Goal: Task Accomplishment & Management: Use online tool/utility

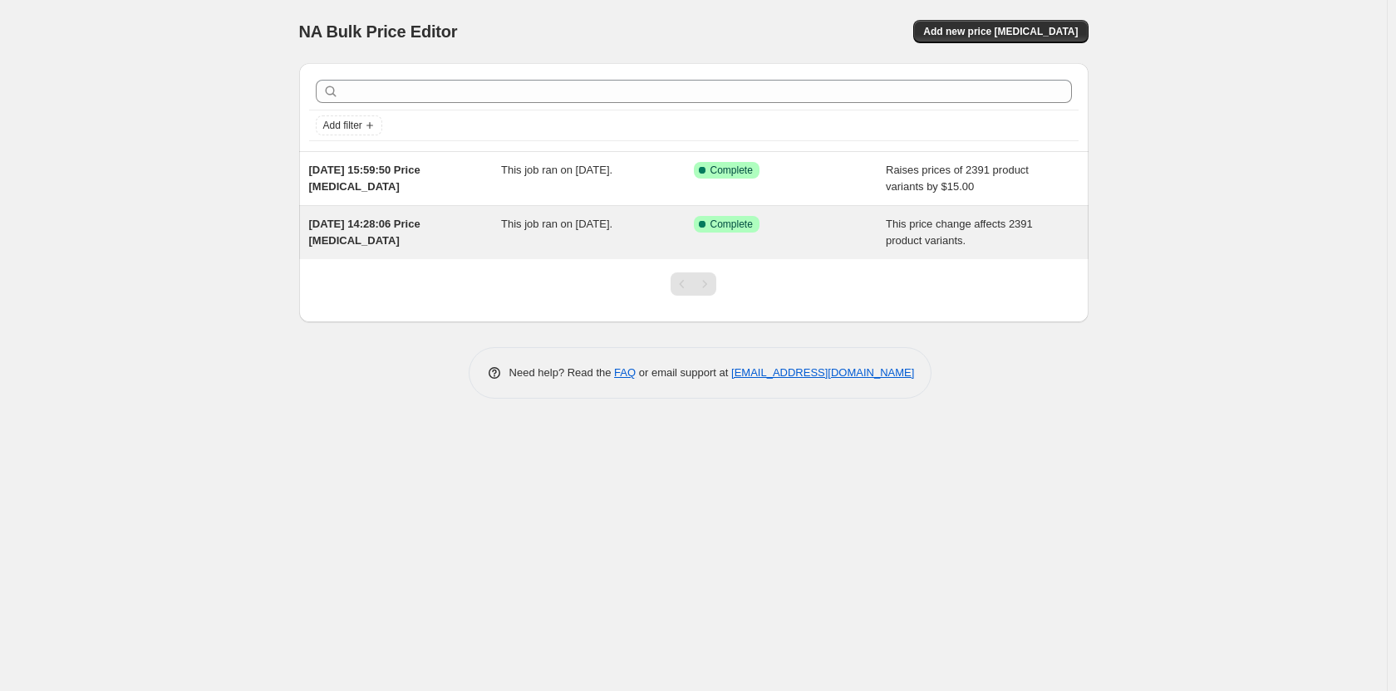
click at [875, 229] on div "Success Complete Complete" at bounding box center [790, 232] width 193 height 33
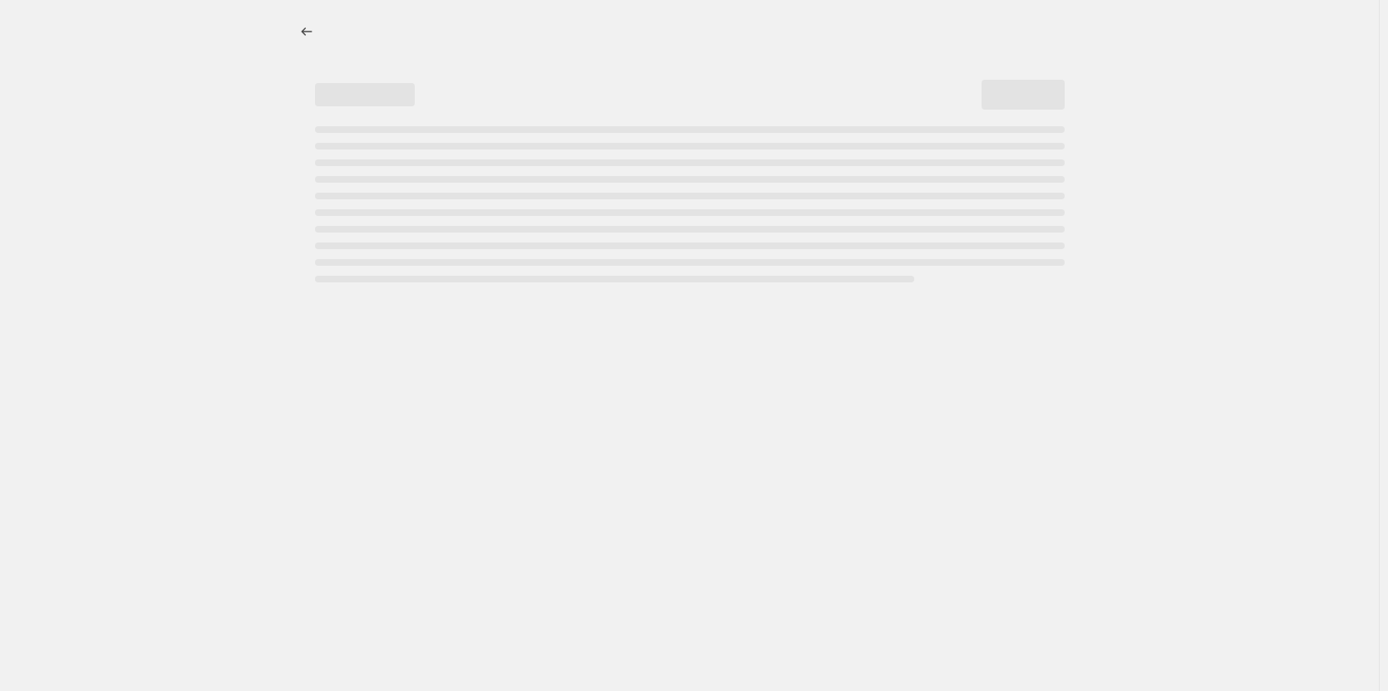
select select "ecap"
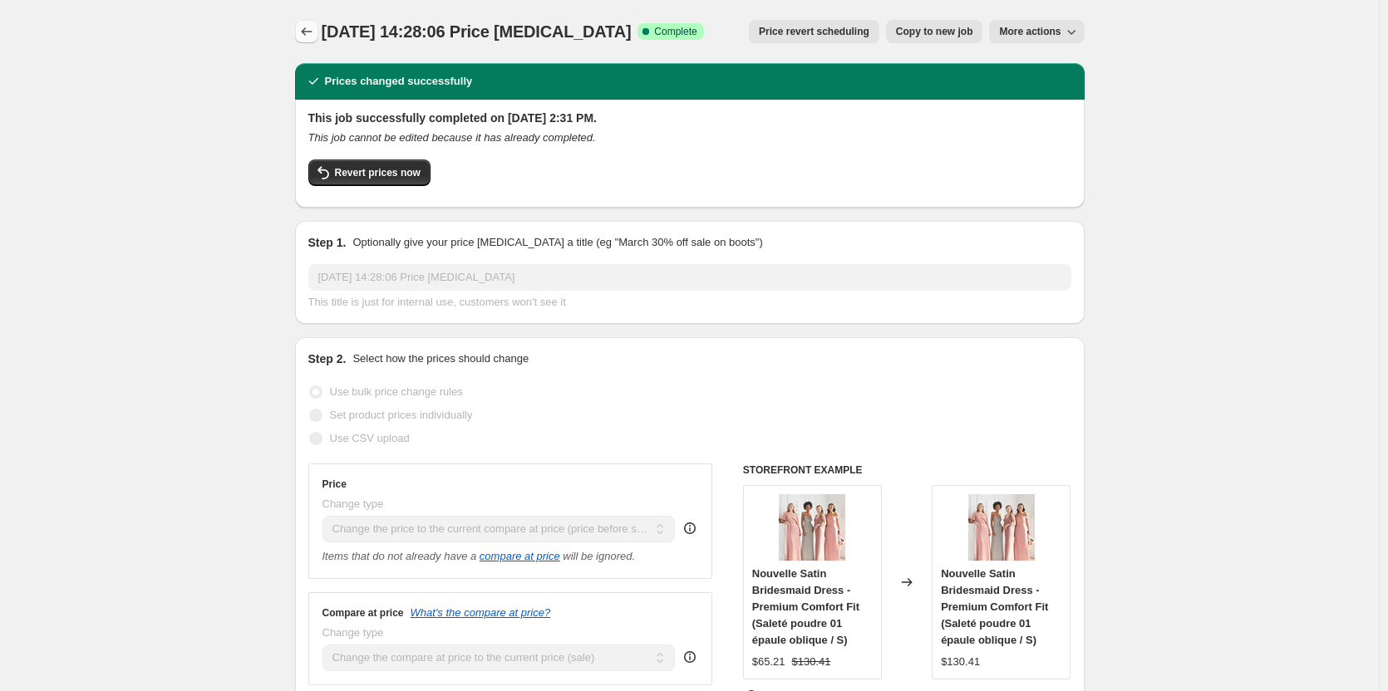
click at [307, 41] on button "Price change jobs" at bounding box center [306, 31] width 23 height 23
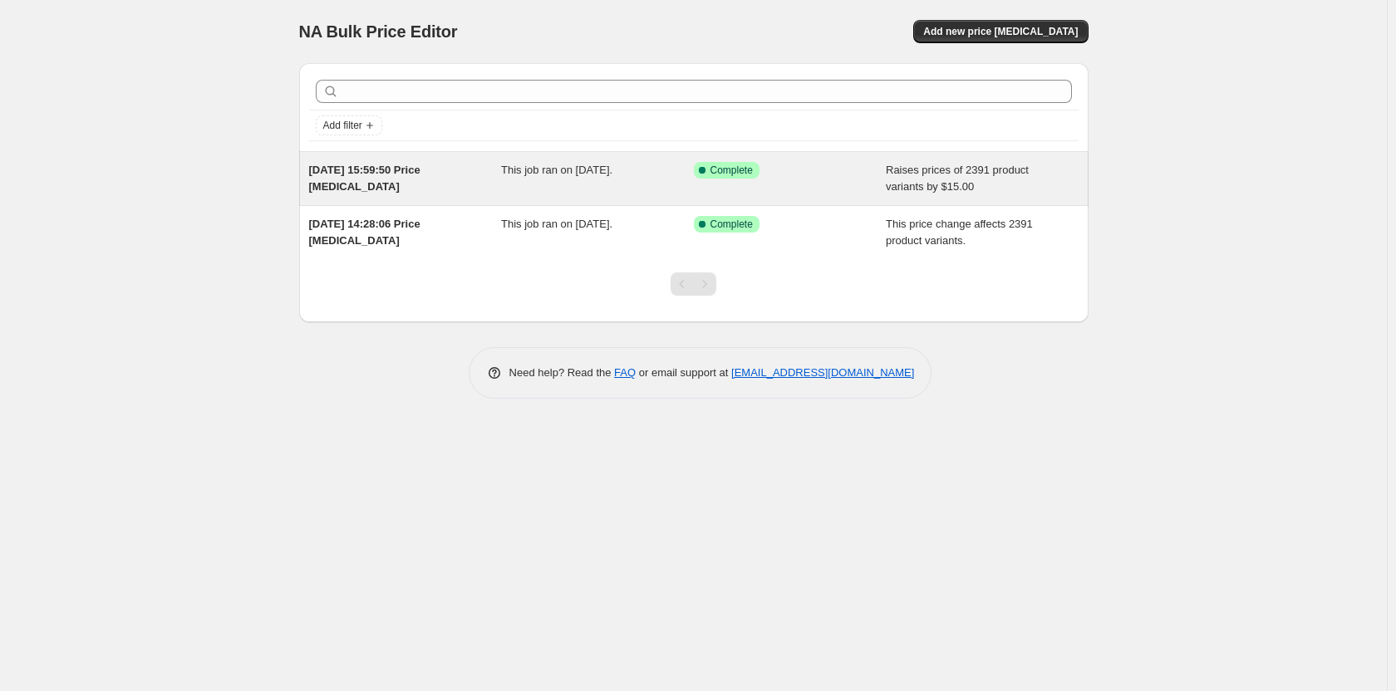
click at [816, 175] on div "Success Complete Complete" at bounding box center [778, 170] width 168 height 17
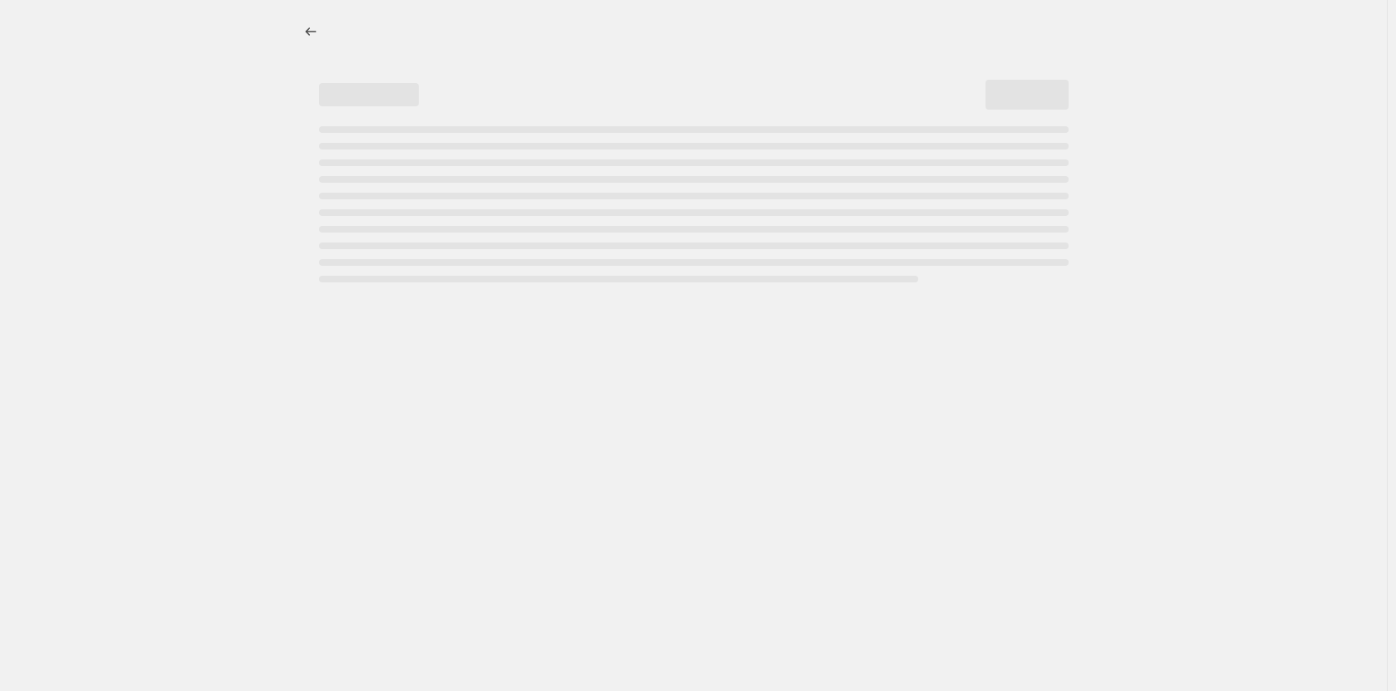
select select "by"
select select "remove"
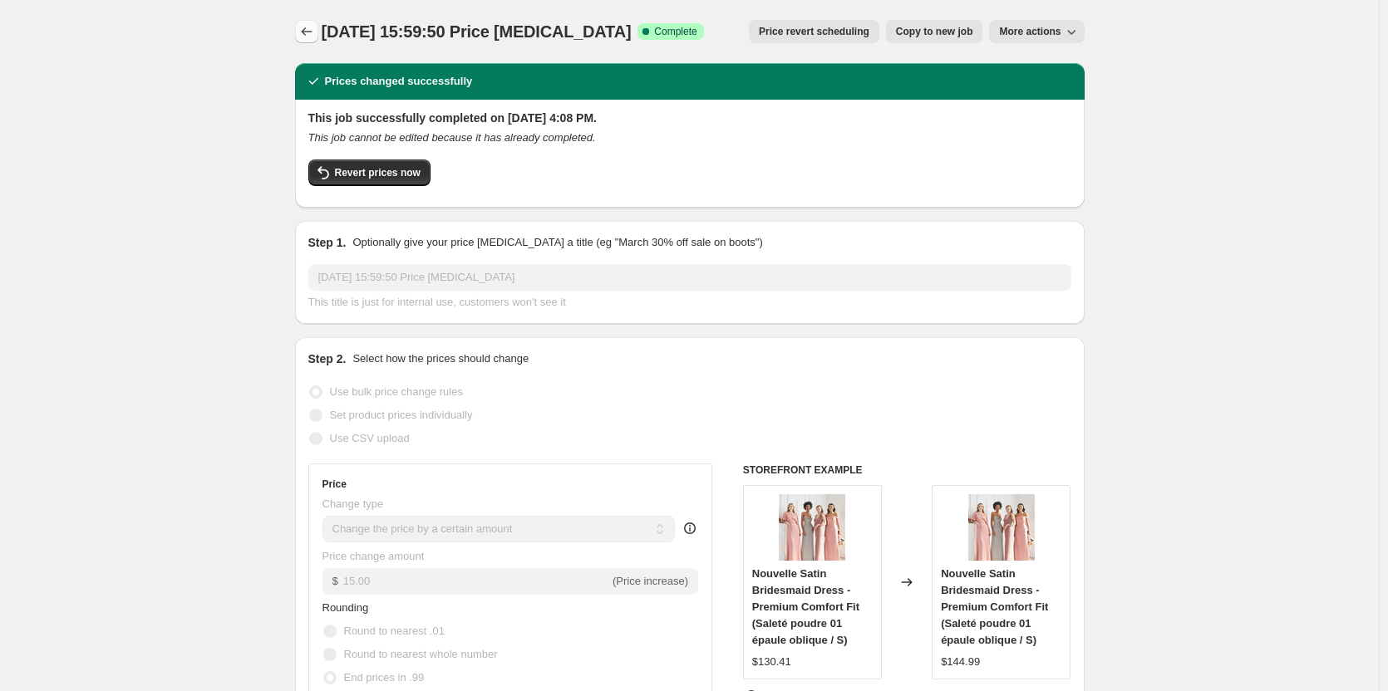
click at [312, 35] on icon "Price change jobs" at bounding box center [306, 31] width 17 height 17
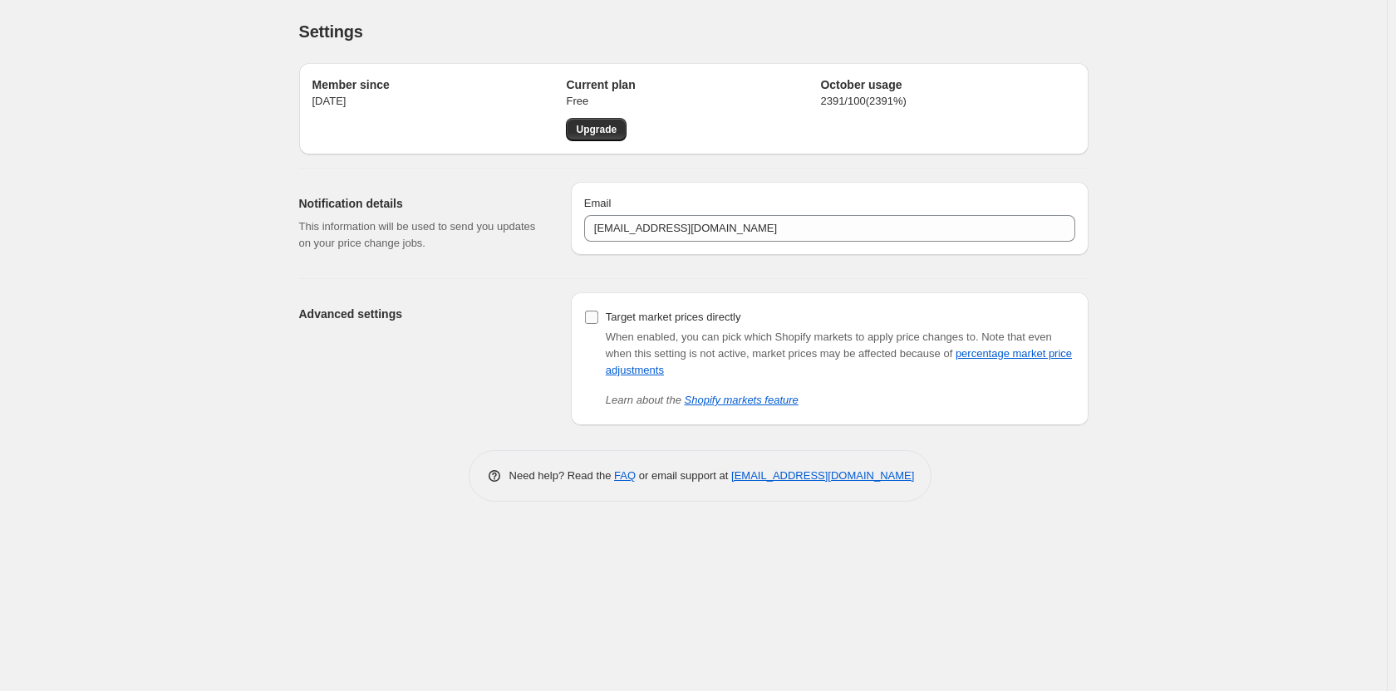
click at [598, 314] on span at bounding box center [591, 317] width 15 height 15
click at [598, 314] on input "Target market prices directly" at bounding box center [591, 317] width 13 height 13
checkbox input "true"
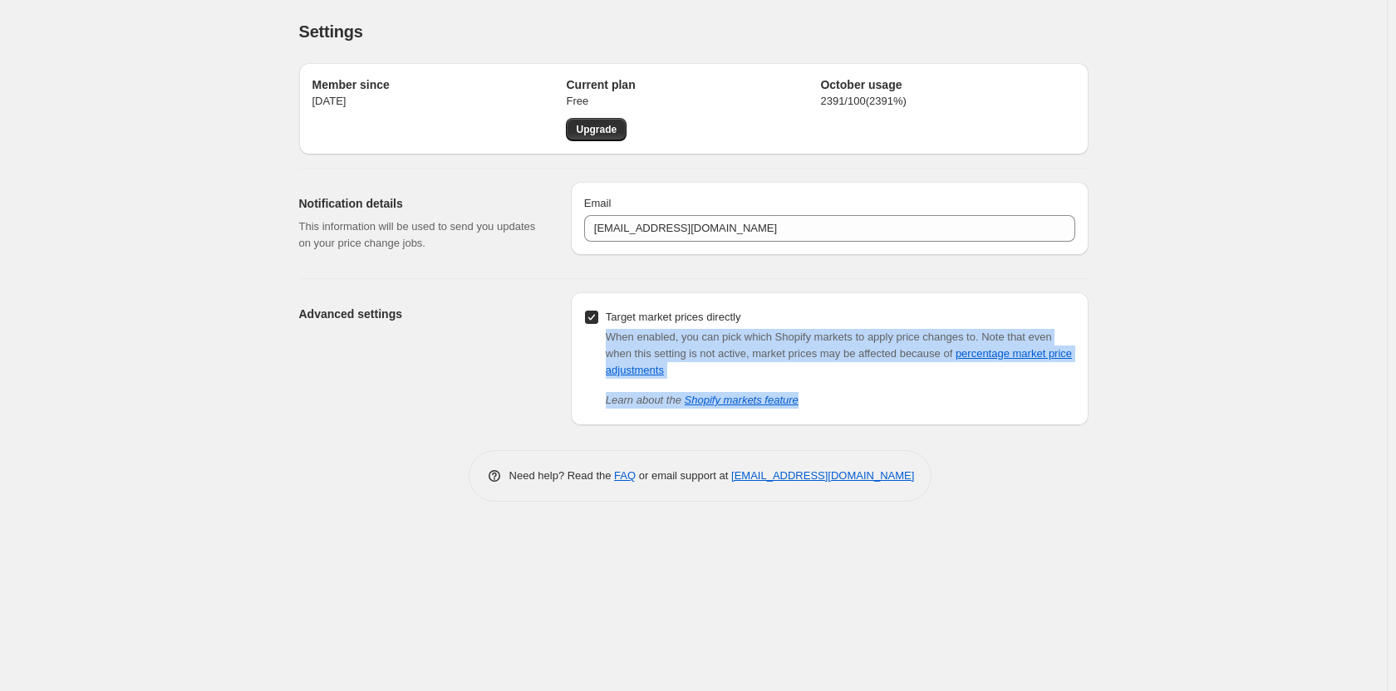
drag, startPoint x: 595, startPoint y: 337, endPoint x: 964, endPoint y: 392, distance: 373.0
click at [964, 392] on div "When enabled, you can pick which Shopify markets to apply price changes to. Not…" at bounding box center [829, 369] width 491 height 80
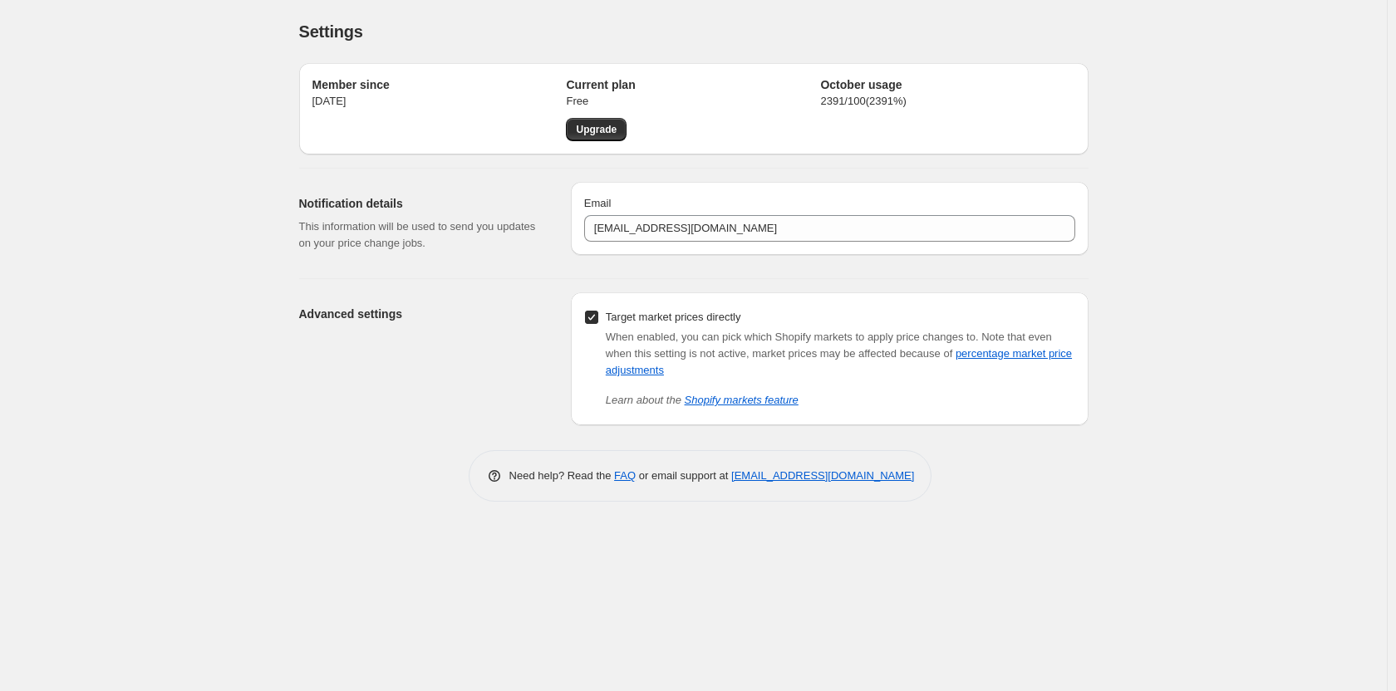
drag, startPoint x: 804, startPoint y: 304, endPoint x: 645, endPoint y: 336, distance: 161.8
click at [645, 336] on span "When enabled, you can pick which Shopify markets to apply price changes to." at bounding box center [792, 337] width 373 height 12
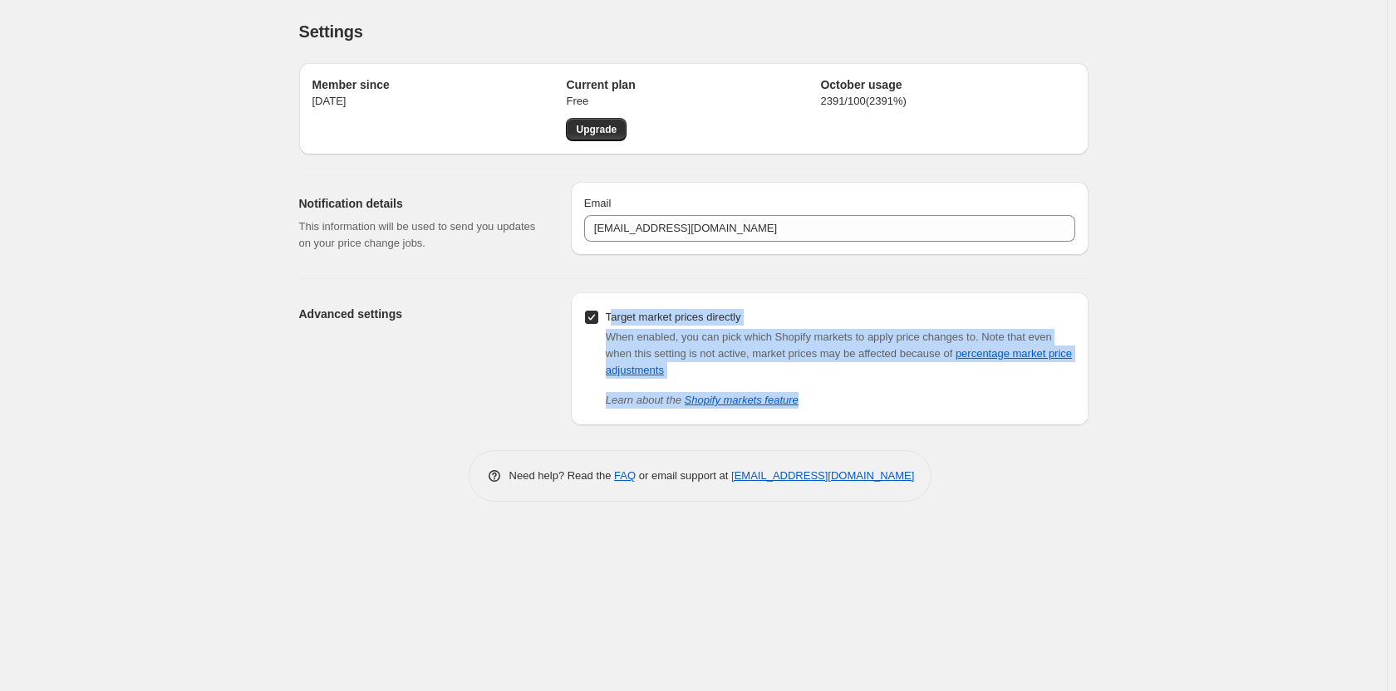
drag, startPoint x: 609, startPoint y: 311, endPoint x: 817, endPoint y: 405, distance: 228.0
click at [817, 405] on div "Target market prices directly When enabled, you can pick which Shopify markets …" at bounding box center [829, 357] width 491 height 103
copy div "arget market prices directly When enabled, you can pick which Shopify markets t…"
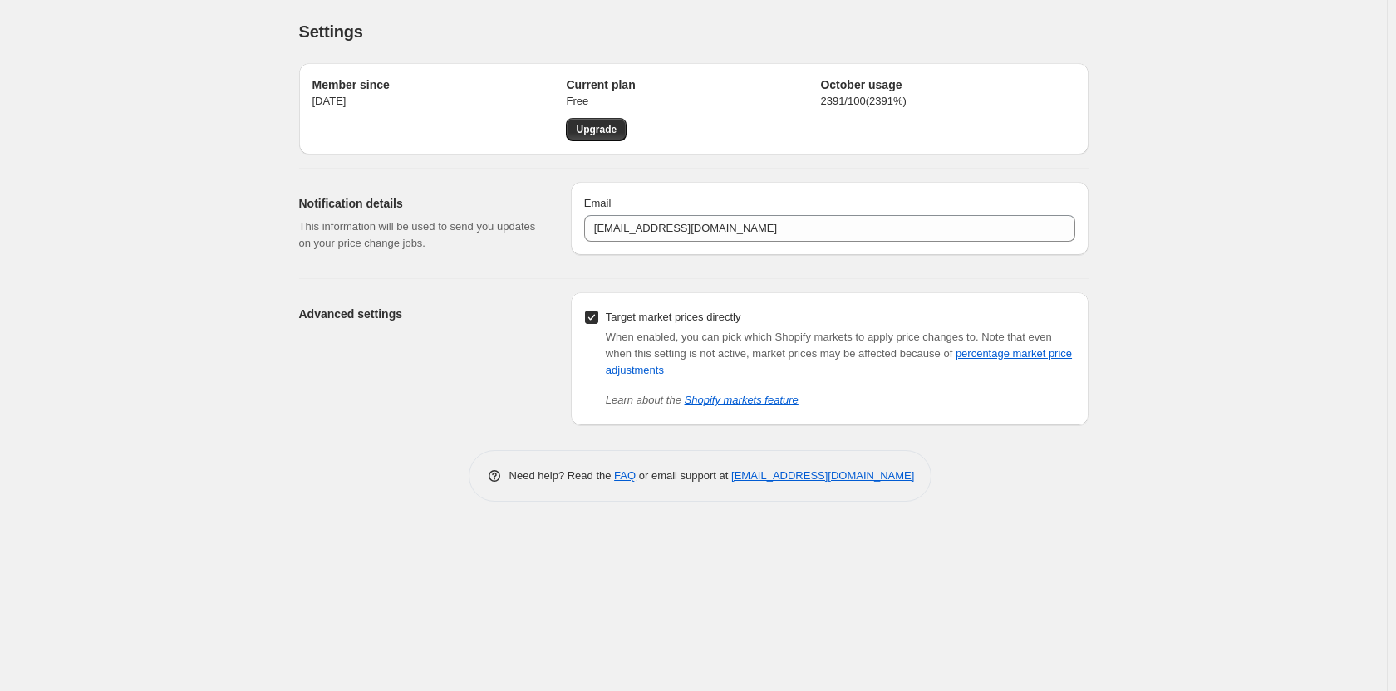
click at [420, 430] on div "Member since Oct 12, 2025 Current plan Free Upgrade October usage 2391 / 100 ( …" at bounding box center [693, 276] width 789 height 452
click at [750, 402] on link "Shopify markets feature" at bounding box center [742, 400] width 114 height 12
click at [586, 120] on link "Upgrade" at bounding box center [596, 129] width 61 height 23
click at [601, 140] on link "Upgrade" at bounding box center [596, 129] width 61 height 23
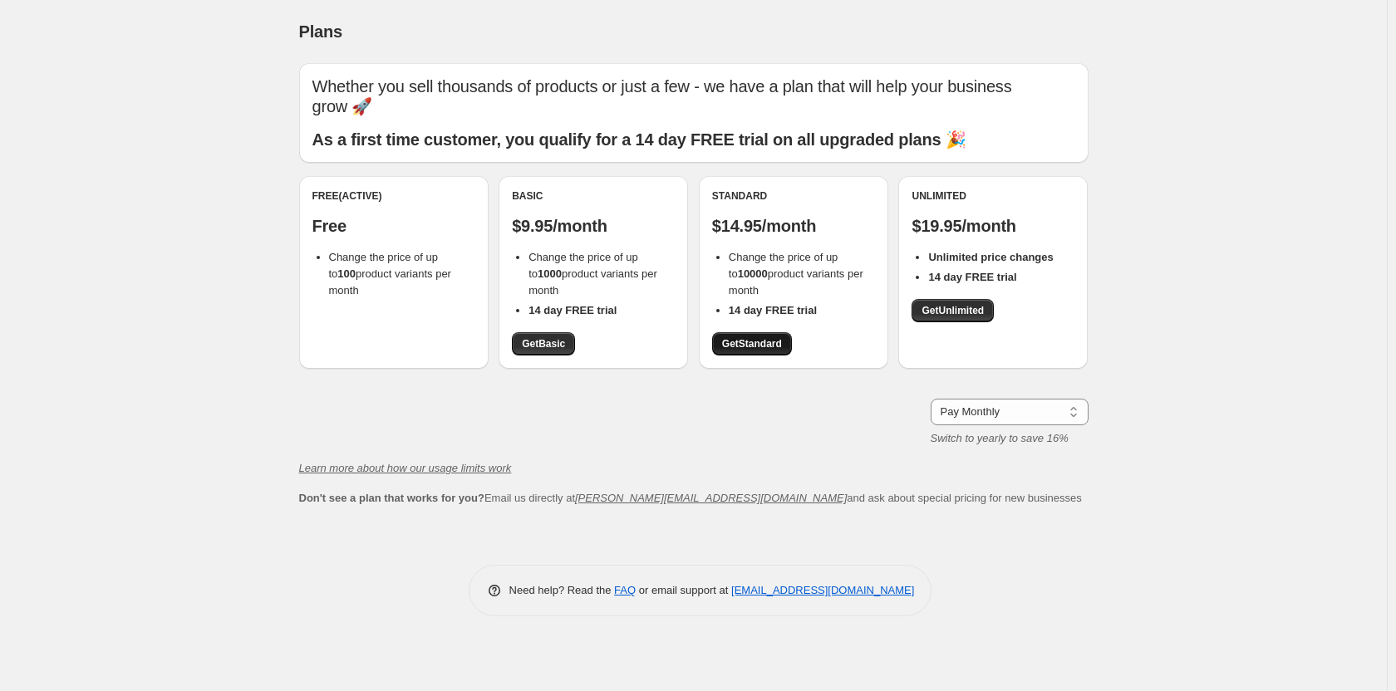
click at [759, 344] on span "Get Standard" at bounding box center [752, 343] width 60 height 13
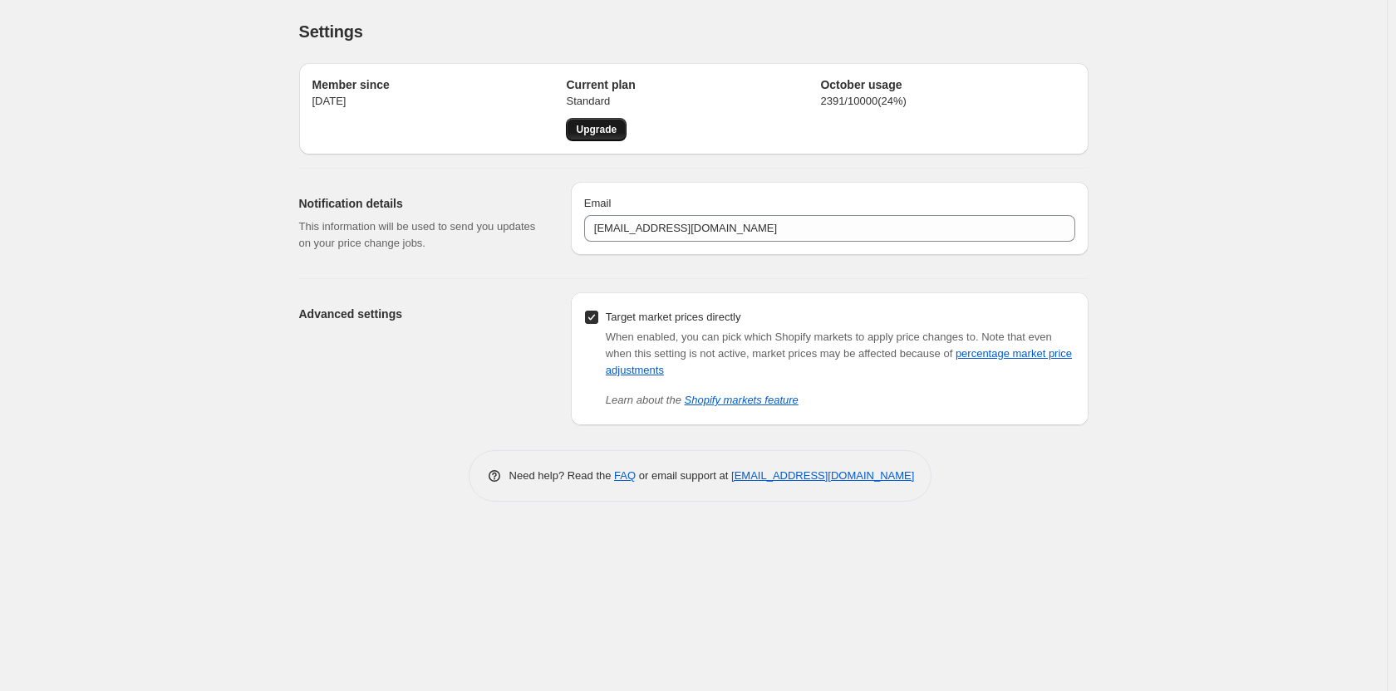
click at [605, 132] on span "Upgrade" at bounding box center [596, 129] width 41 height 13
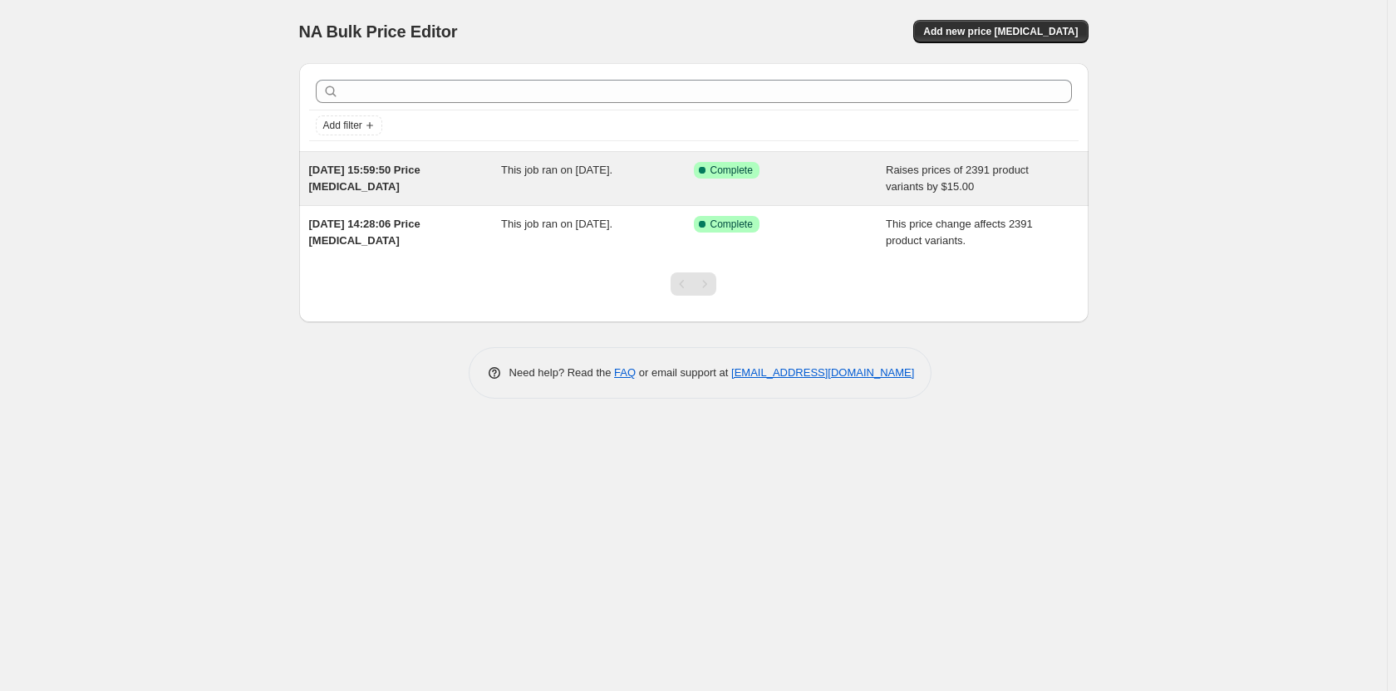
click at [535, 175] on span "This job ran on October 12, 2025." at bounding box center [556, 170] width 111 height 12
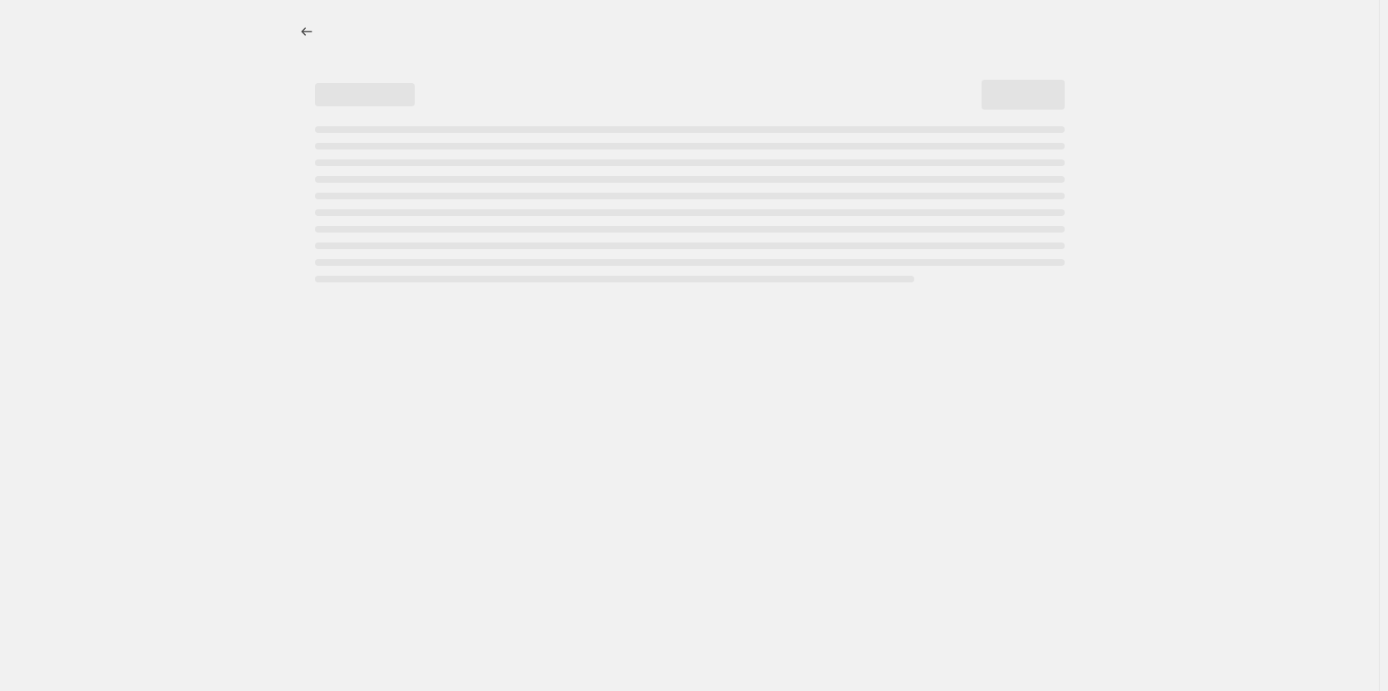
select select "by"
select select "remove"
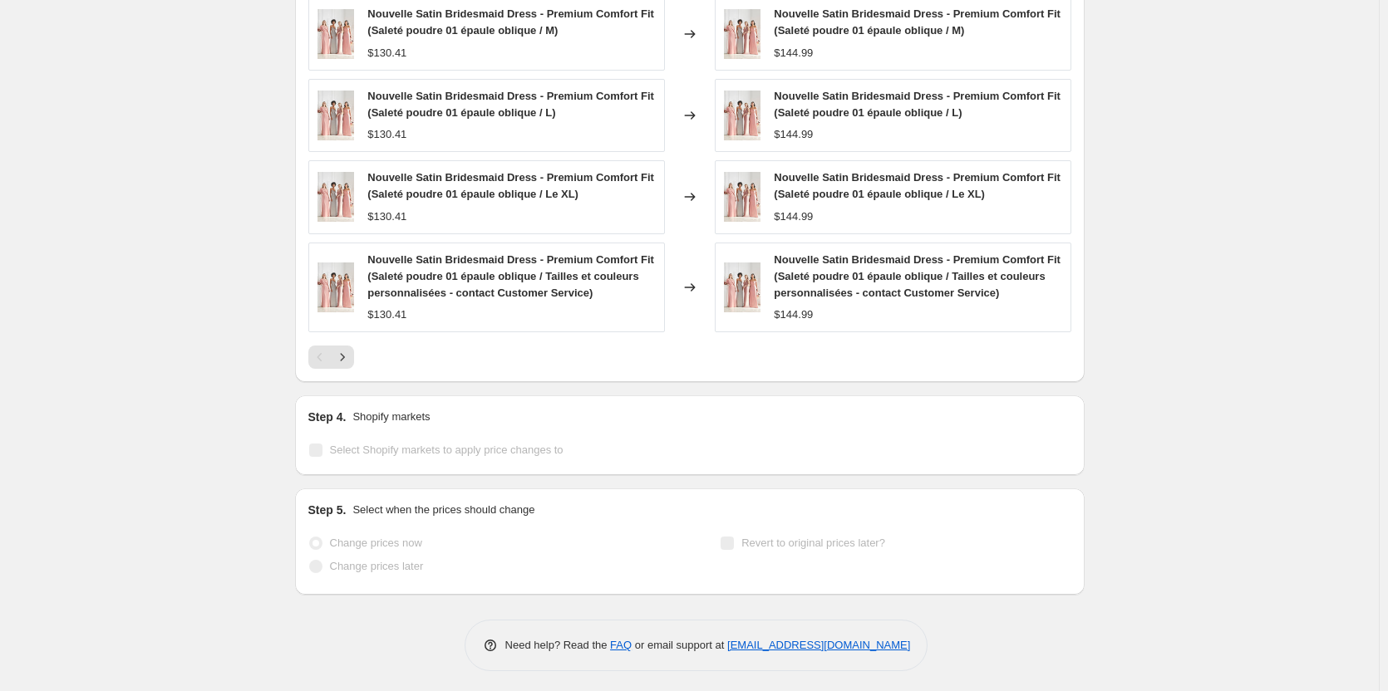
scroll to position [1228, 0]
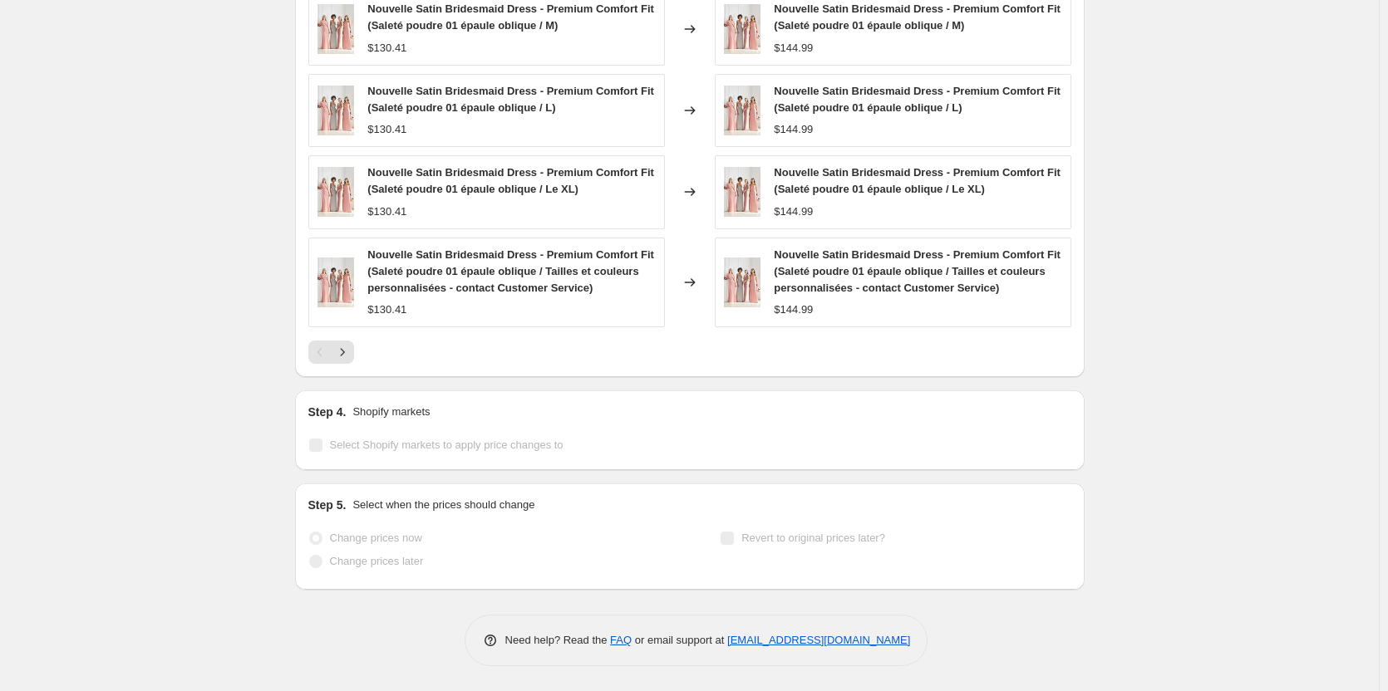
click at [307, 439] on div "Step 4. Shopify markets Select Shopify markets to apply price changes to" at bounding box center [689, 431] width 789 height 80
click at [349, 347] on icon "Next" at bounding box center [342, 352] width 17 height 17
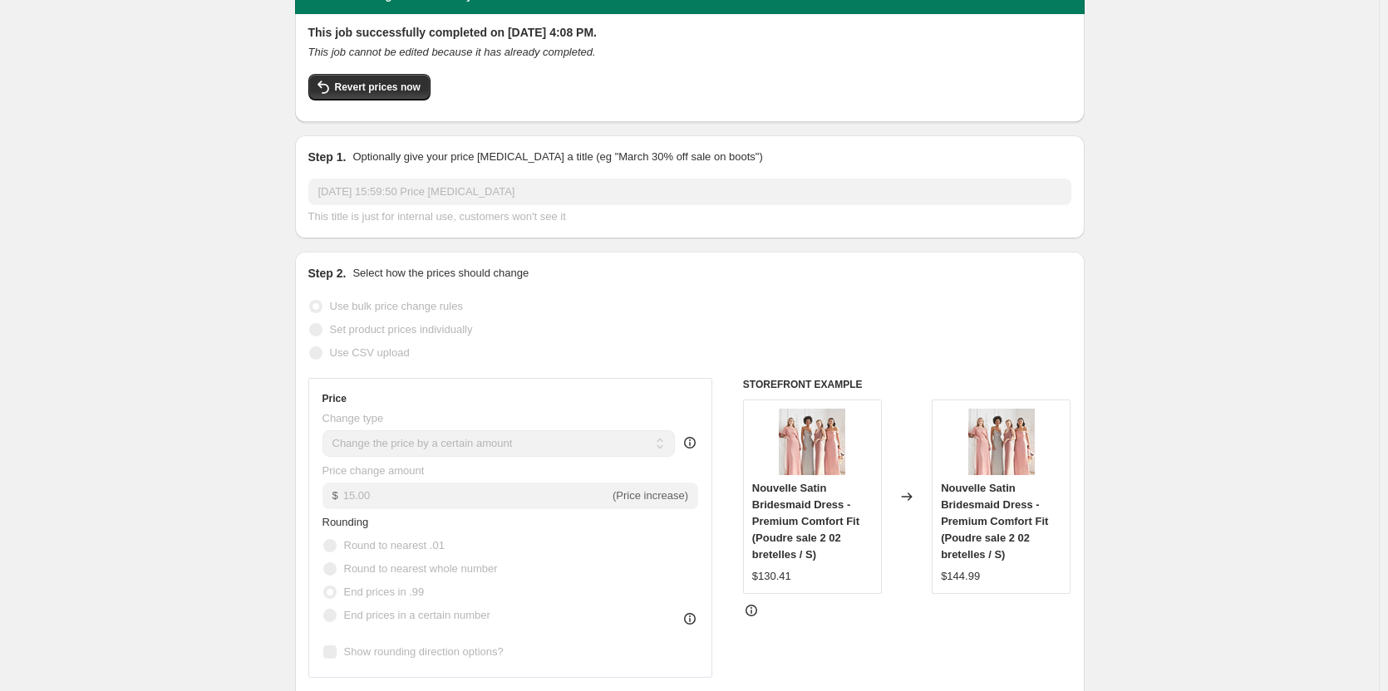
scroll to position [0, 0]
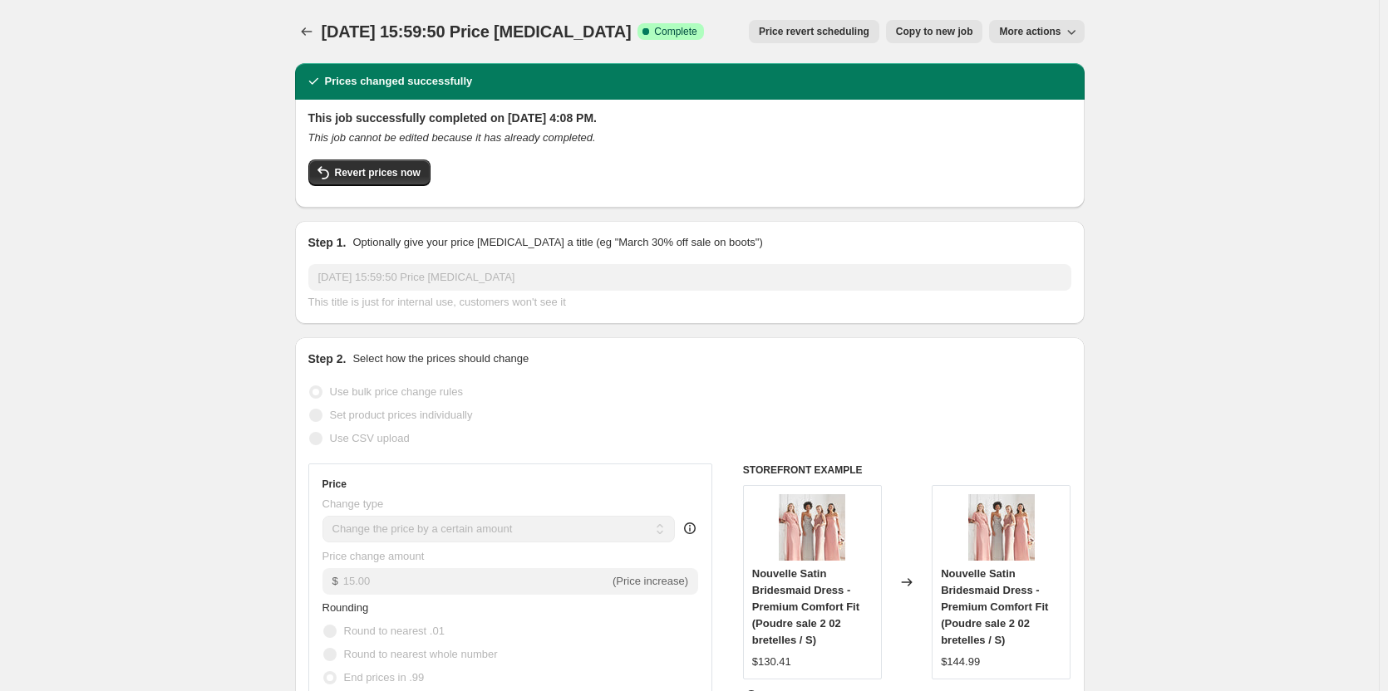
click at [956, 32] on span "Copy to new job" at bounding box center [934, 31] width 77 height 13
select select "by"
select select "remove"
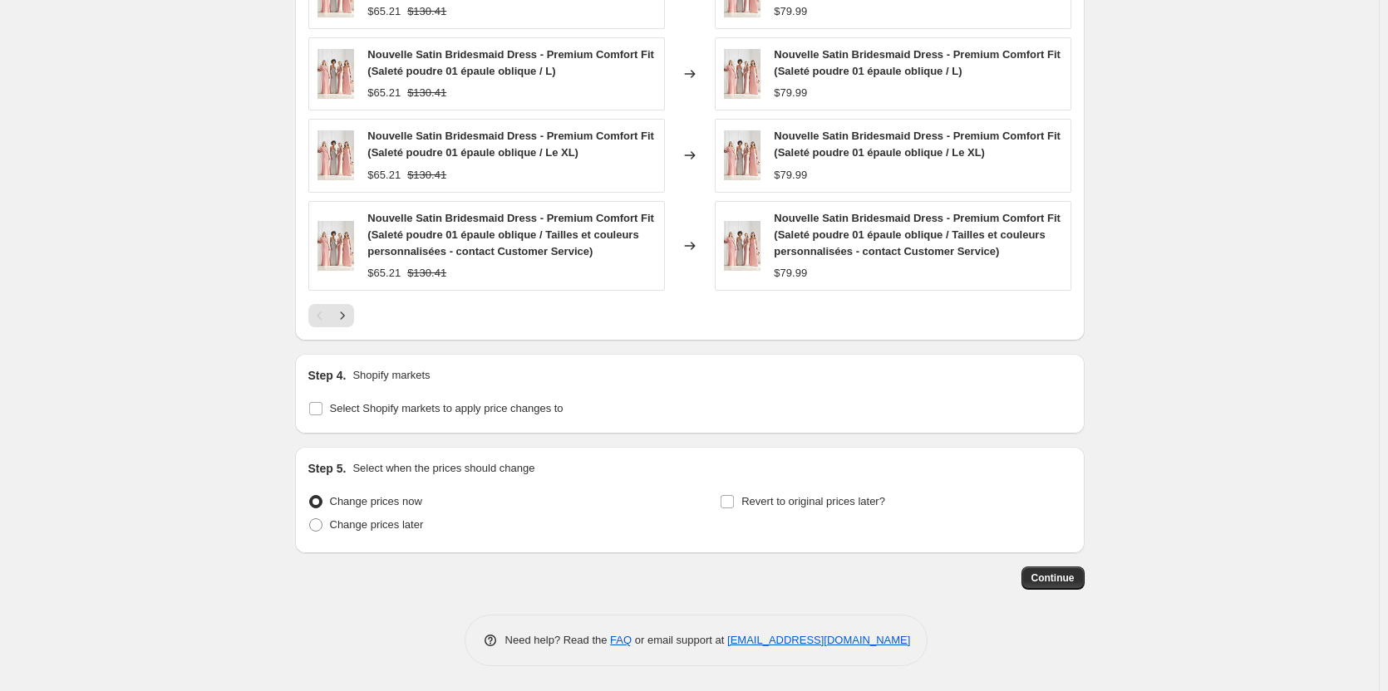
scroll to position [1107, 0]
click at [322, 406] on input "Select Shopify markets to apply price changes to" at bounding box center [315, 408] width 13 height 13
checkbox input "true"
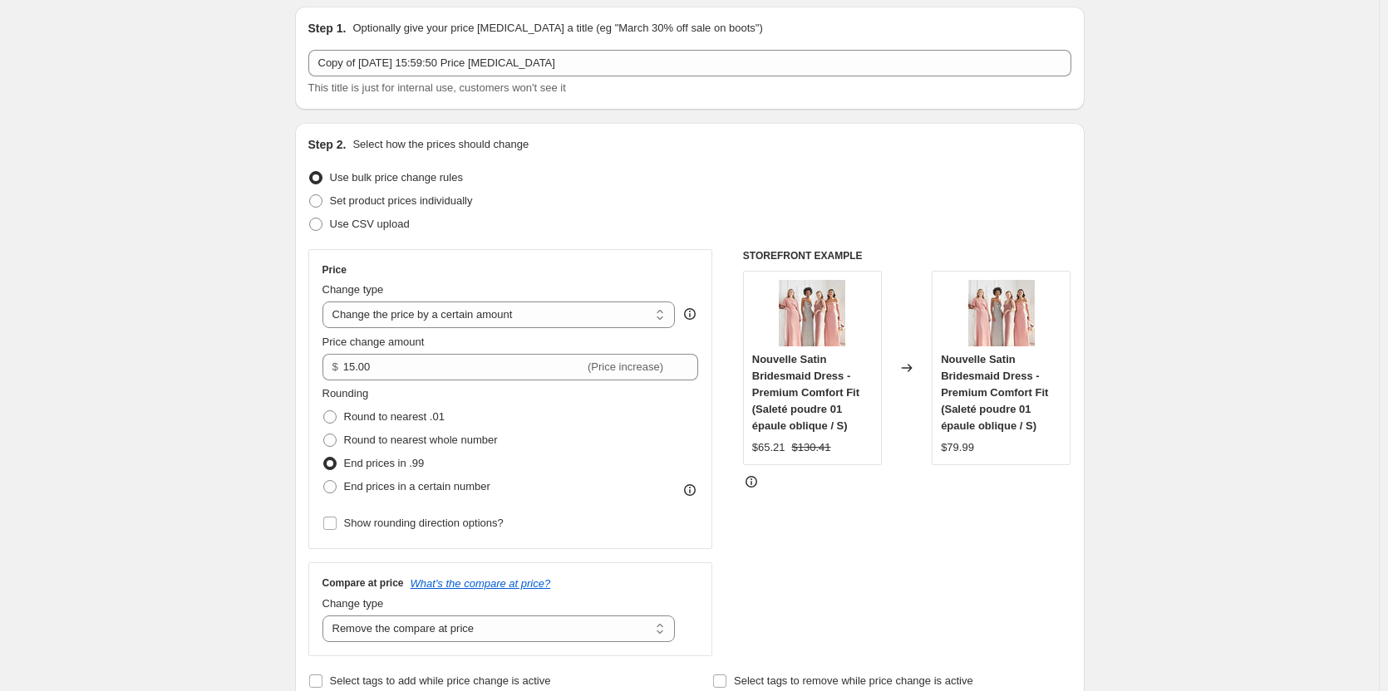
scroll to position [0, 0]
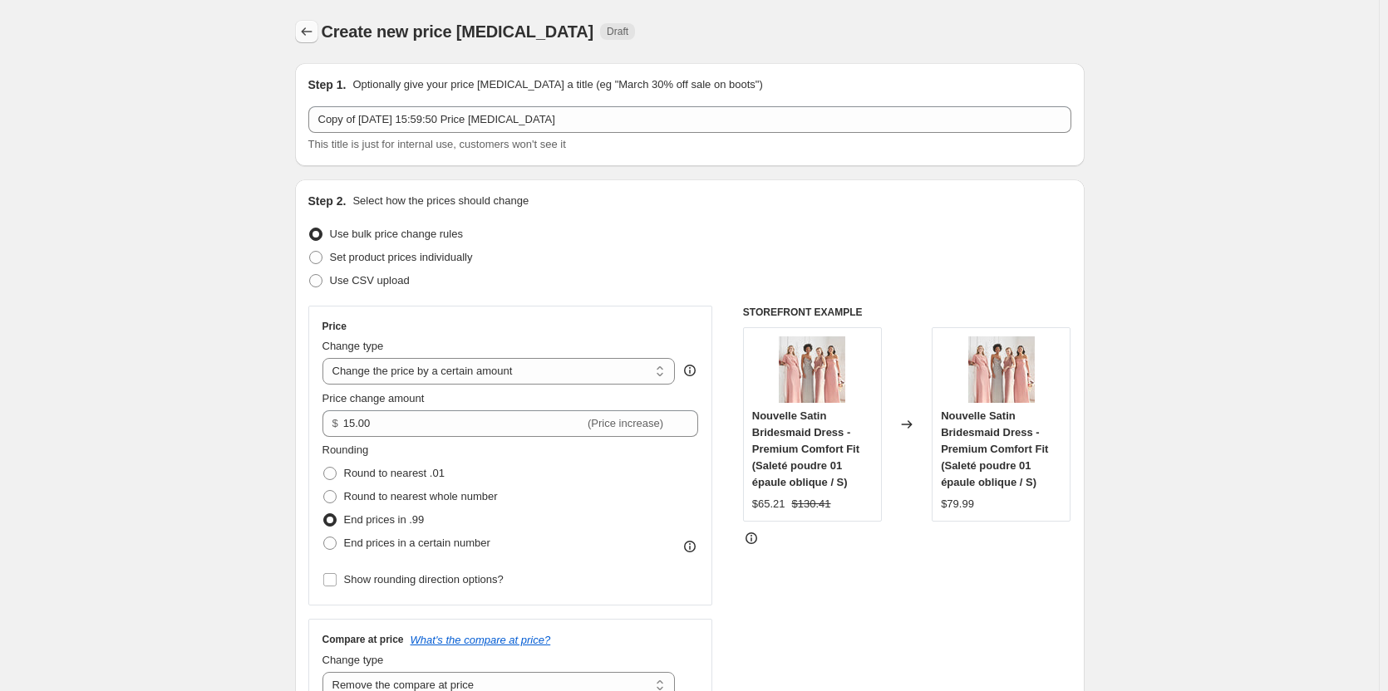
click at [318, 26] on button "Price change jobs" at bounding box center [306, 31] width 23 height 23
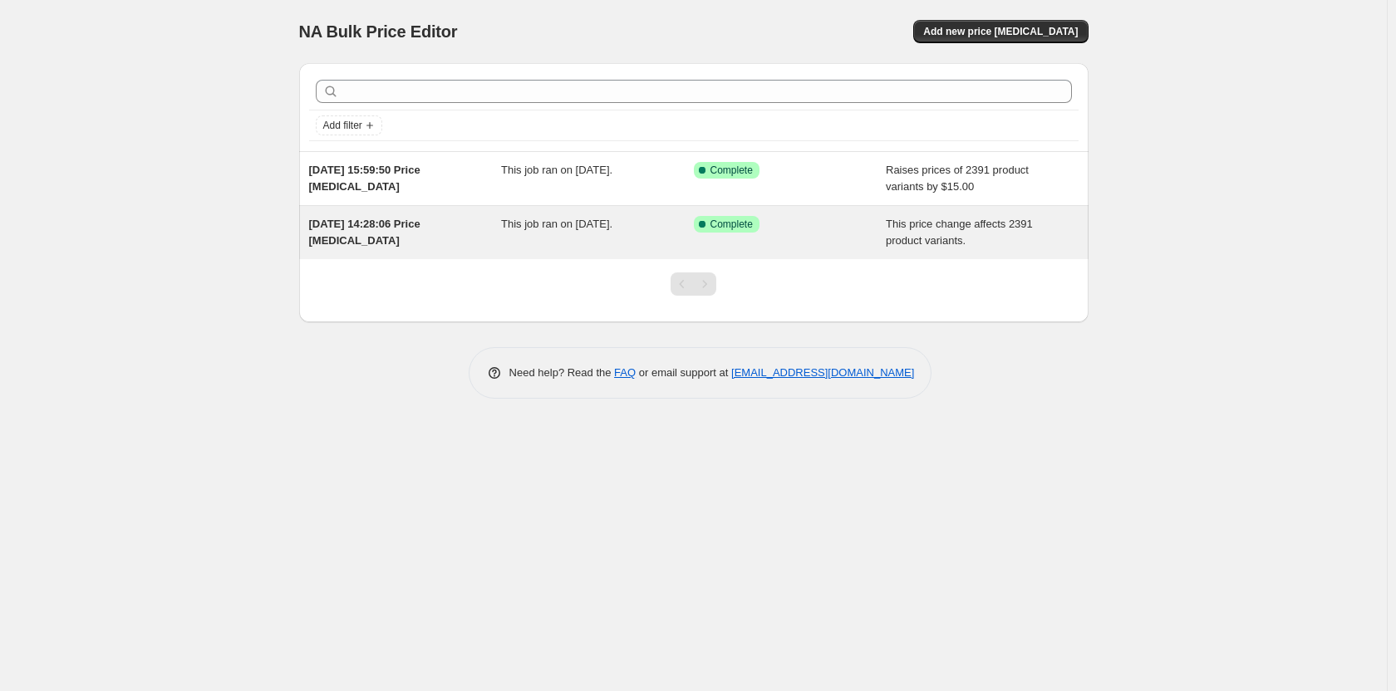
click at [833, 237] on div "Success Complete Complete" at bounding box center [790, 232] width 193 height 33
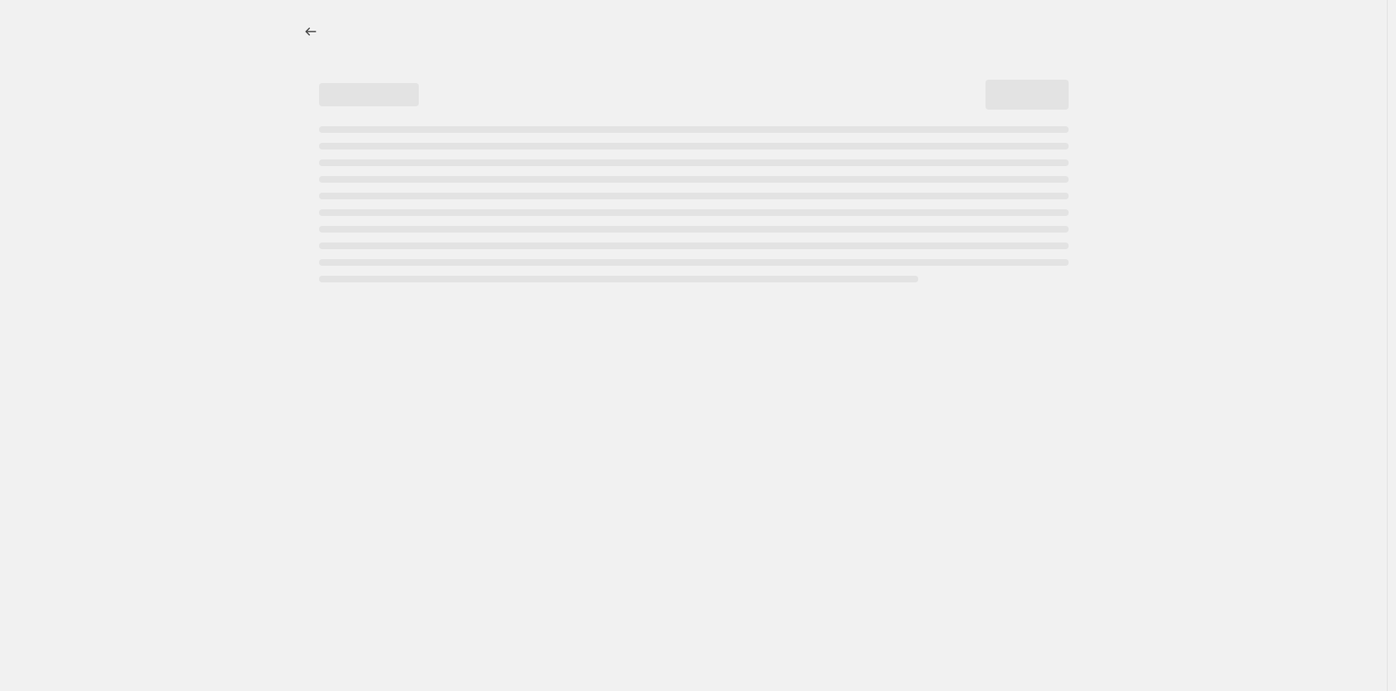
select select "ecap"
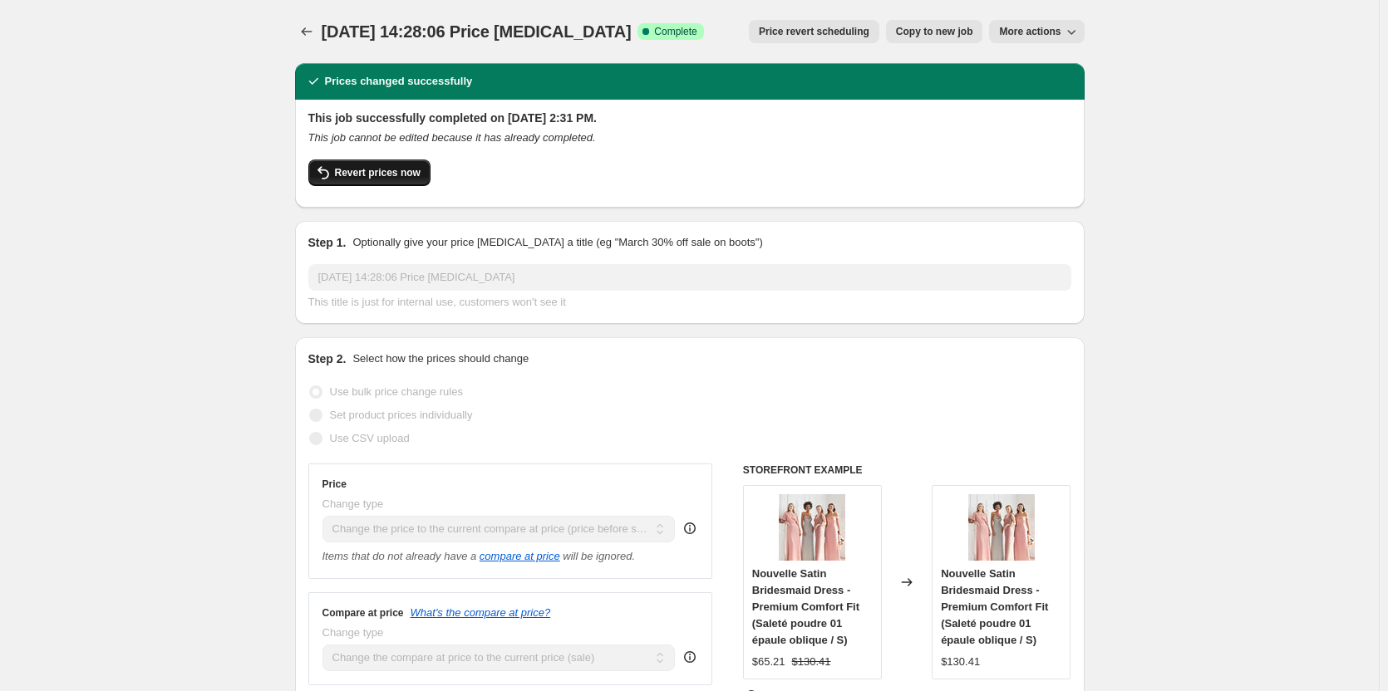
click at [397, 176] on span "Revert prices now" at bounding box center [378, 172] width 86 height 13
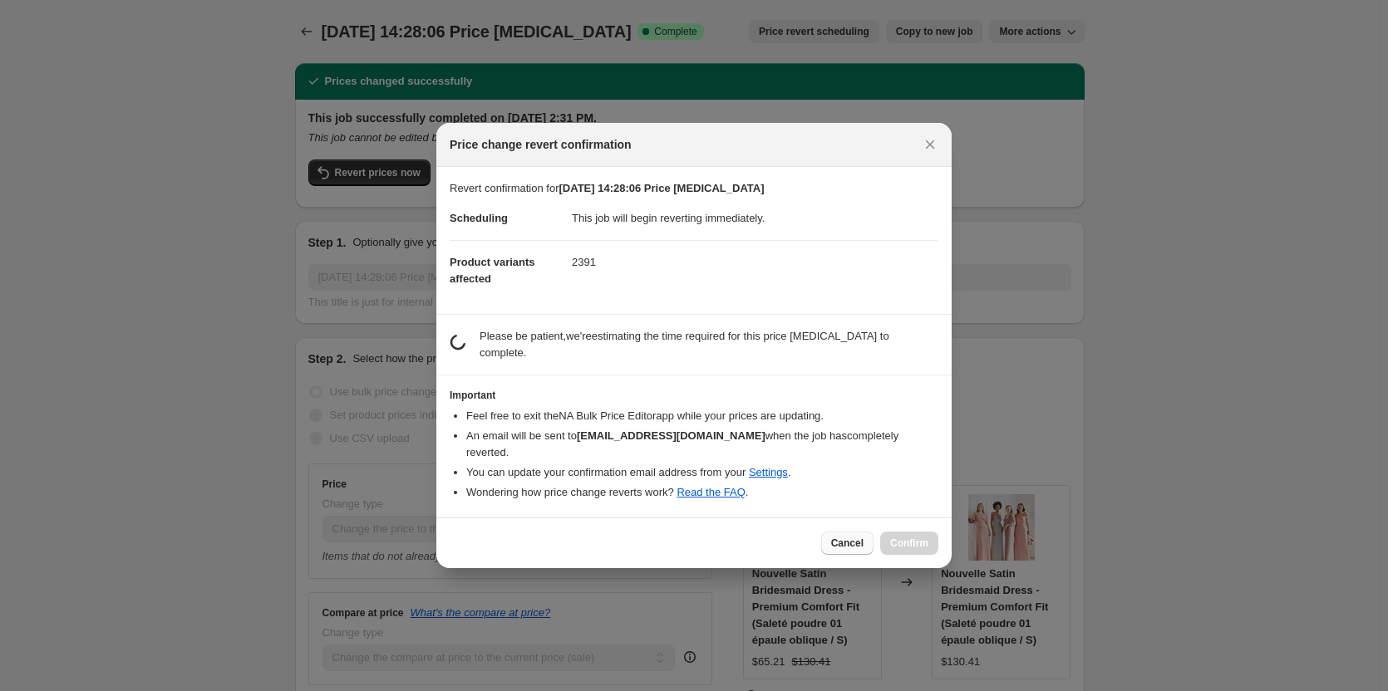
click at [853, 537] on span "Cancel" at bounding box center [847, 543] width 32 height 13
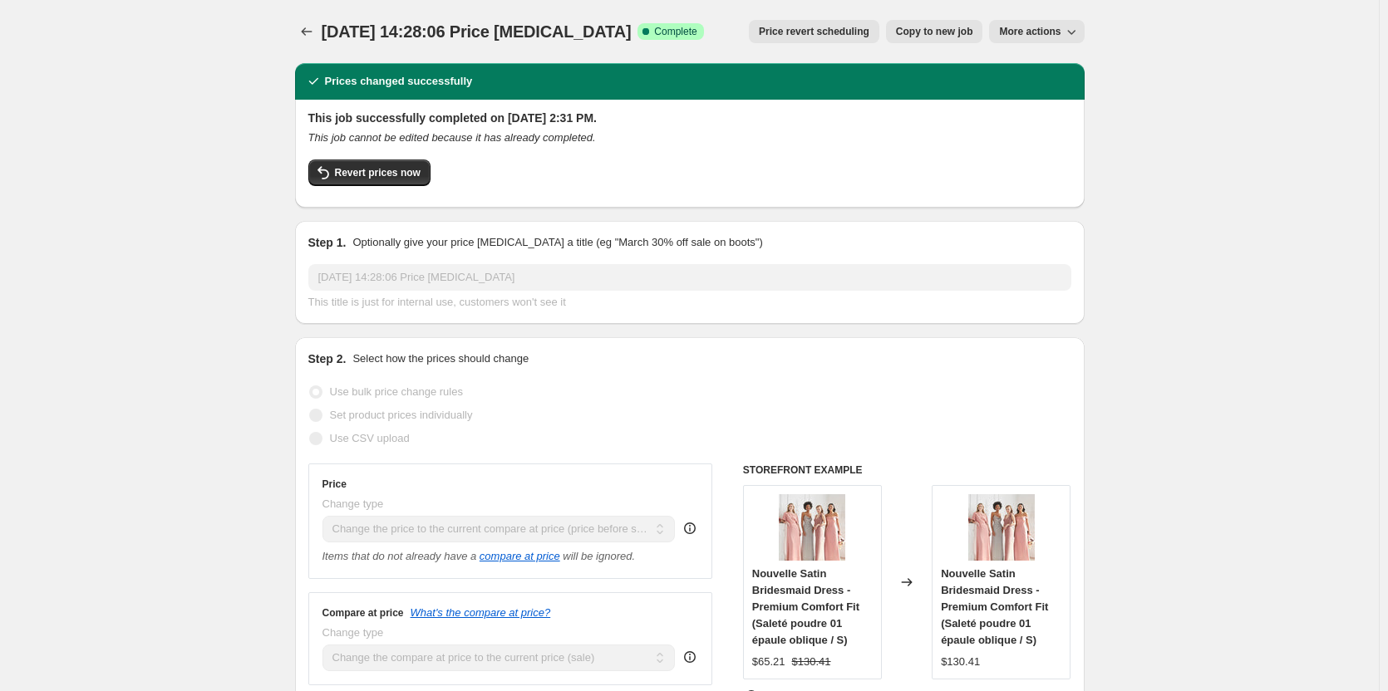
click at [1056, 29] on span "More actions" at bounding box center [1029, 31] width 61 height 13
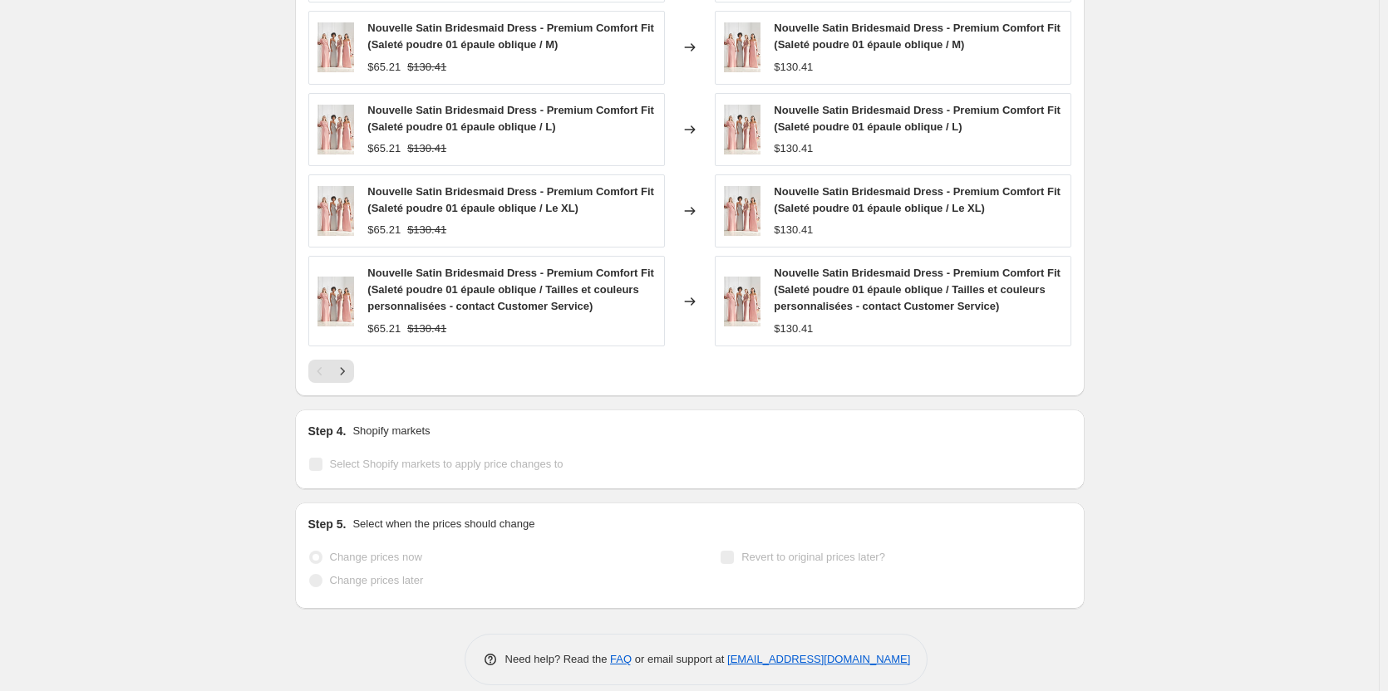
scroll to position [1062, 0]
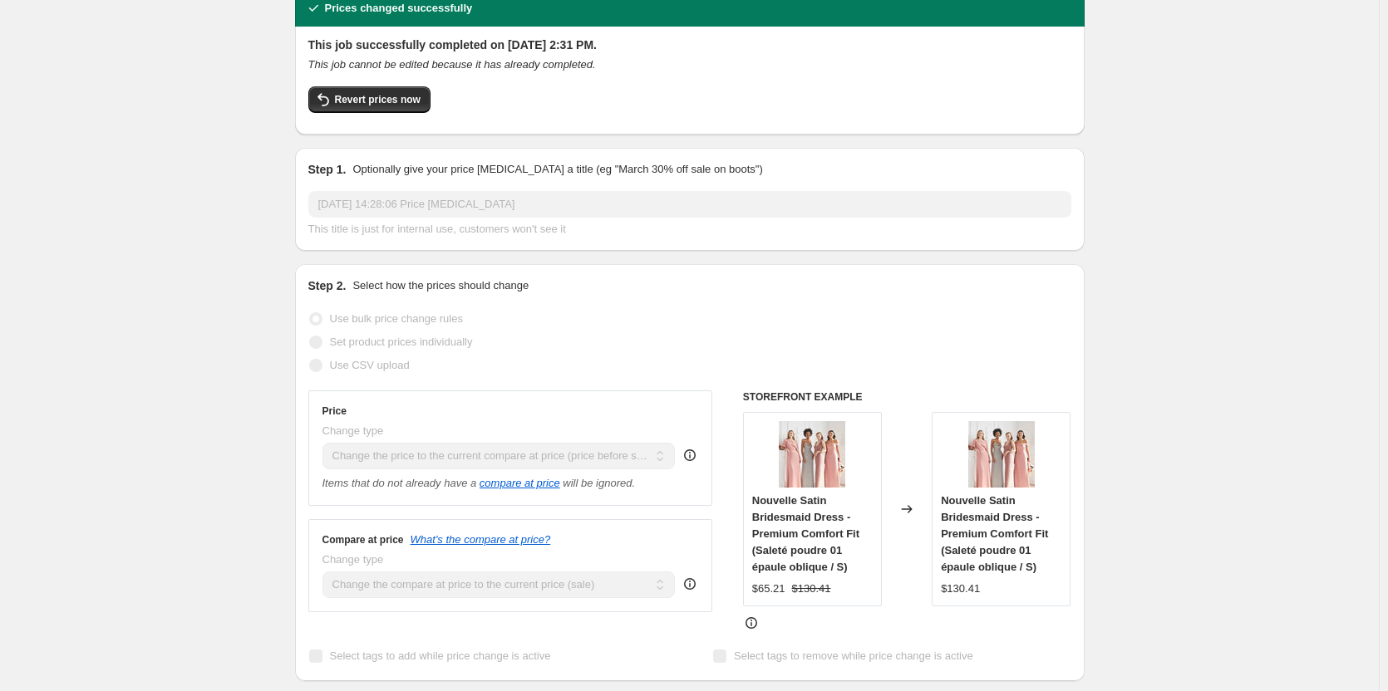
scroll to position [0, 0]
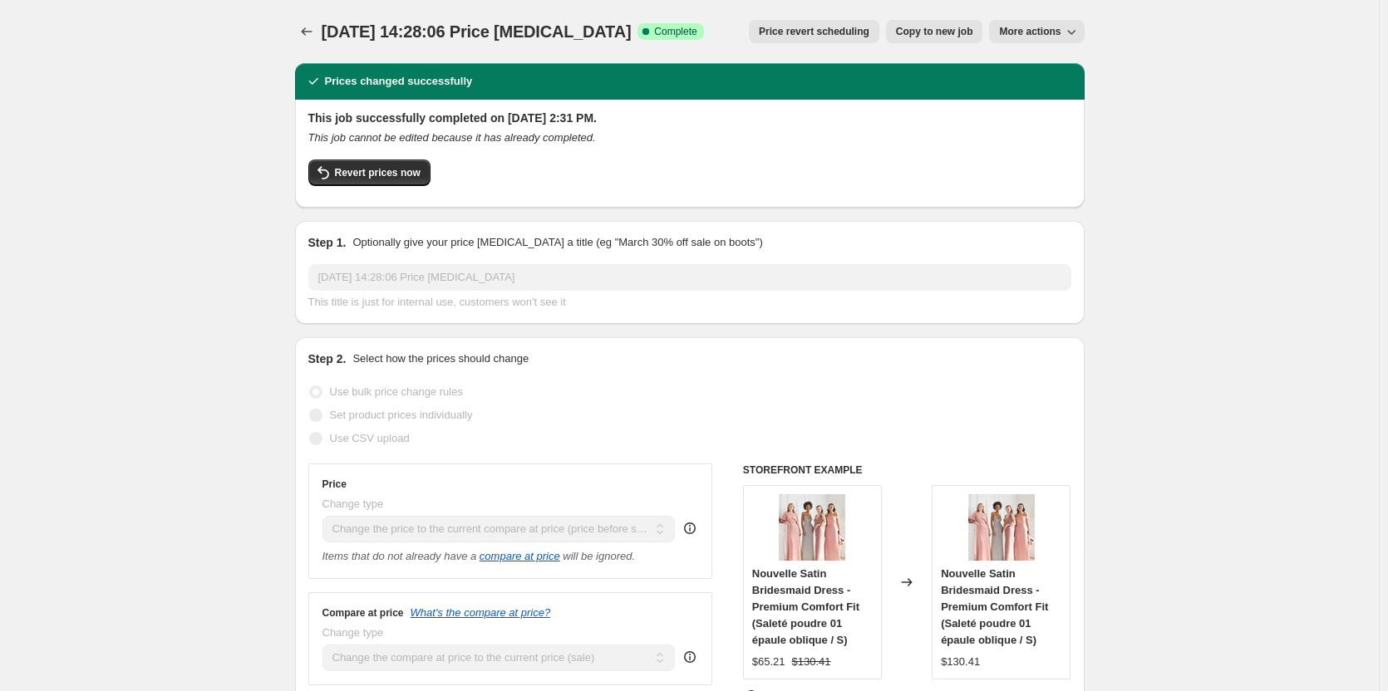
click at [947, 39] on button "Copy to new job" at bounding box center [934, 31] width 97 height 23
select select "ecap"
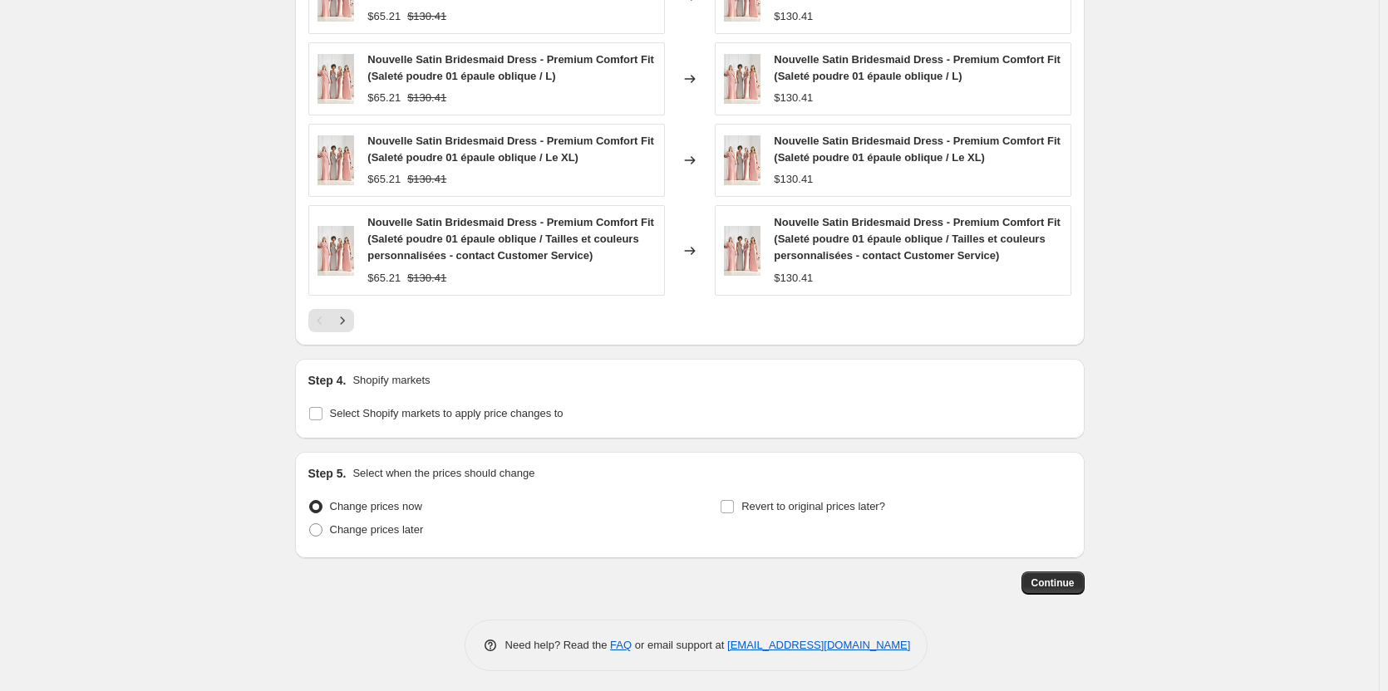
scroll to position [941, 0]
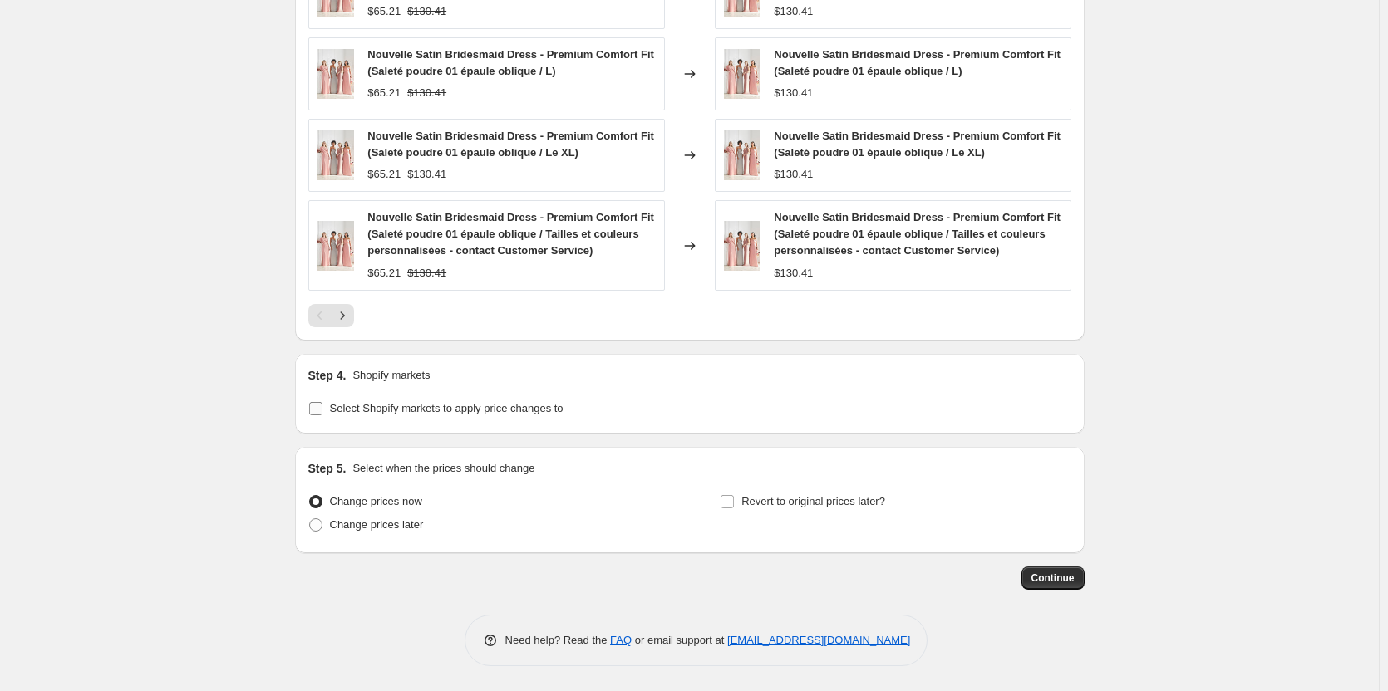
click at [317, 407] on input "Select Shopify markets to apply price changes to" at bounding box center [315, 408] width 13 height 13
checkbox input "true"
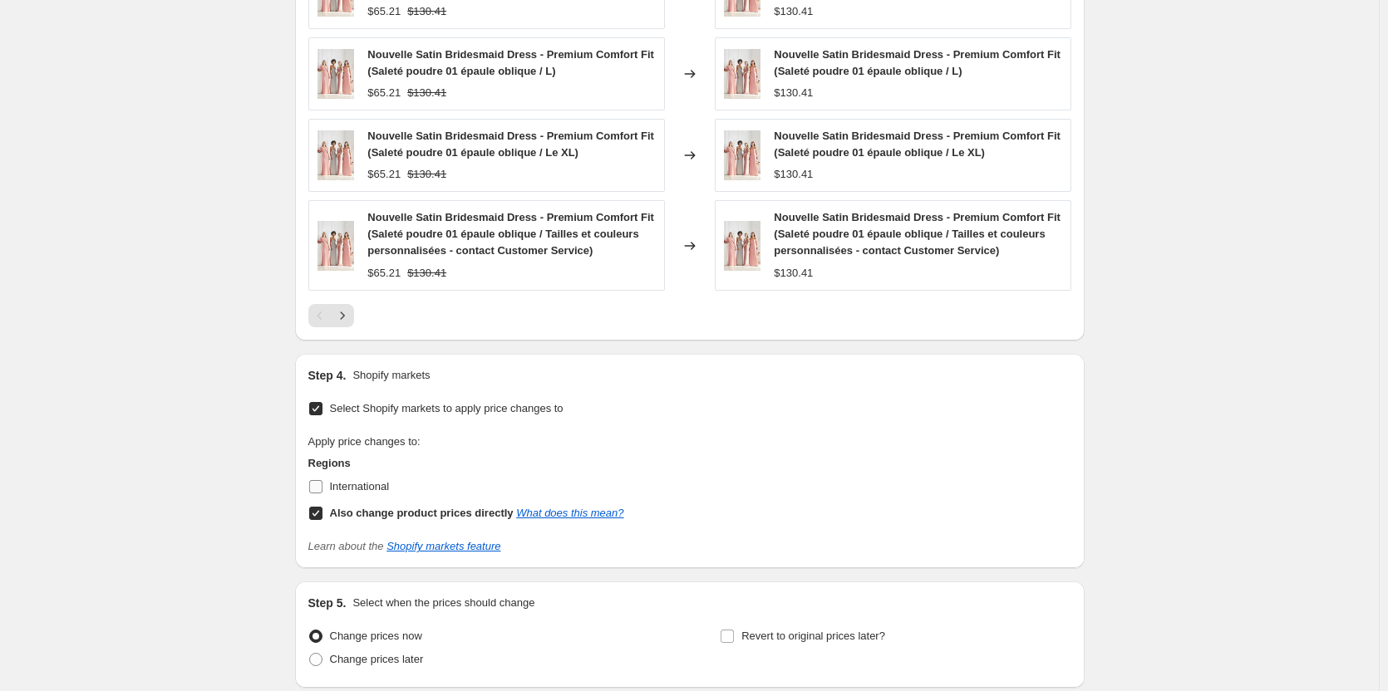
click at [322, 483] on input "International" at bounding box center [315, 486] width 13 height 13
checkbox input "true"
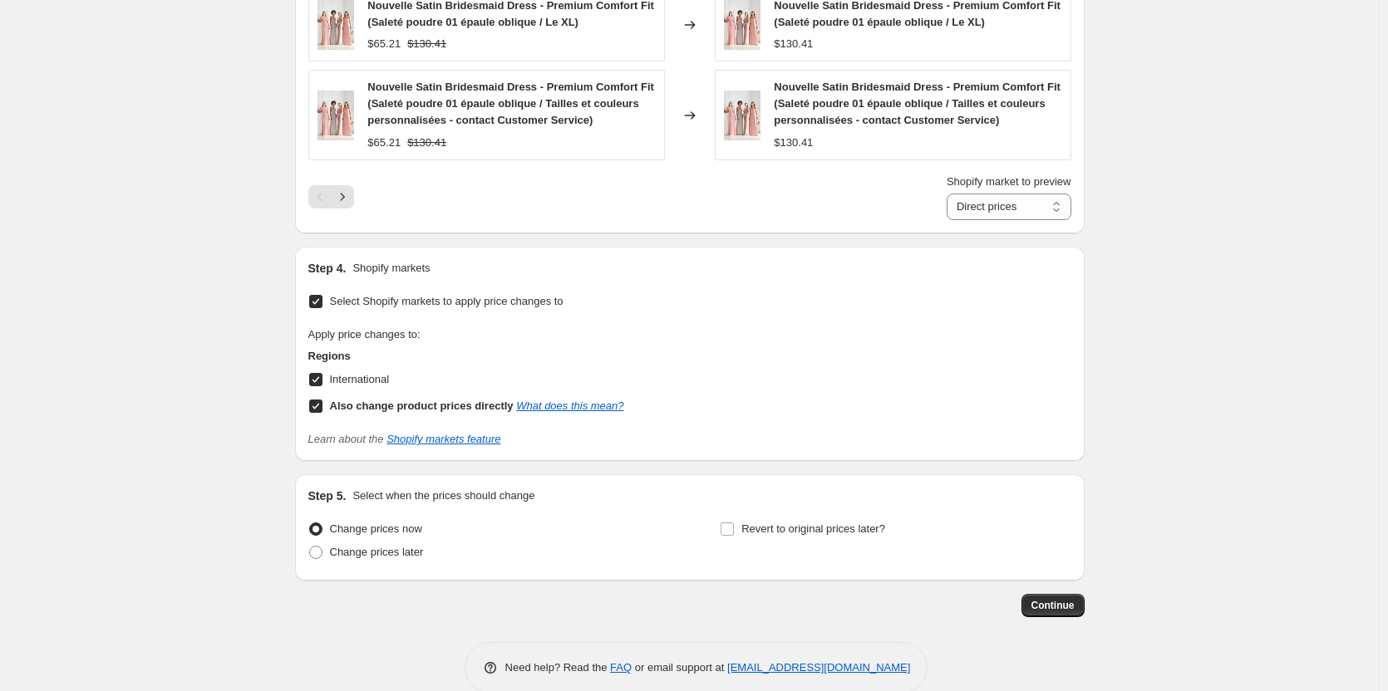
scroll to position [1099, 0]
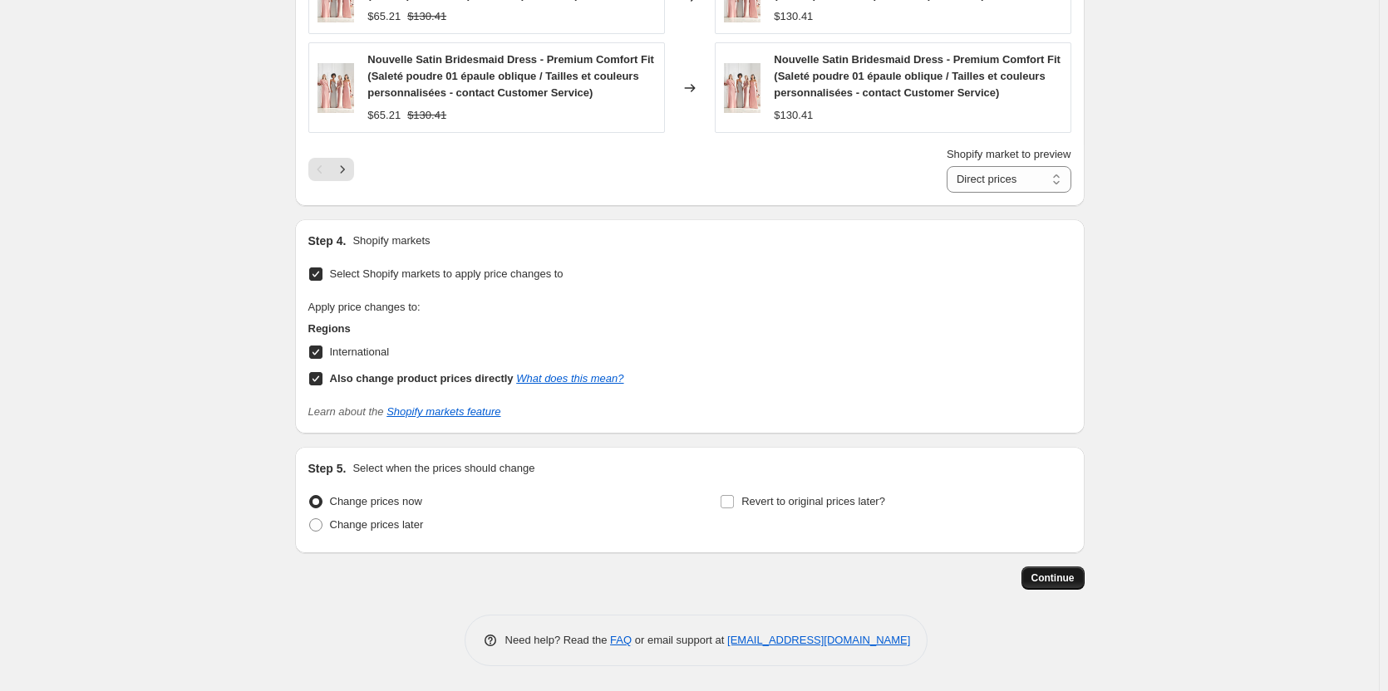
click at [1055, 576] on span "Continue" at bounding box center [1052, 578] width 43 height 13
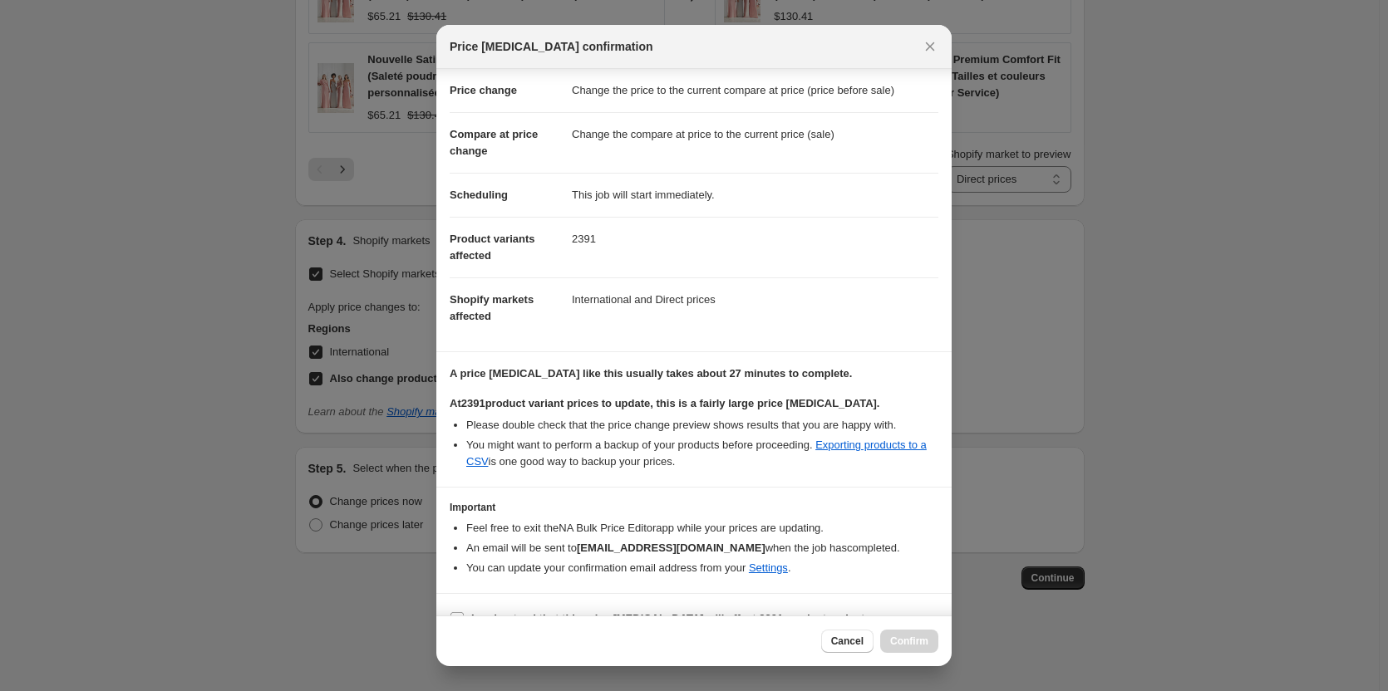
scroll to position [58, 0]
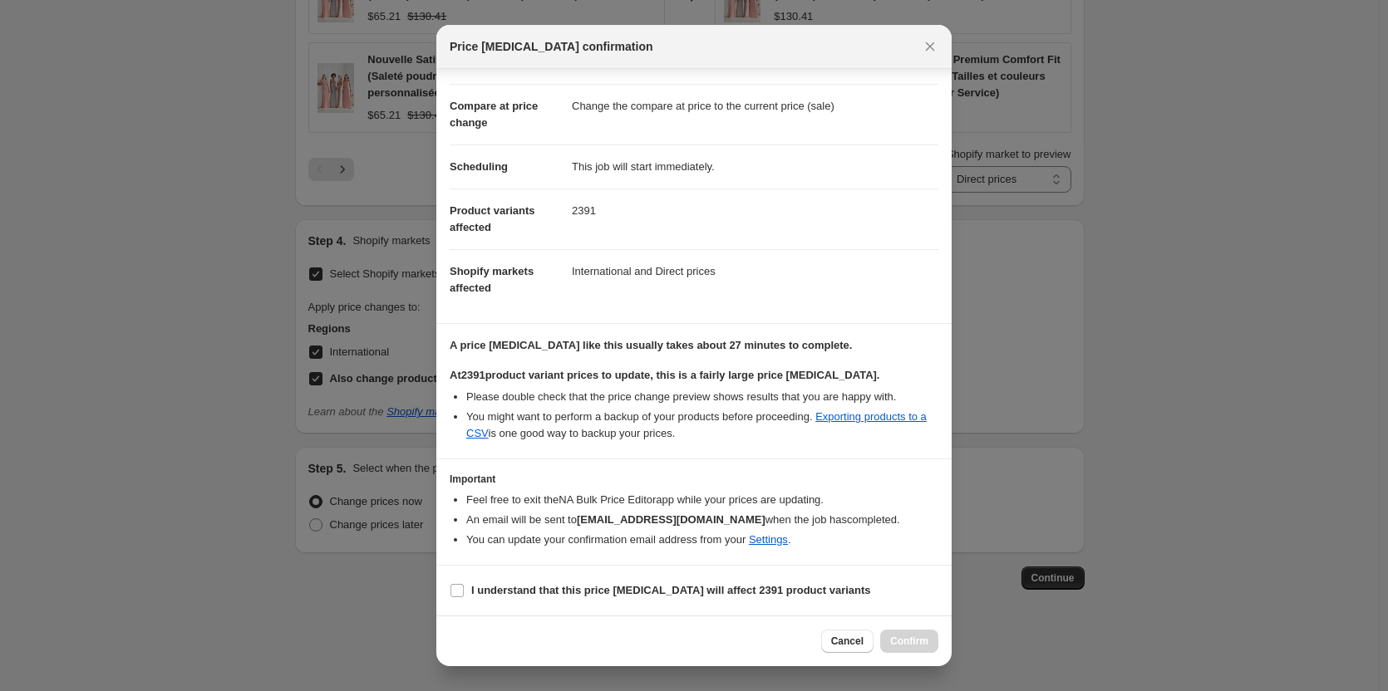
click at [446, 588] on section "I understand that this price change job will affect 2391 product variants" at bounding box center [693, 591] width 515 height 50
click at [466, 593] on label "I understand that this price change job will affect 2391 product variants" at bounding box center [660, 590] width 421 height 23
click at [464, 593] on input "I understand that this price change job will affect 2391 product variants" at bounding box center [456, 590] width 13 height 13
checkbox input "true"
click at [912, 641] on span "Confirm" at bounding box center [909, 641] width 38 height 13
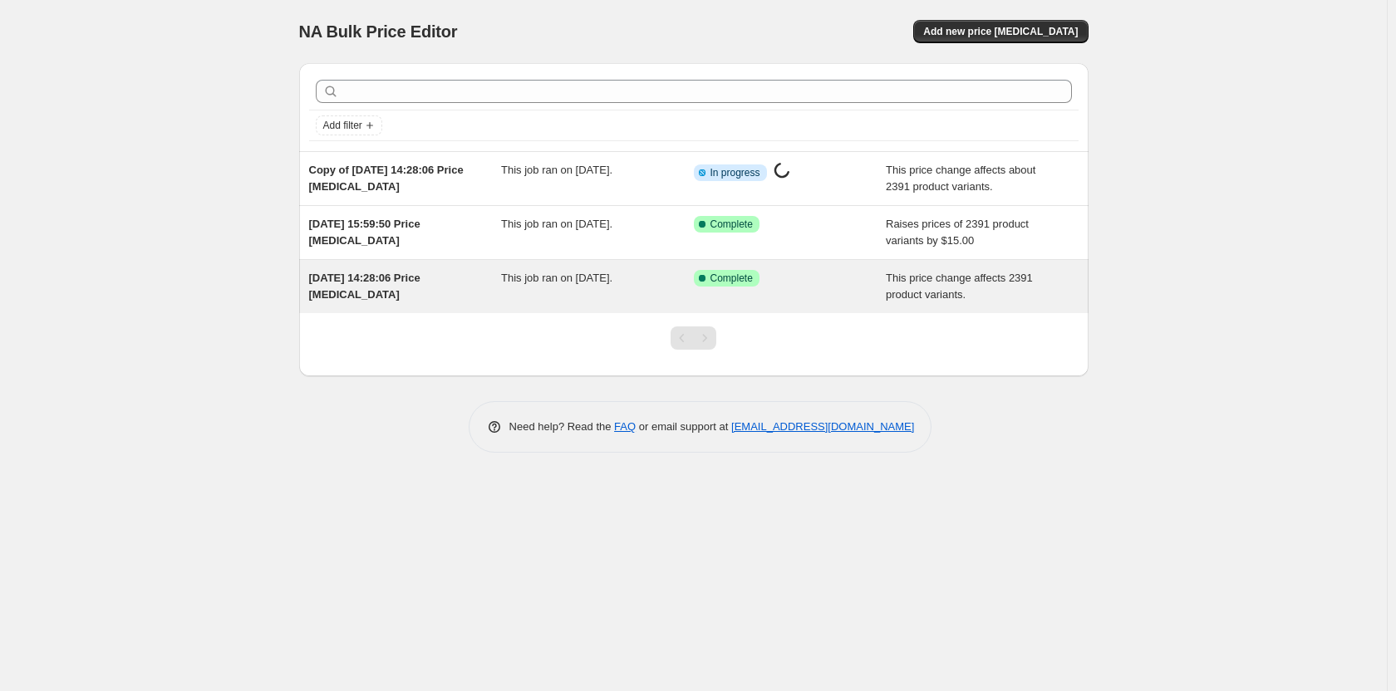
click at [835, 288] on div "Success Complete Complete" at bounding box center [790, 286] width 193 height 33
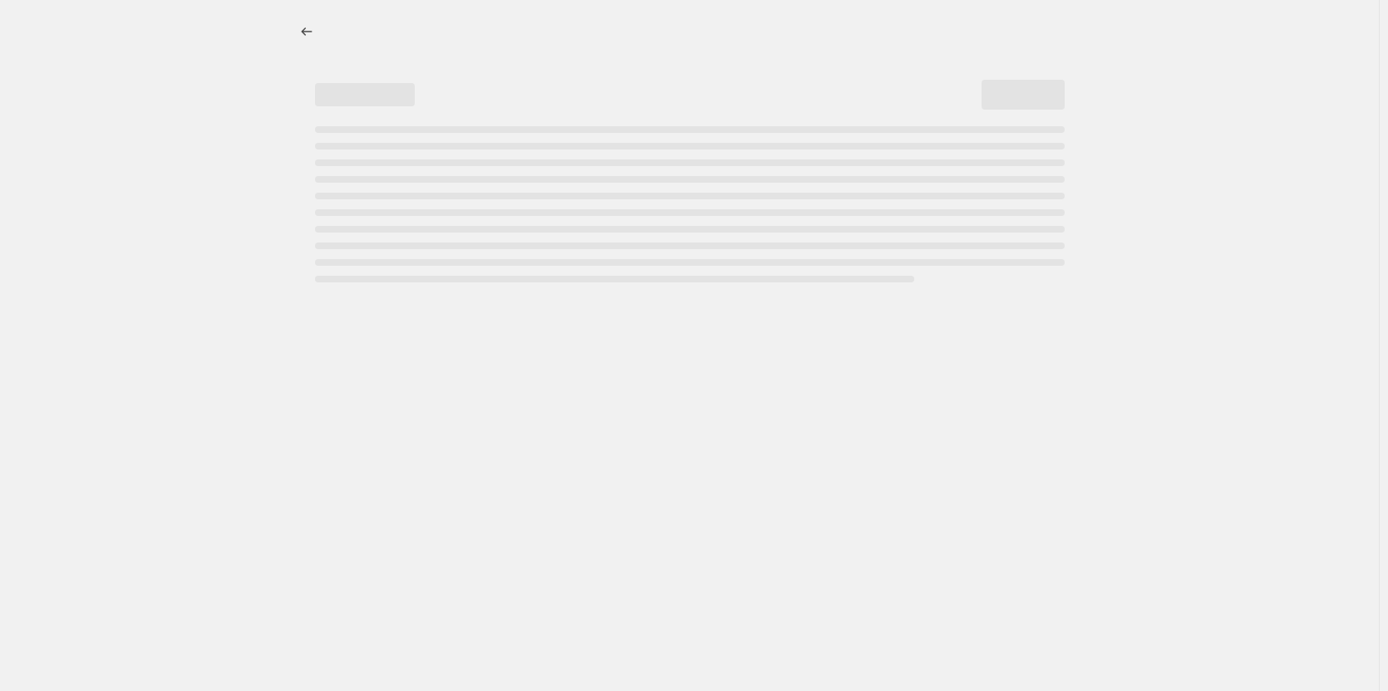
select select "ecap"
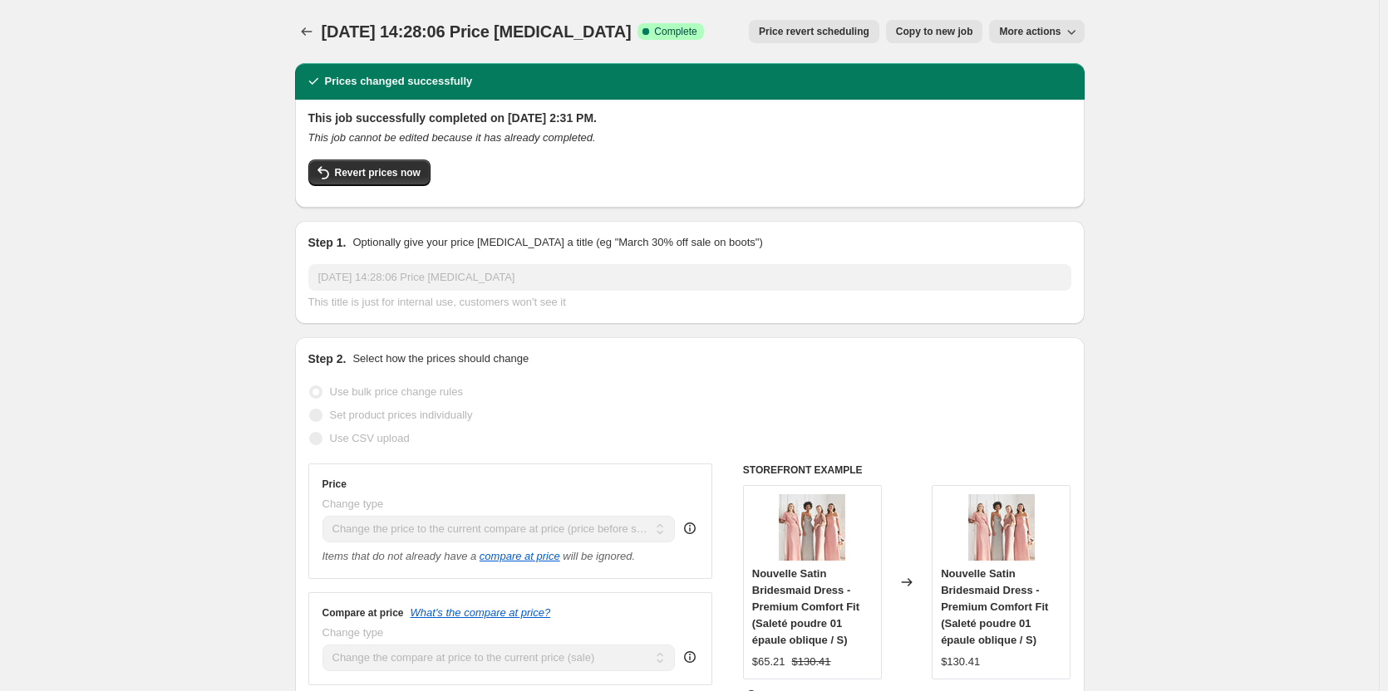
click at [1070, 32] on icon "button" at bounding box center [1071, 31] width 17 height 17
click at [1042, 97] on span "Delete job" at bounding box center [1030, 94] width 49 height 12
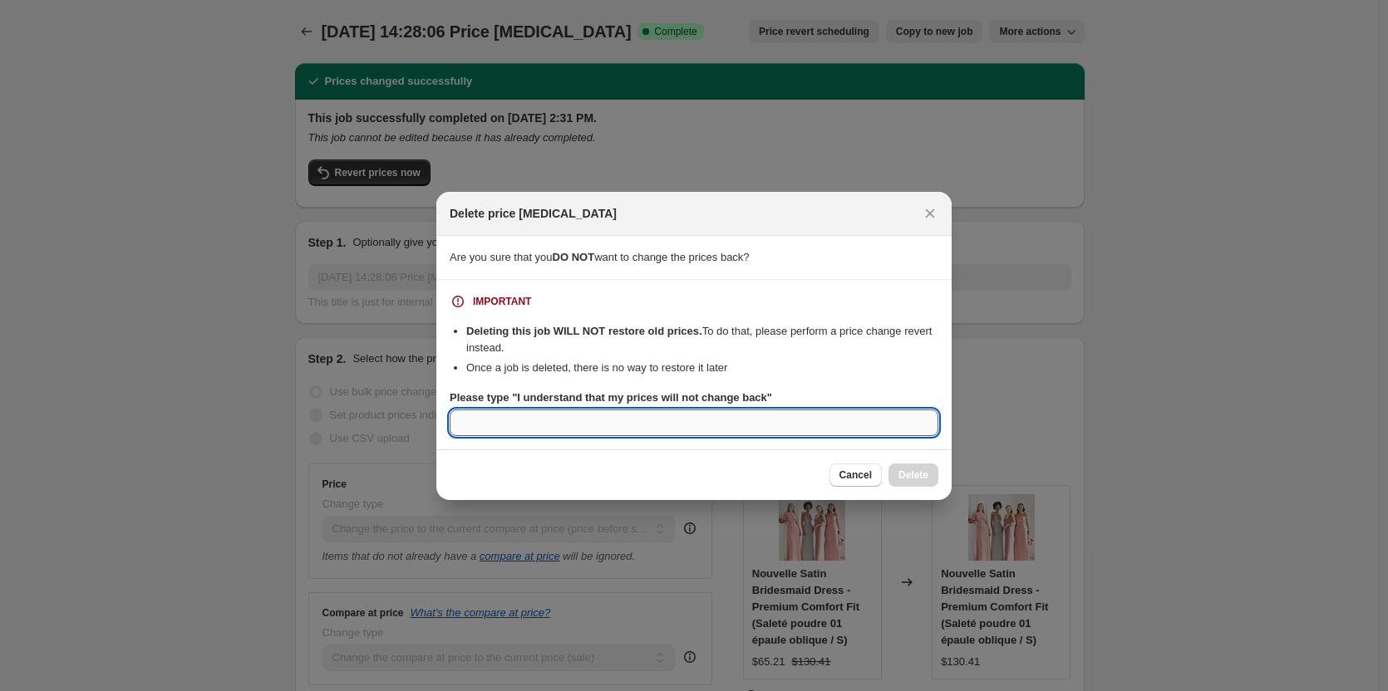
click at [769, 423] on input "Please type "I understand that my prices will not change back"" at bounding box center [694, 423] width 489 height 27
type input "A"
type input "Other"
click at [805, 371] on li "Once a job is deleted, there is no way to restore it later" at bounding box center [702, 368] width 472 height 17
click at [841, 425] on input "Other" at bounding box center [694, 423] width 489 height 27
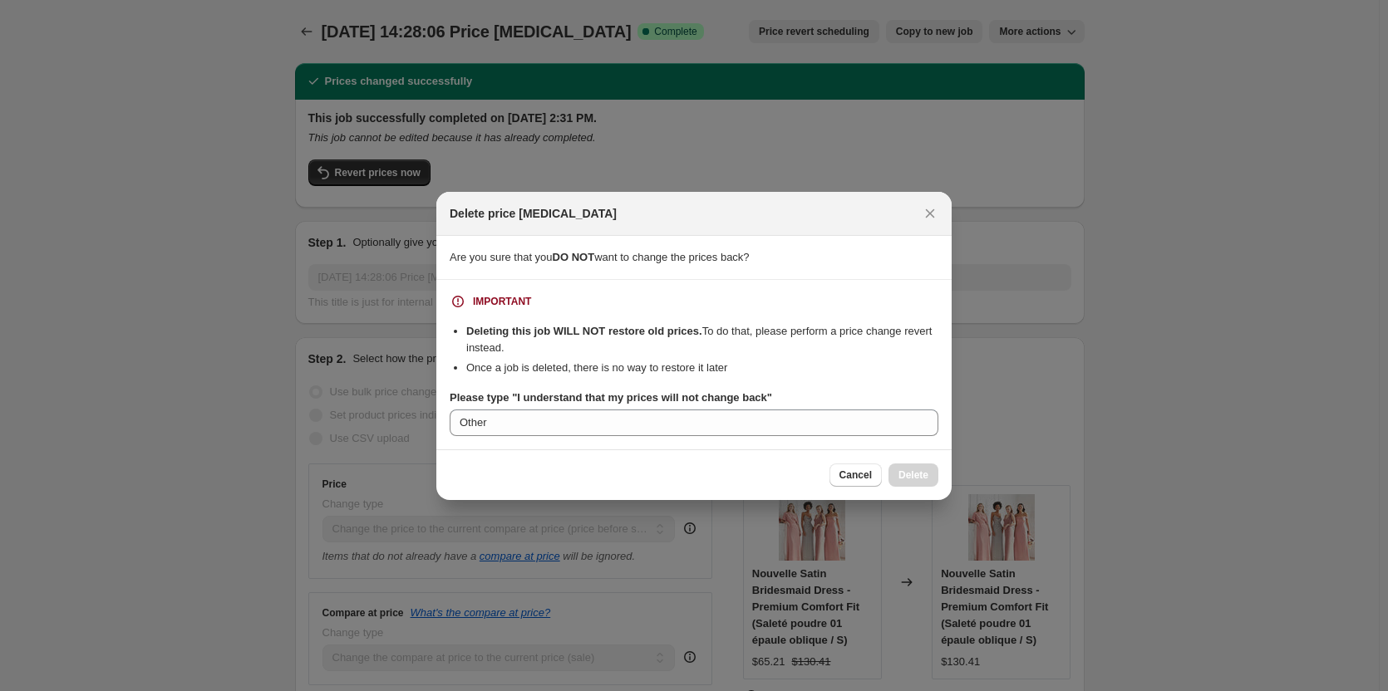
click at [627, 327] on b "Deleting this job WILL NOT restore old prices." at bounding box center [584, 331] width 236 height 12
click at [490, 367] on li "Once a job is deleted, there is no way to restore it later" at bounding box center [702, 368] width 472 height 17
click at [932, 210] on icon "Close" at bounding box center [930, 213] width 9 height 9
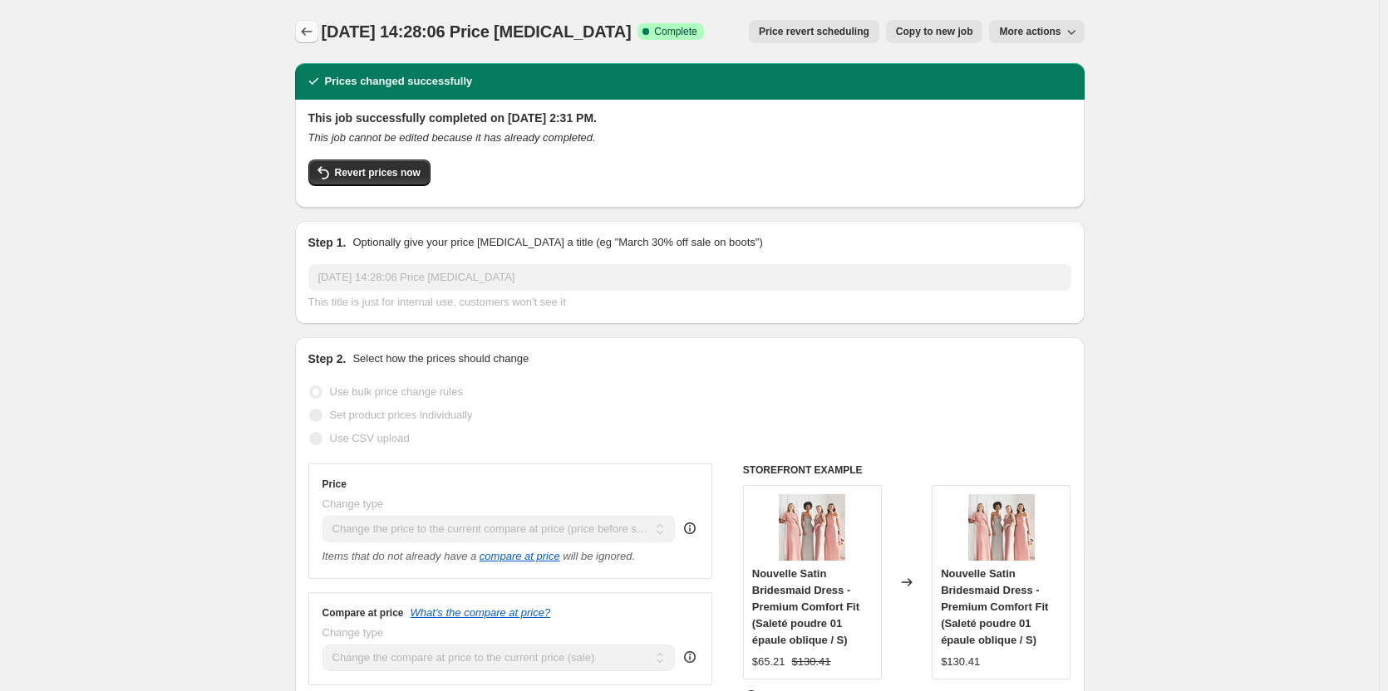
click at [315, 32] on icon "Price change jobs" at bounding box center [306, 31] width 17 height 17
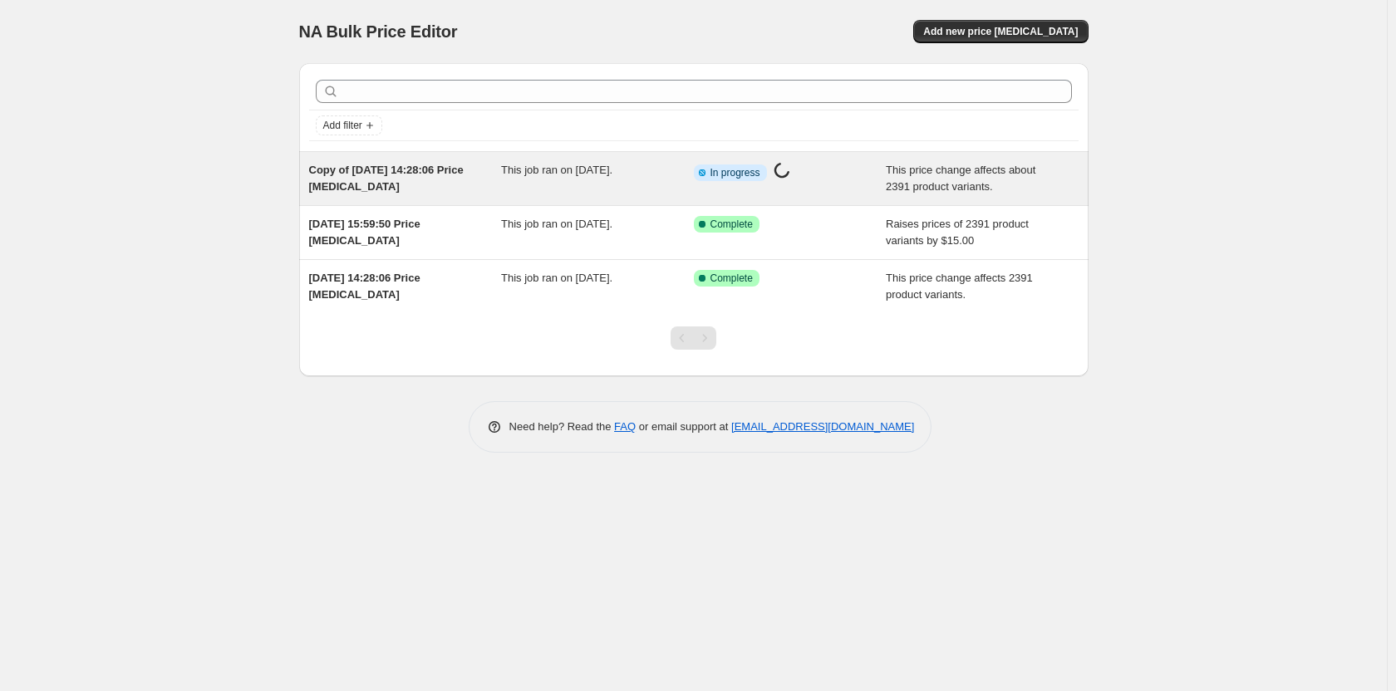
click at [876, 178] on div "Info Partially complete In progress Price change job in progress..." at bounding box center [790, 178] width 193 height 33
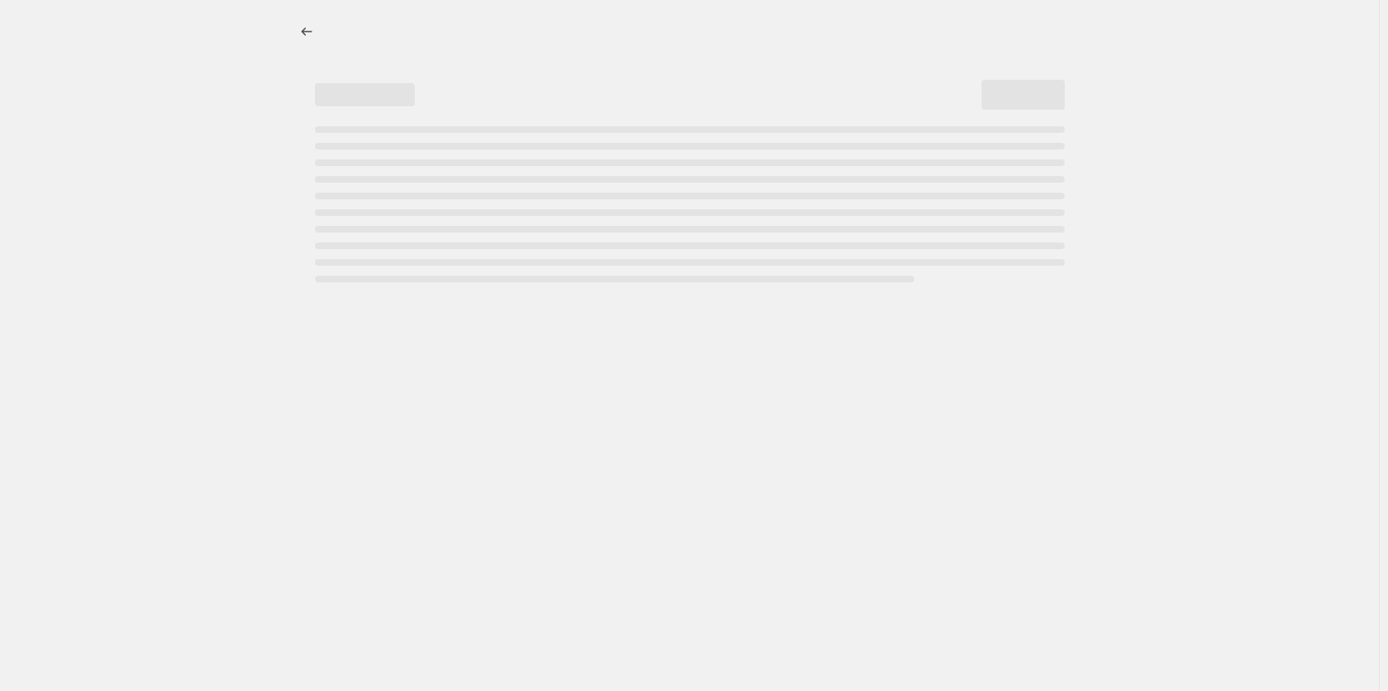
select select "ecap"
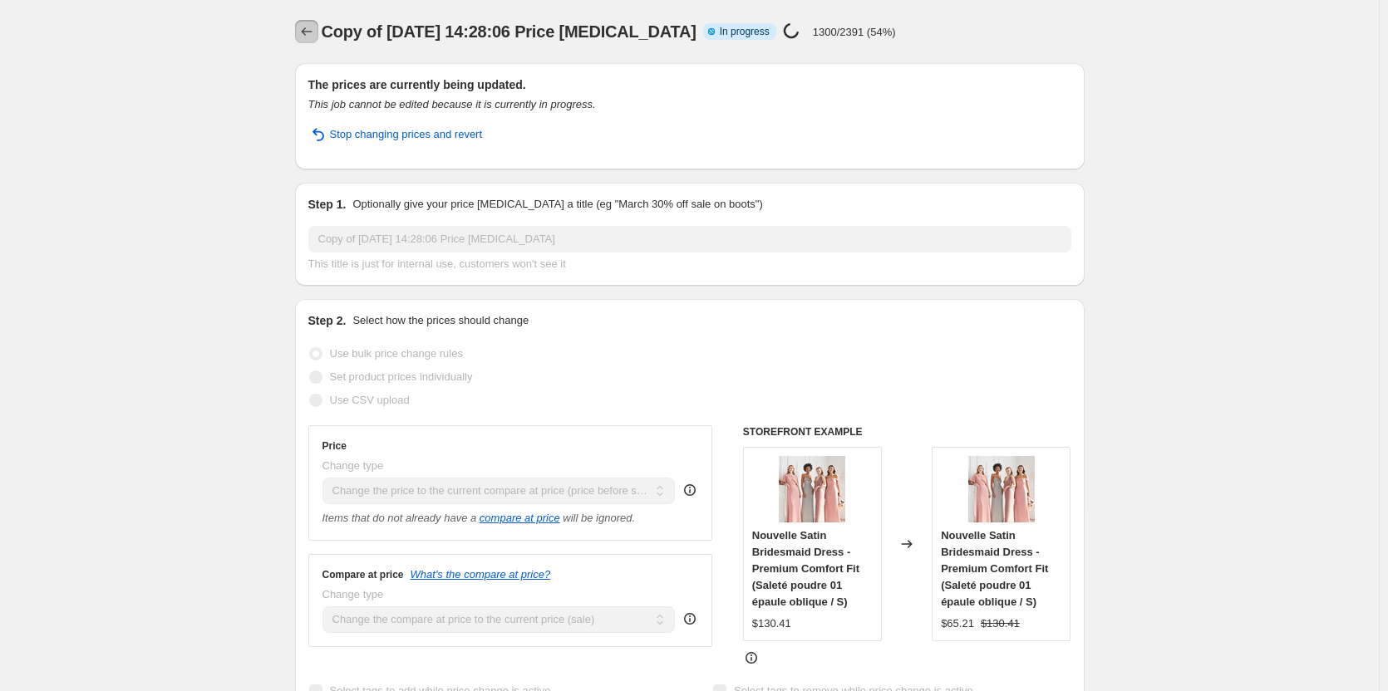
click at [315, 34] on icon "Price change jobs" at bounding box center [306, 31] width 17 height 17
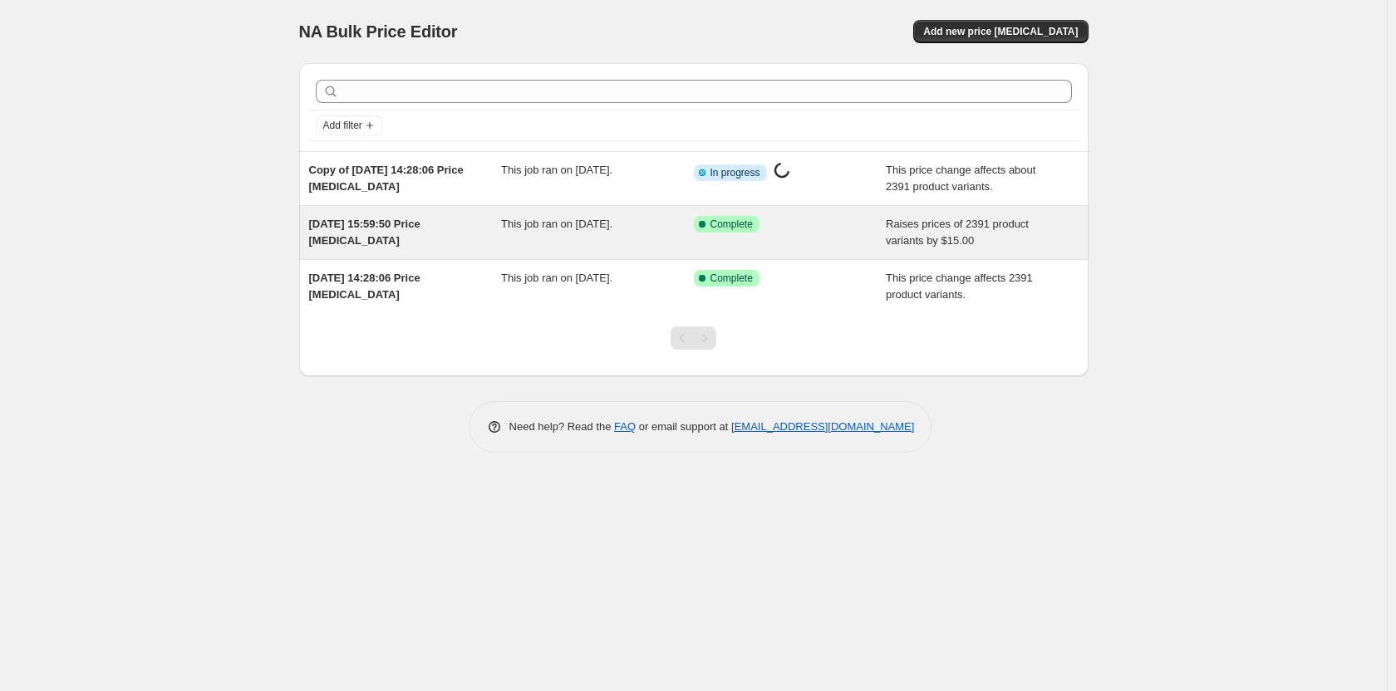
click at [809, 216] on div "Success Complete Complete" at bounding box center [778, 224] width 168 height 17
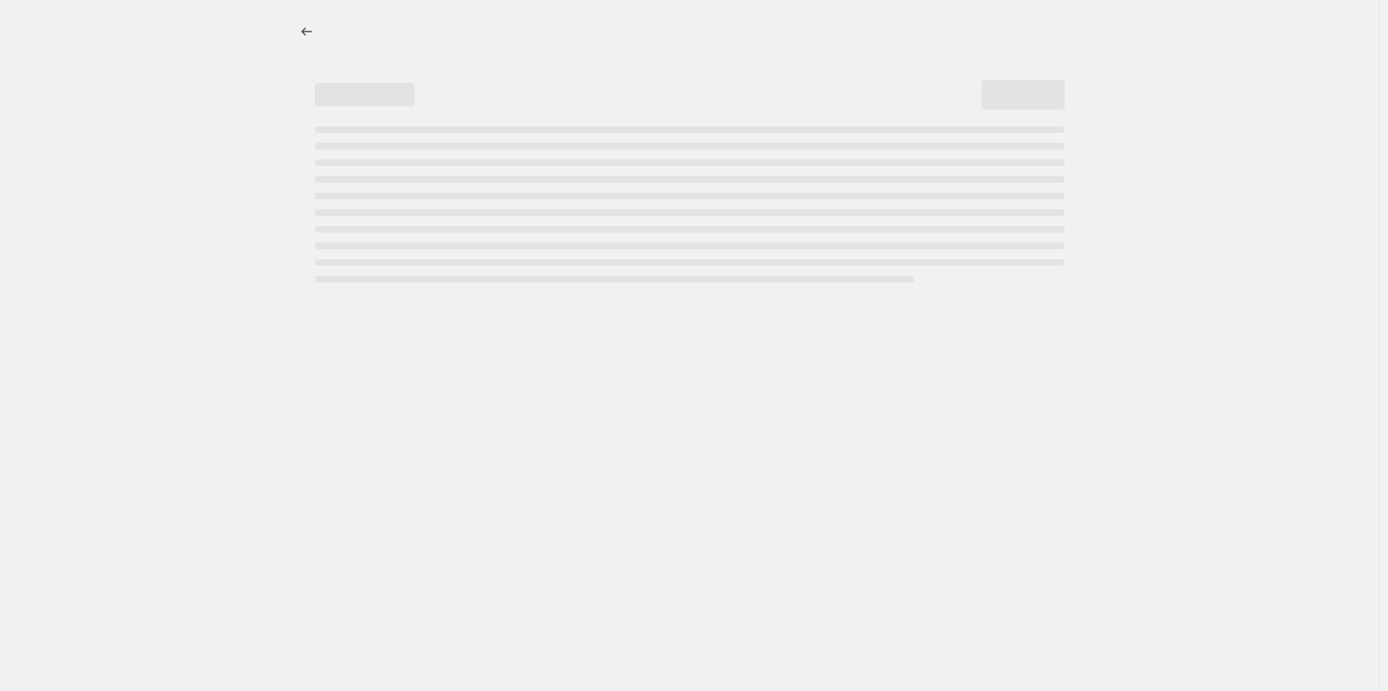
select select "by"
select select "remove"
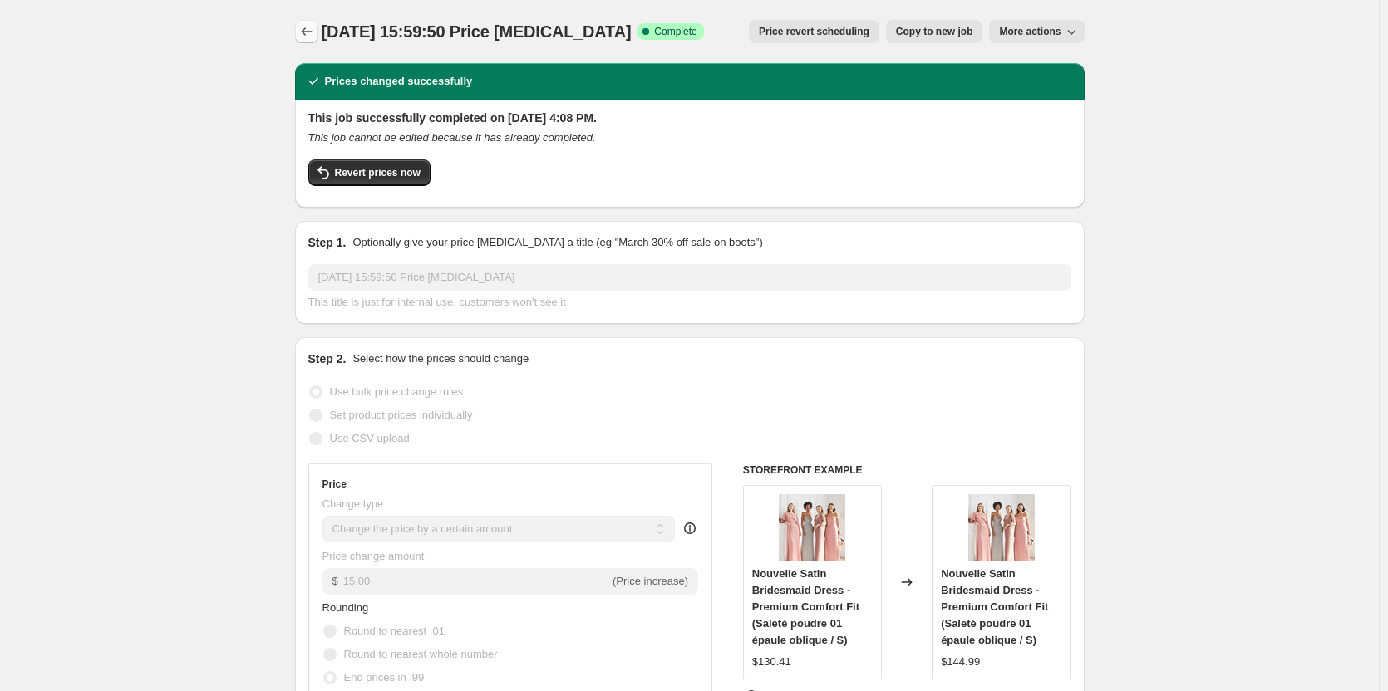
click at [315, 30] on icon "Price change jobs" at bounding box center [306, 31] width 17 height 17
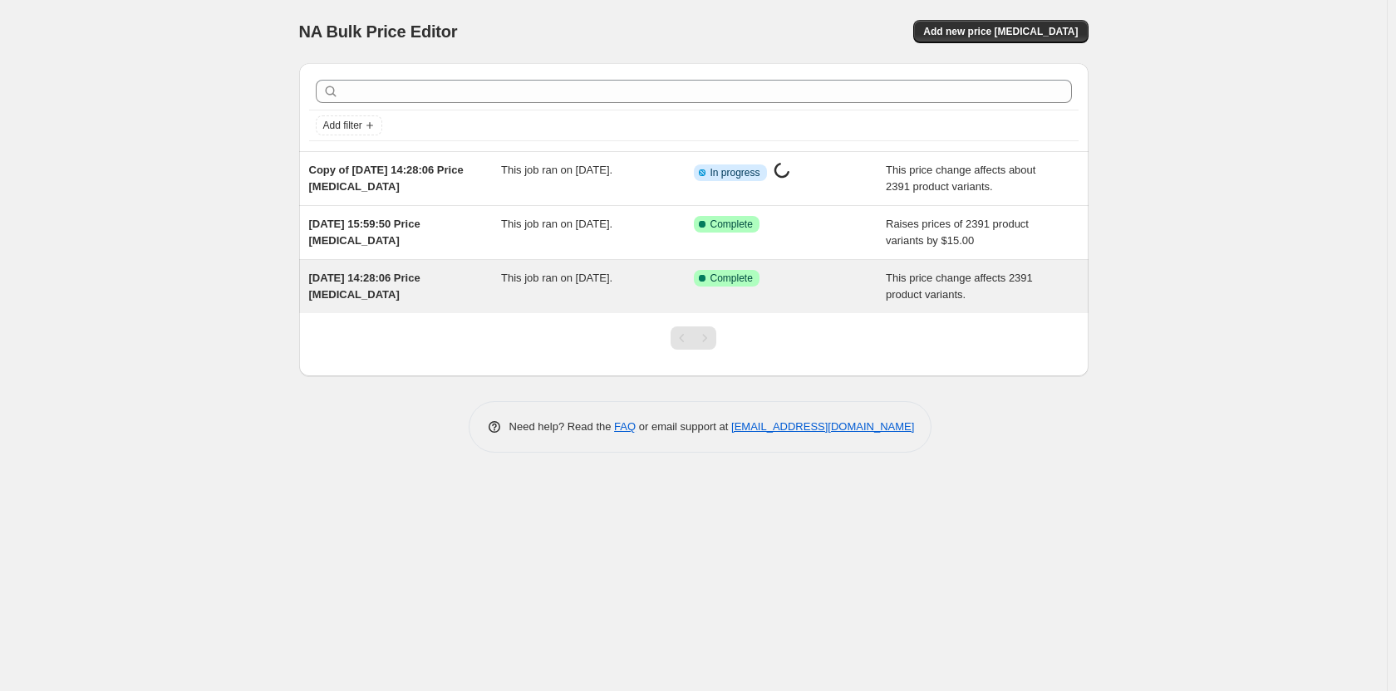
click at [799, 281] on div "Success Complete Complete" at bounding box center [778, 278] width 168 height 17
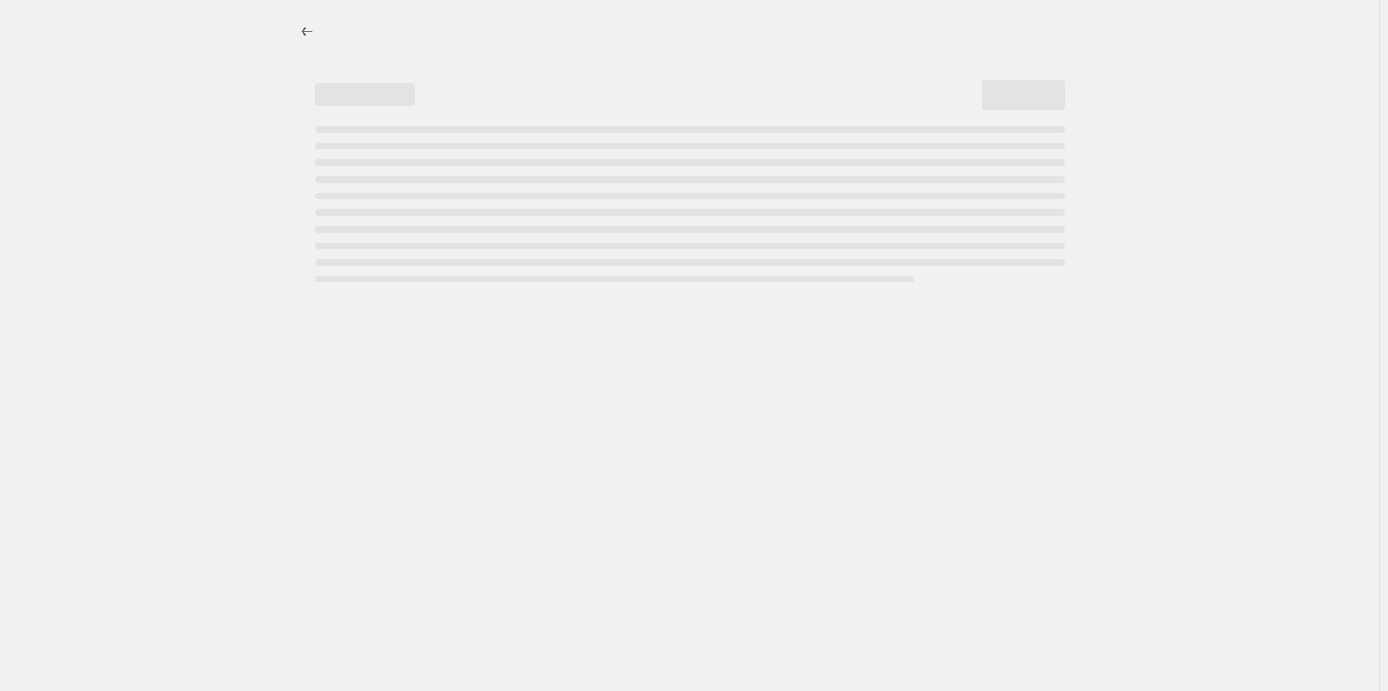
select select "ecap"
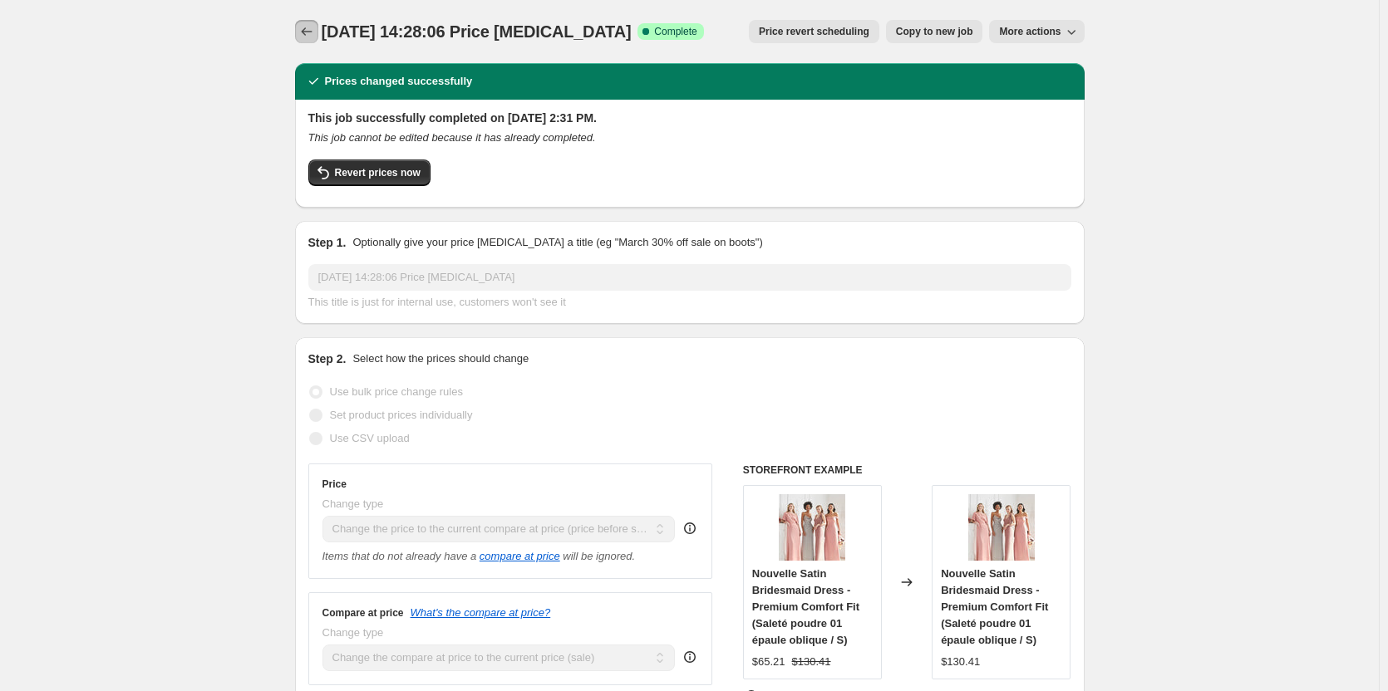
click at [308, 40] on button "Price change jobs" at bounding box center [306, 31] width 23 height 23
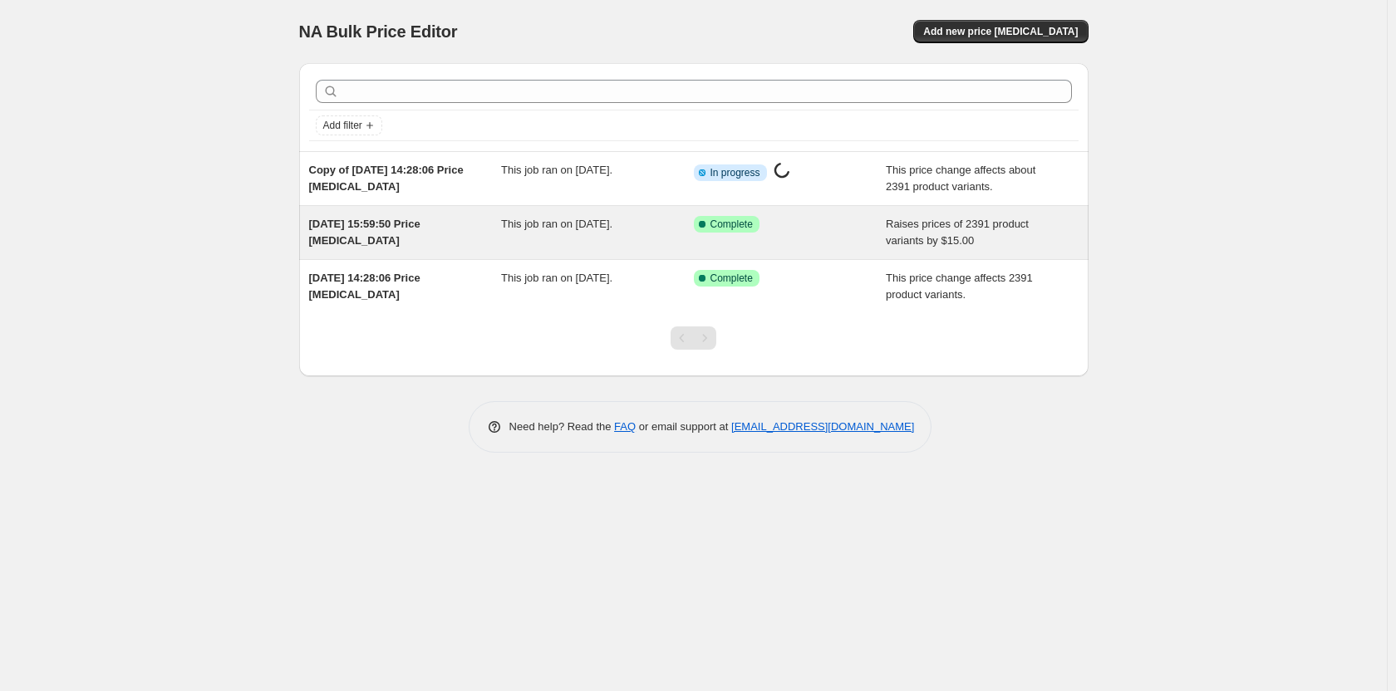
click at [838, 233] on div "Success Complete Complete" at bounding box center [790, 232] width 193 height 33
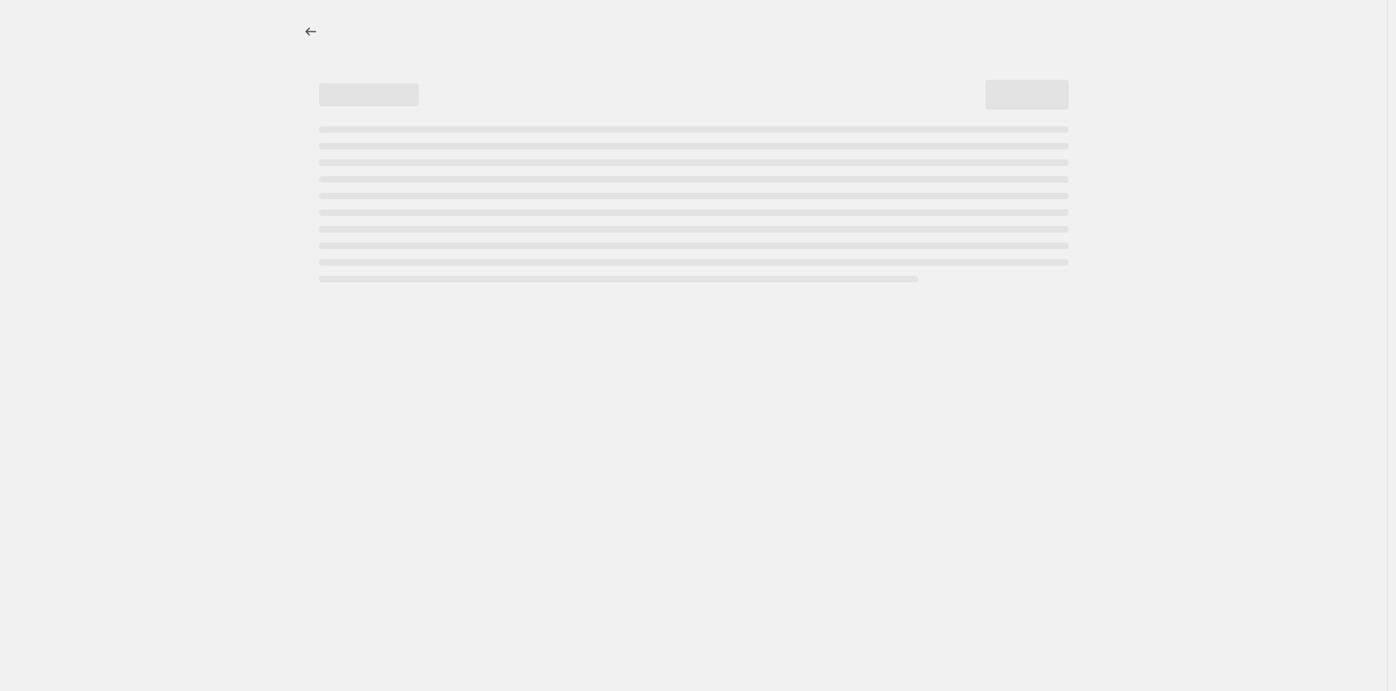
select select "by"
select select "remove"
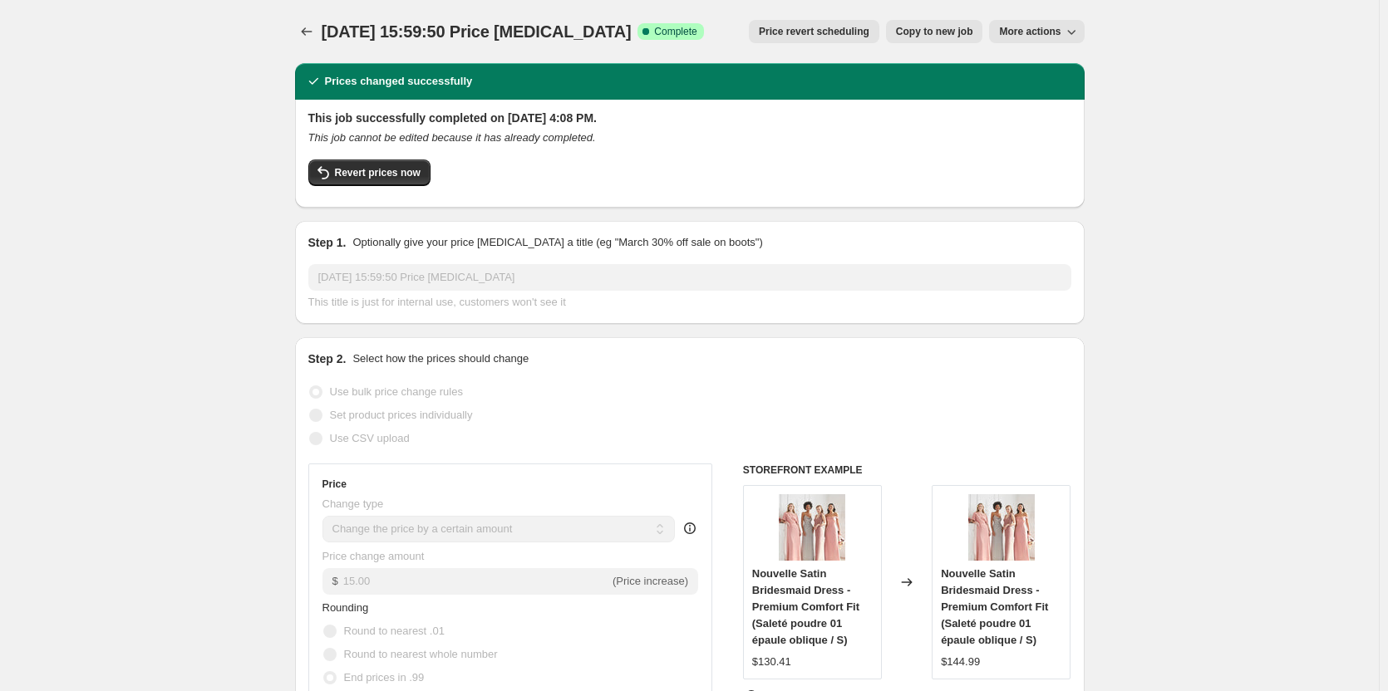
click at [1010, 27] on span "More actions" at bounding box center [1029, 31] width 61 height 13
click at [952, 37] on span "Copy to new job" at bounding box center [934, 31] width 77 height 13
select select "by"
select select "remove"
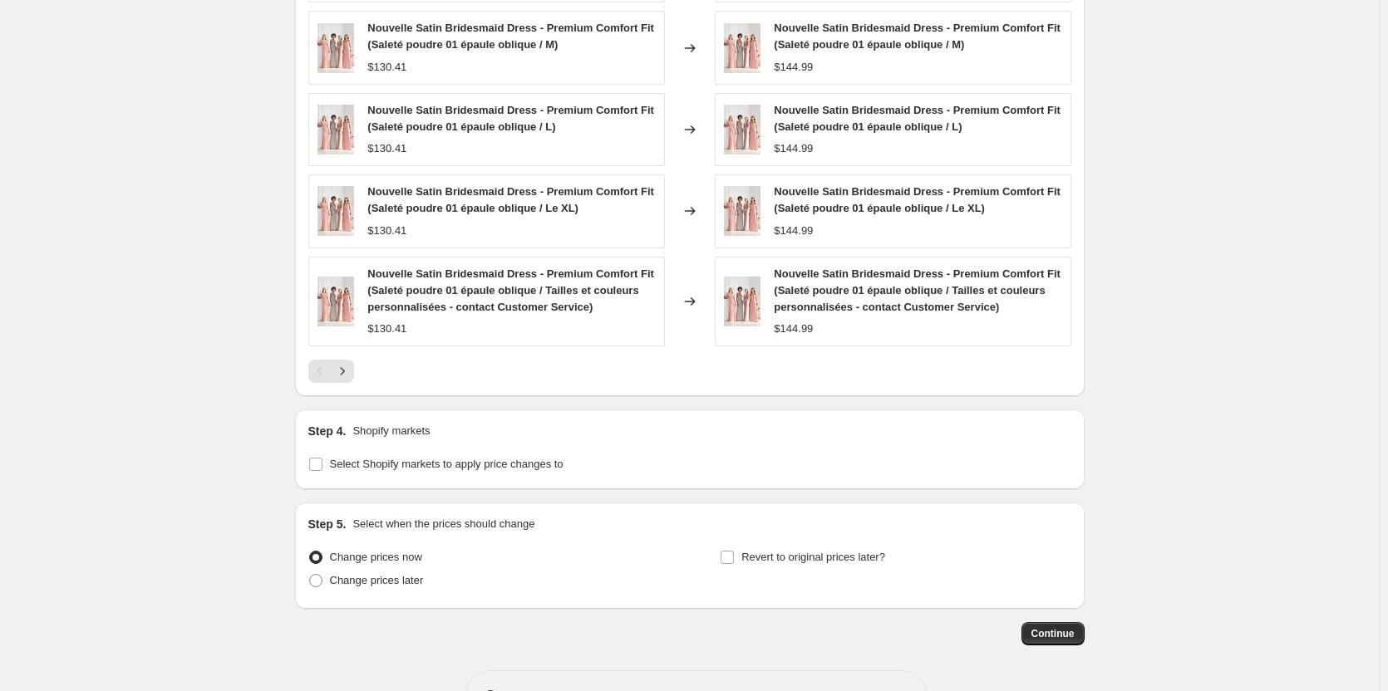
scroll to position [1107, 0]
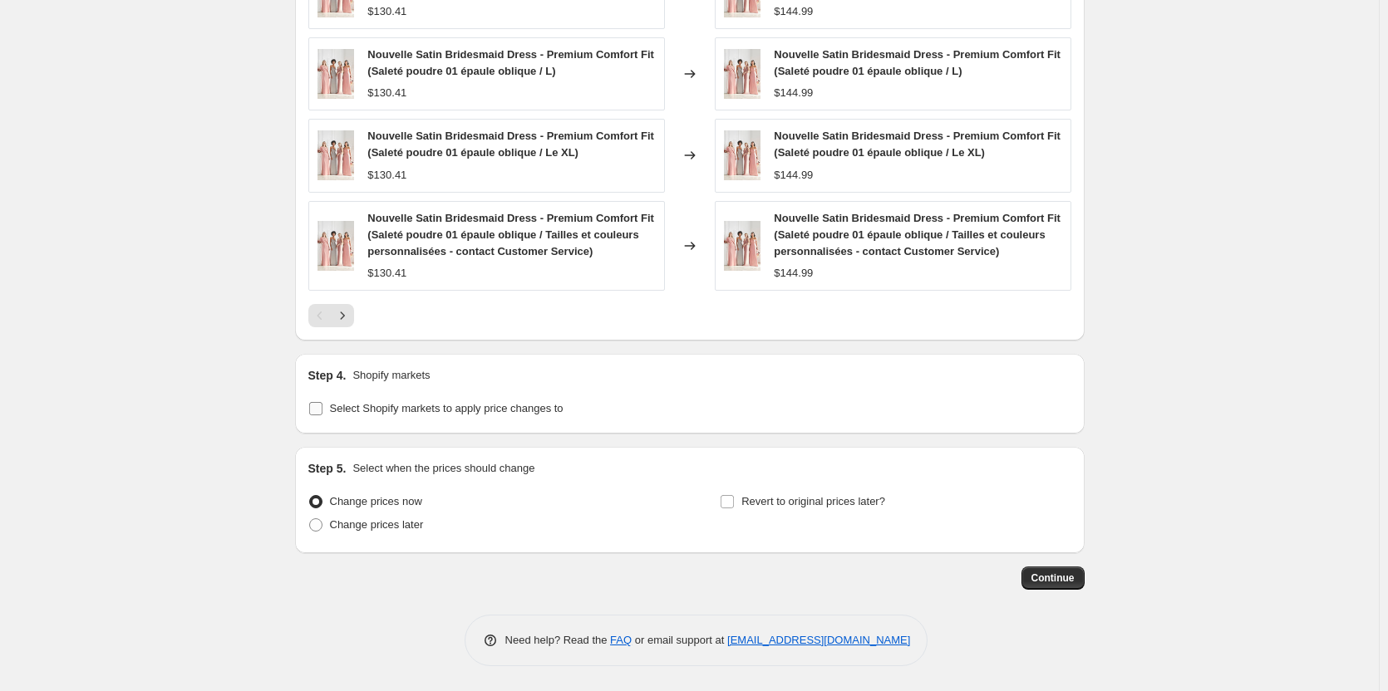
click at [318, 408] on input "Select Shopify markets to apply price changes to" at bounding box center [315, 408] width 13 height 13
checkbox input "true"
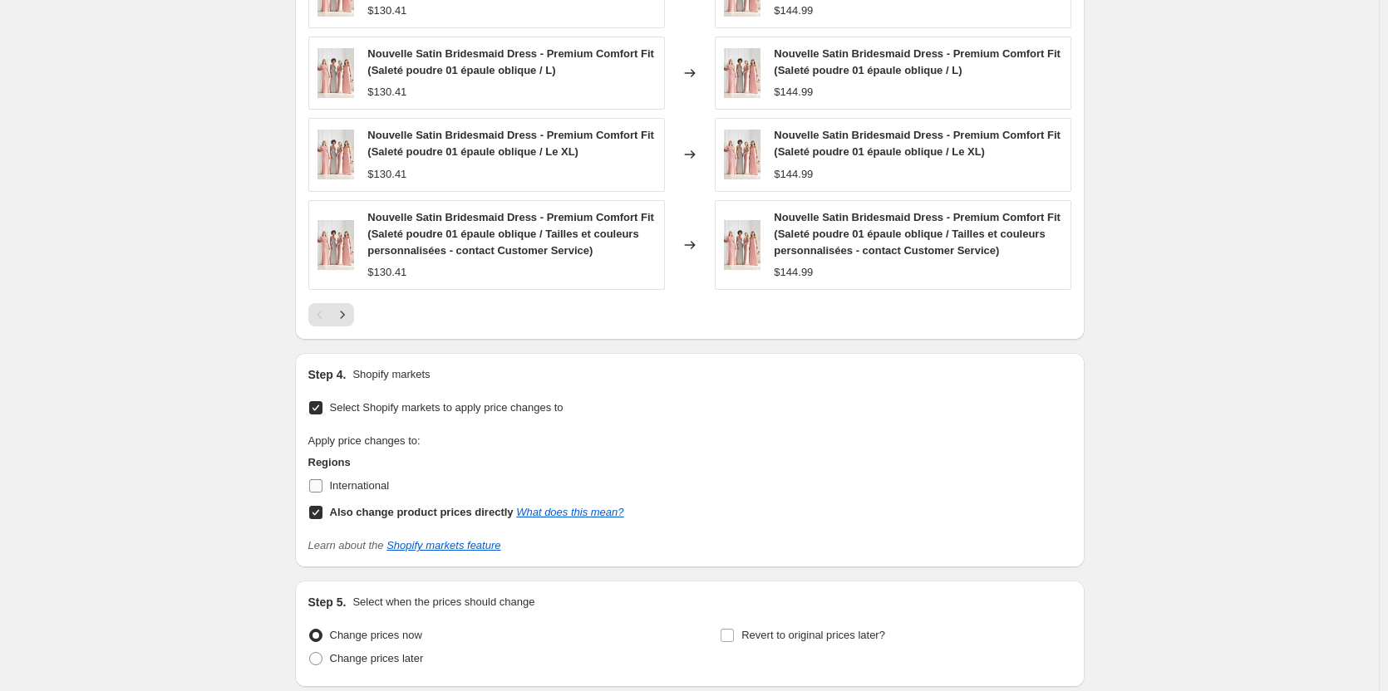
click at [313, 487] on input "International" at bounding box center [315, 485] width 13 height 13
checkbox input "true"
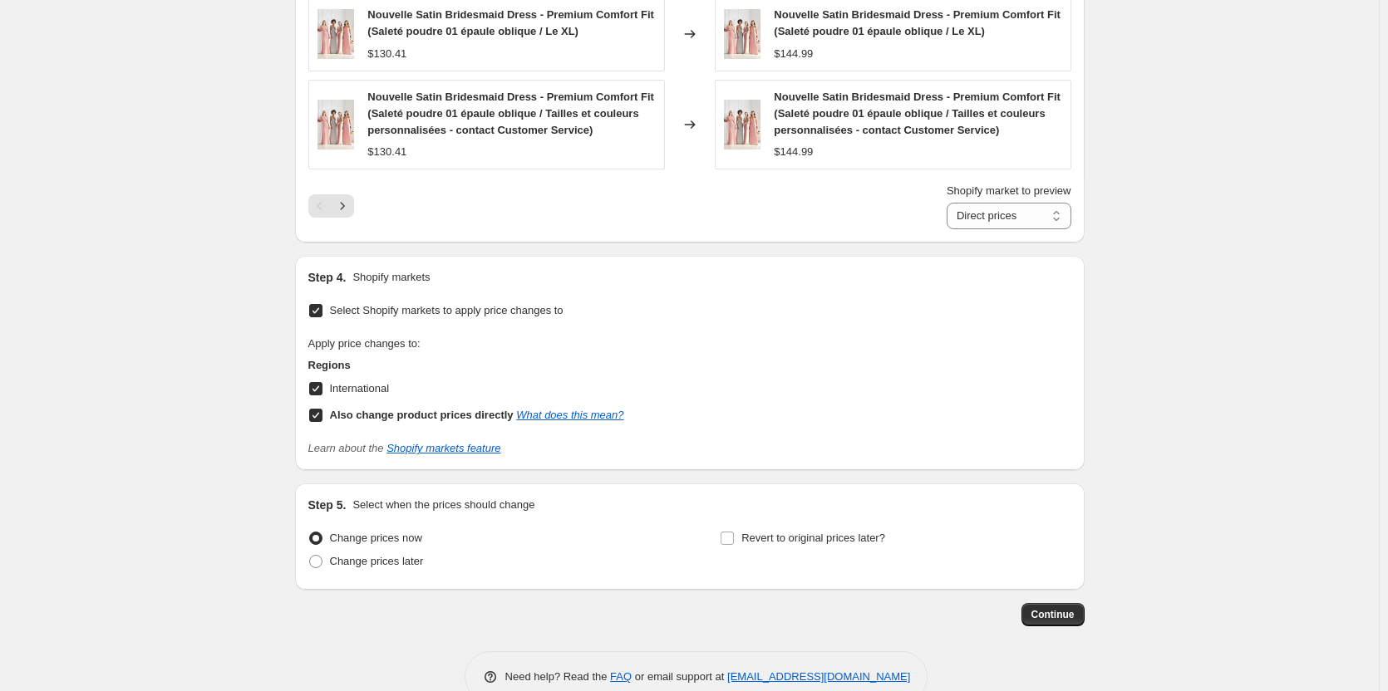
scroll to position [1265, 0]
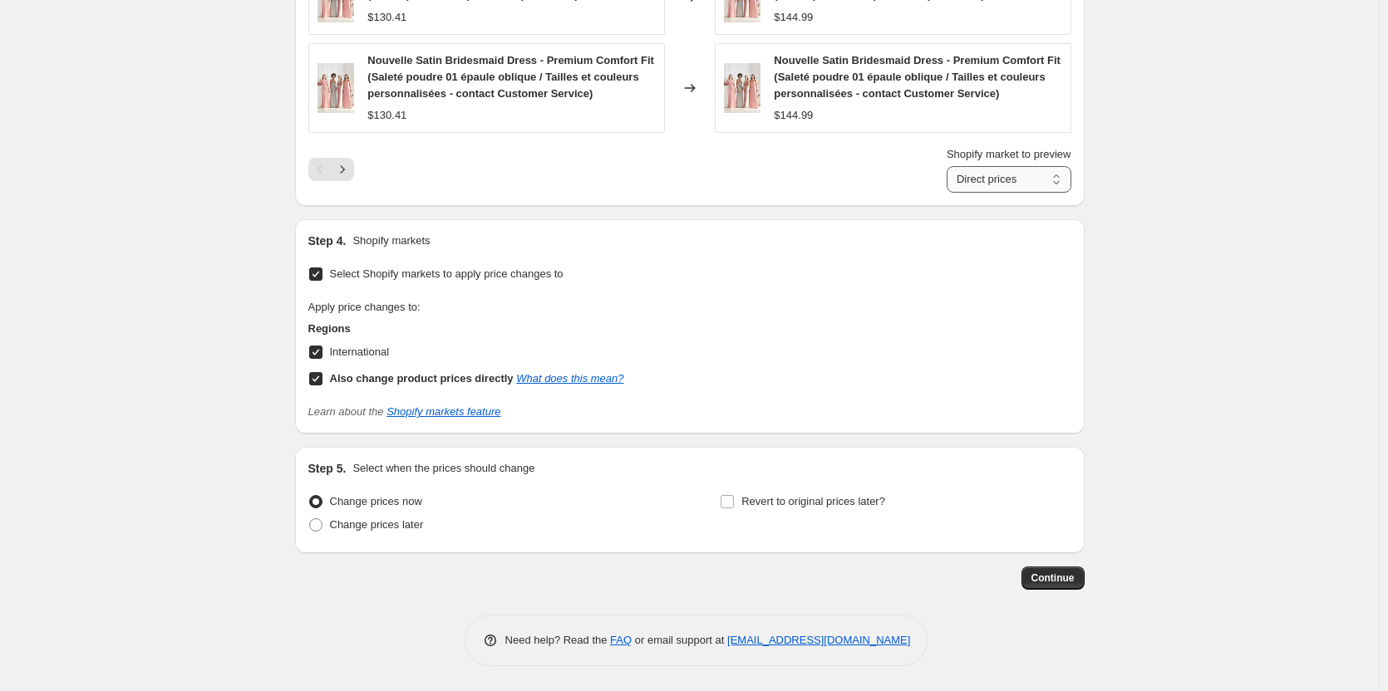
click at [1015, 183] on select "Direct prices International" at bounding box center [1009, 179] width 125 height 27
click at [950, 166] on select "Direct prices International" at bounding box center [1009, 179] width 125 height 27
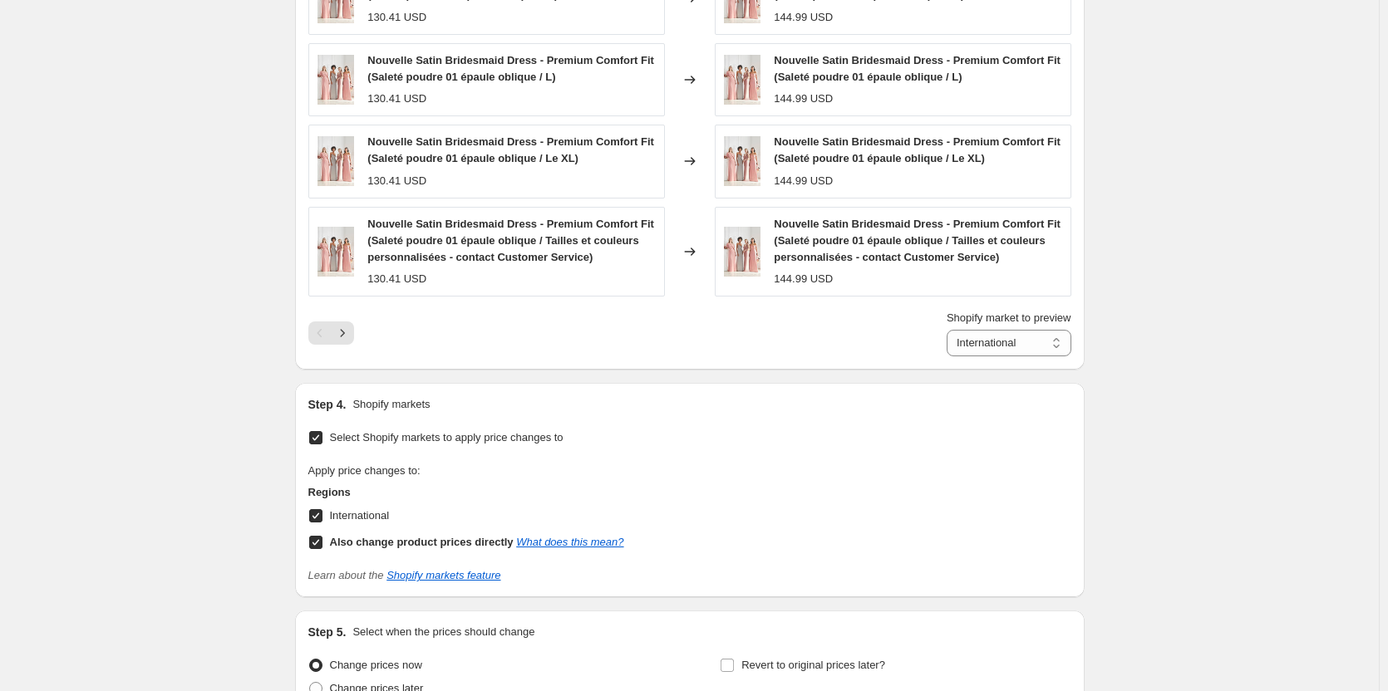
scroll to position [1099, 0]
click at [984, 350] on select "Direct prices International" at bounding box center [1009, 345] width 125 height 27
select select "direct"
click at [950, 332] on select "Direct prices International" at bounding box center [1009, 345] width 125 height 27
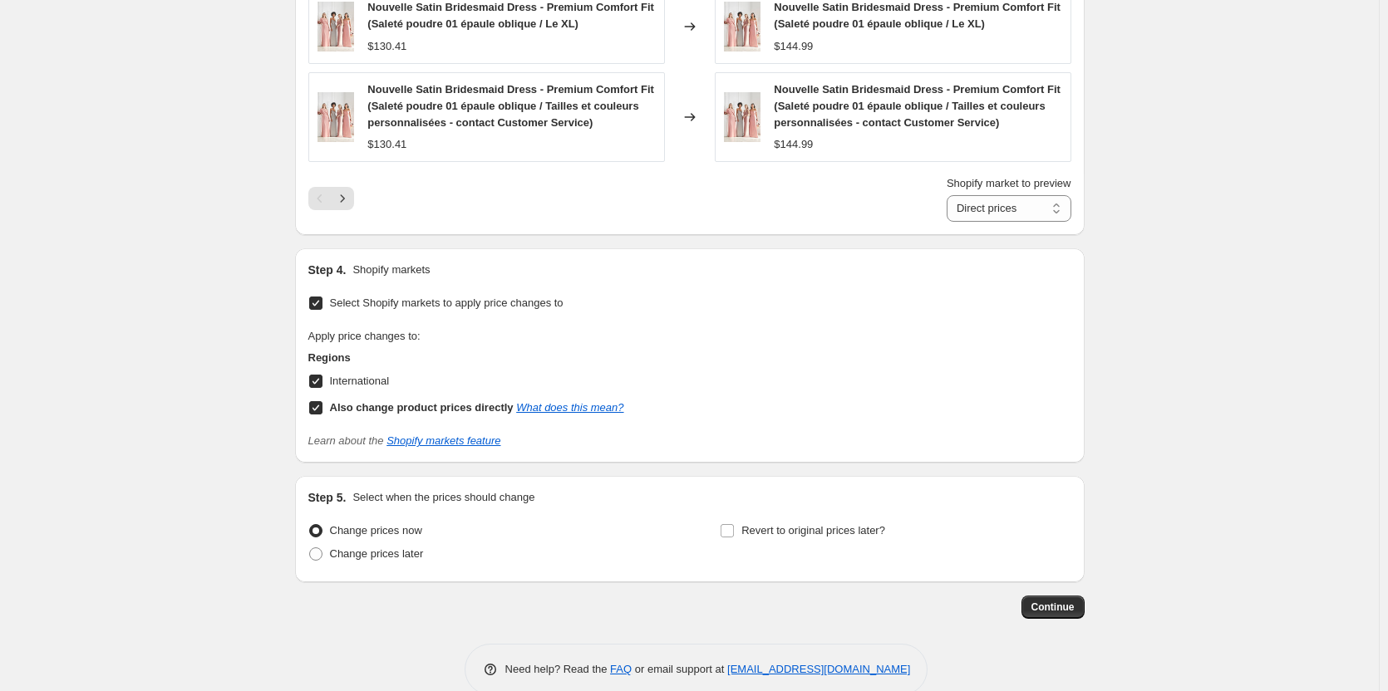
scroll to position [1265, 0]
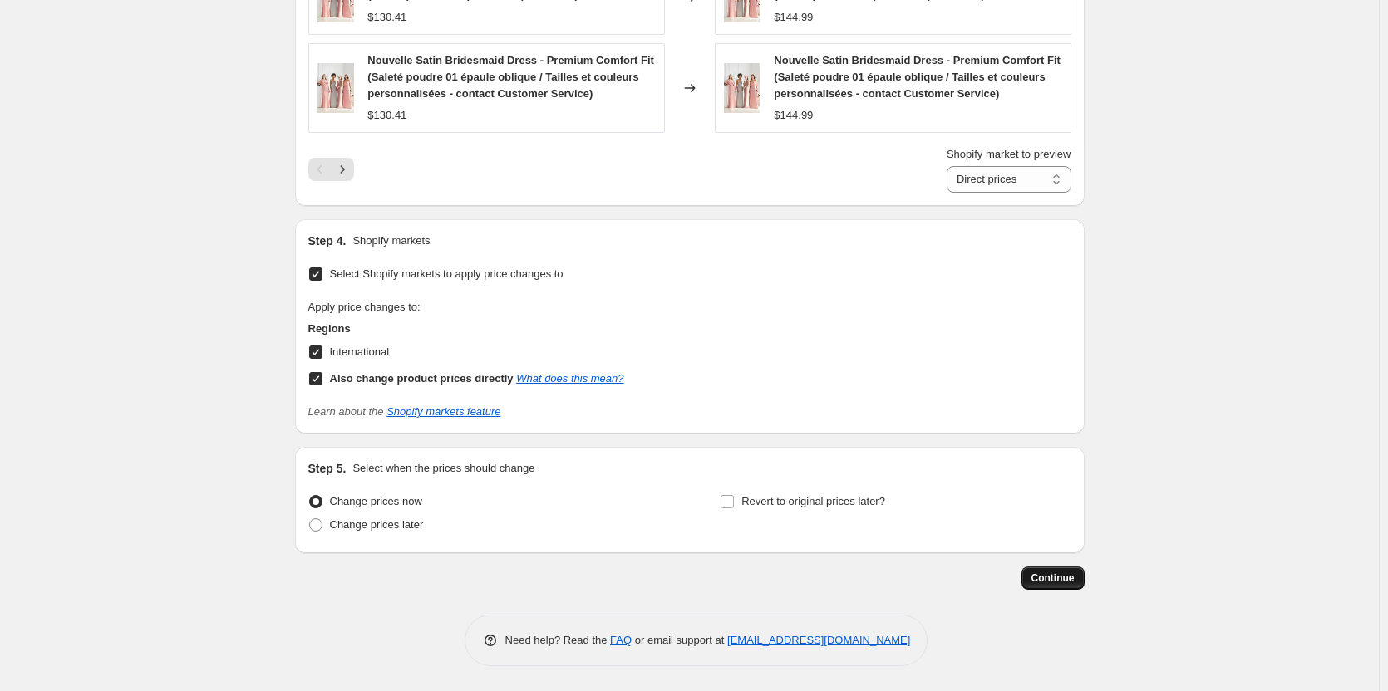
click at [1062, 568] on button "Continue" at bounding box center [1052, 578] width 63 height 23
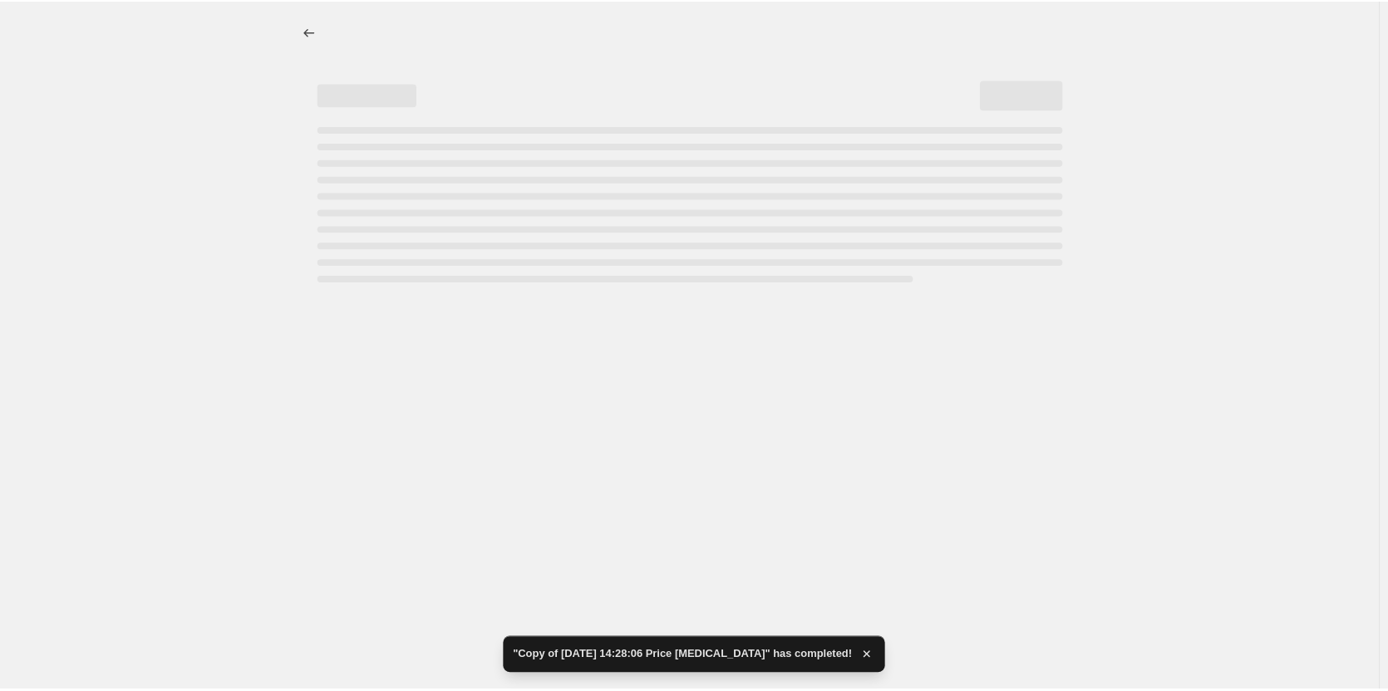
scroll to position [0, 0]
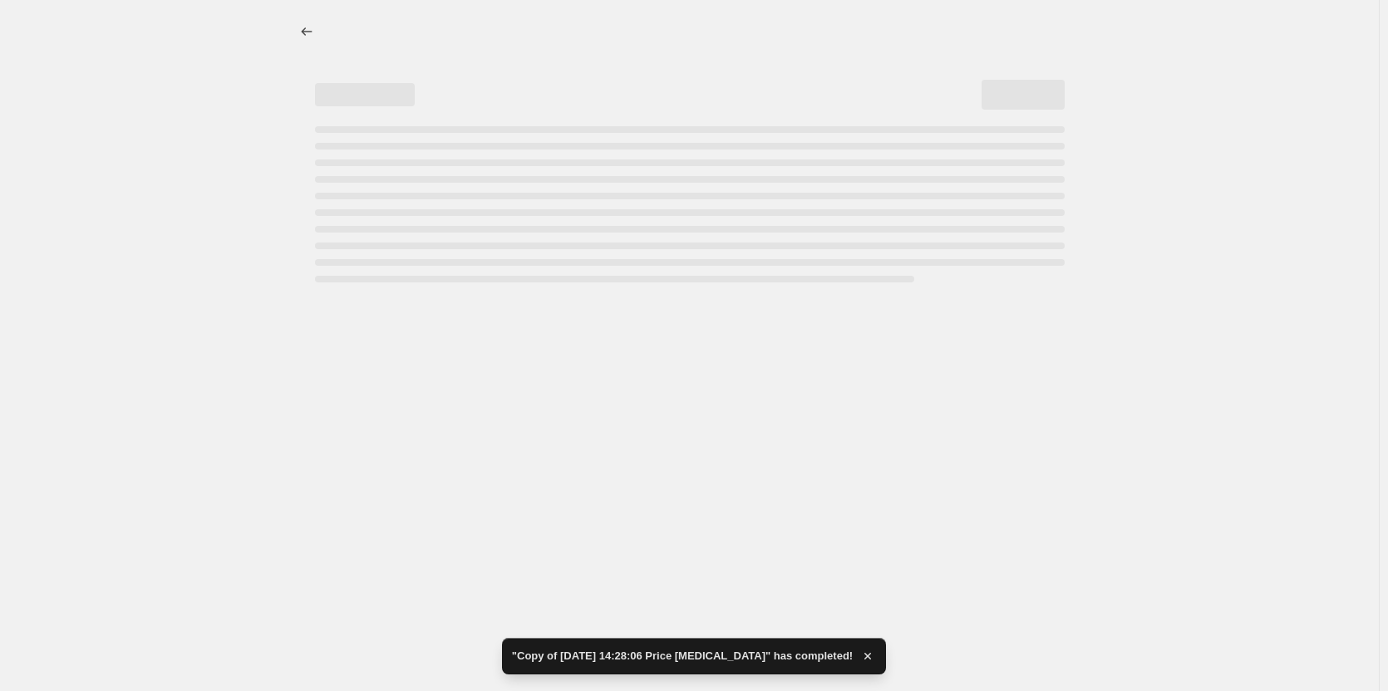
select select "by"
select select "remove"
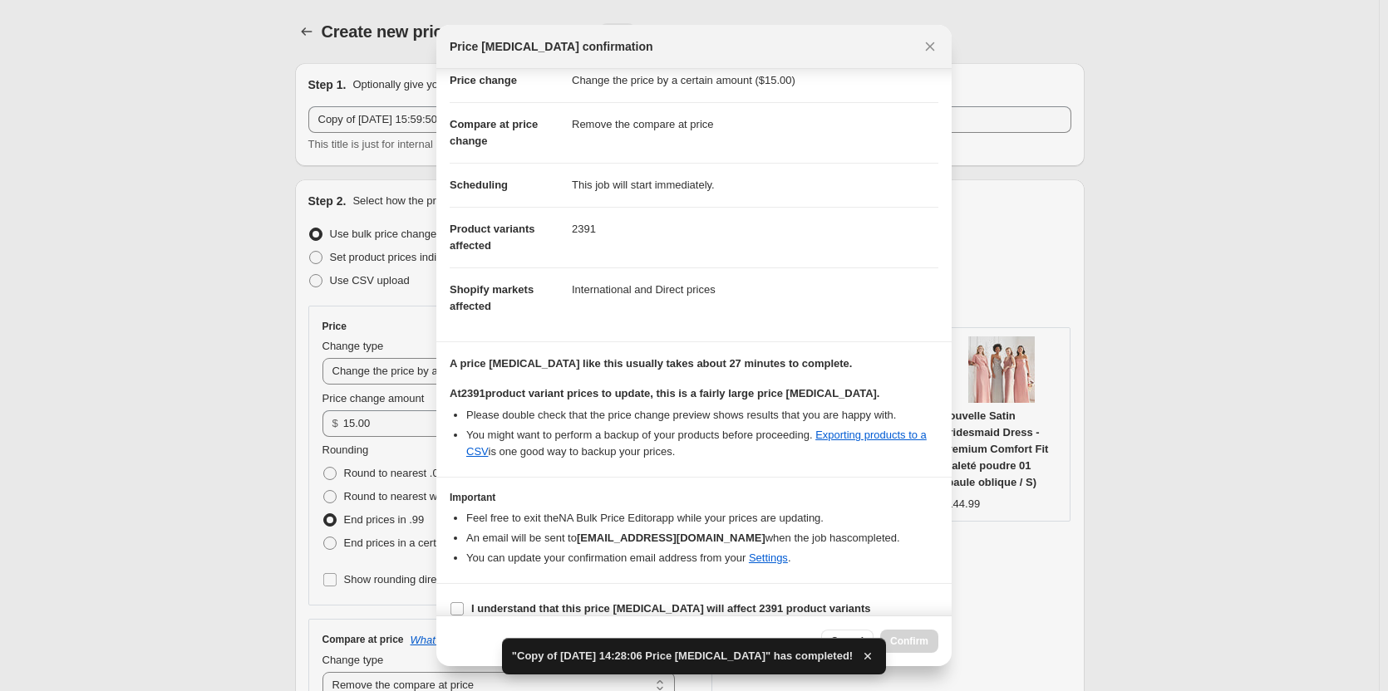
scroll to position [58, 0]
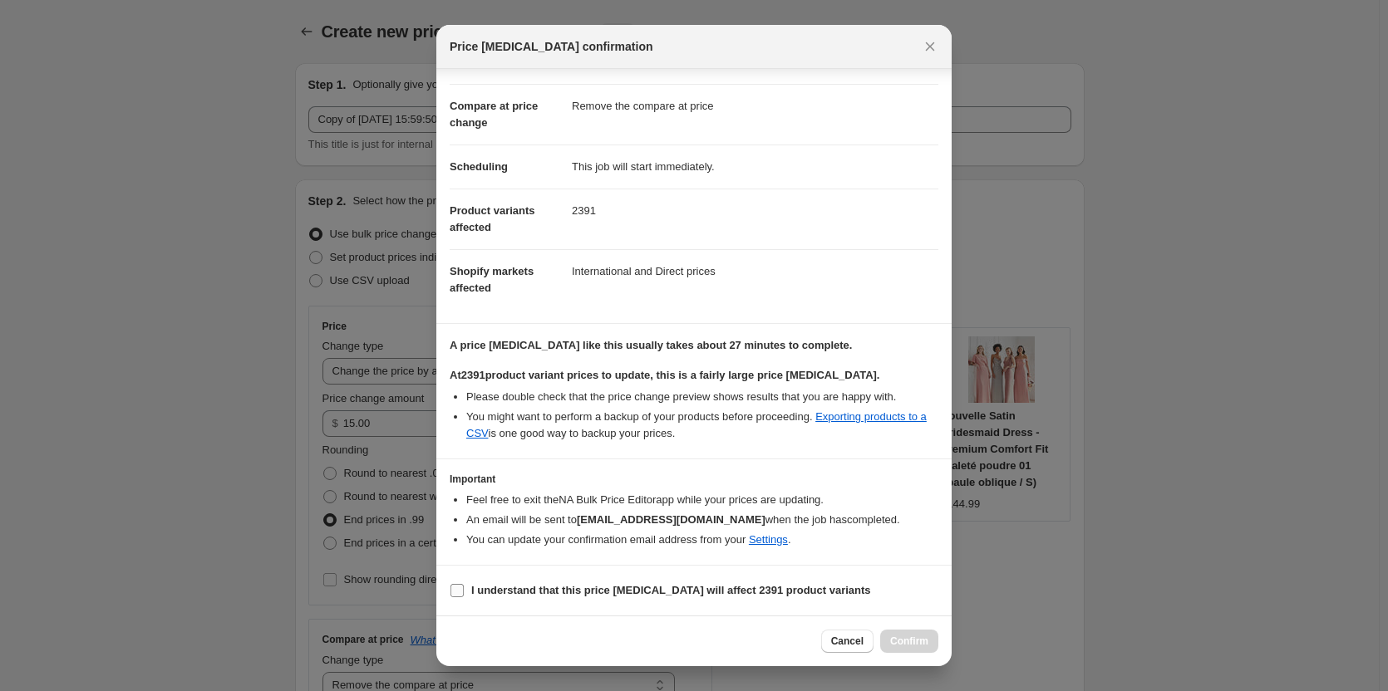
click at [461, 591] on input "I understand that this price change job will affect 2391 product variants" at bounding box center [456, 590] width 13 height 13
checkbox input "true"
click at [904, 639] on span "Confirm" at bounding box center [909, 641] width 38 height 13
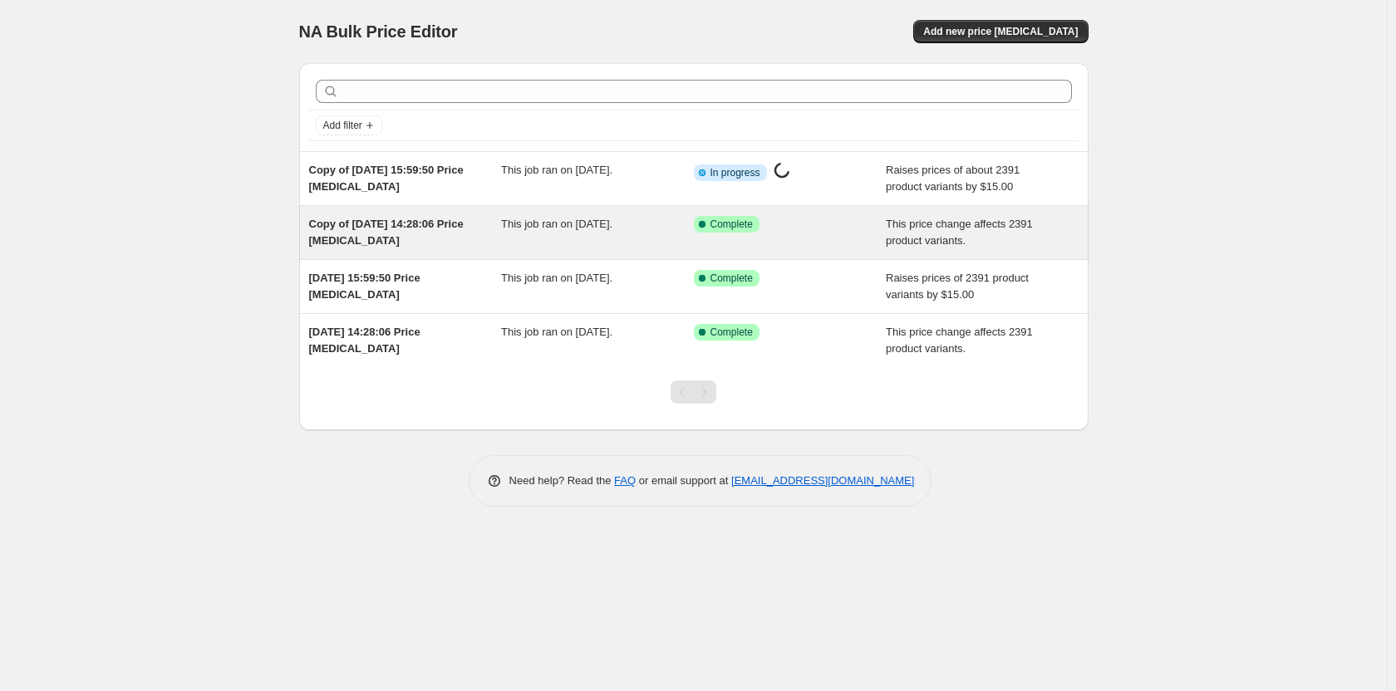
click at [839, 236] on div "Success Complete Complete" at bounding box center [790, 232] width 193 height 33
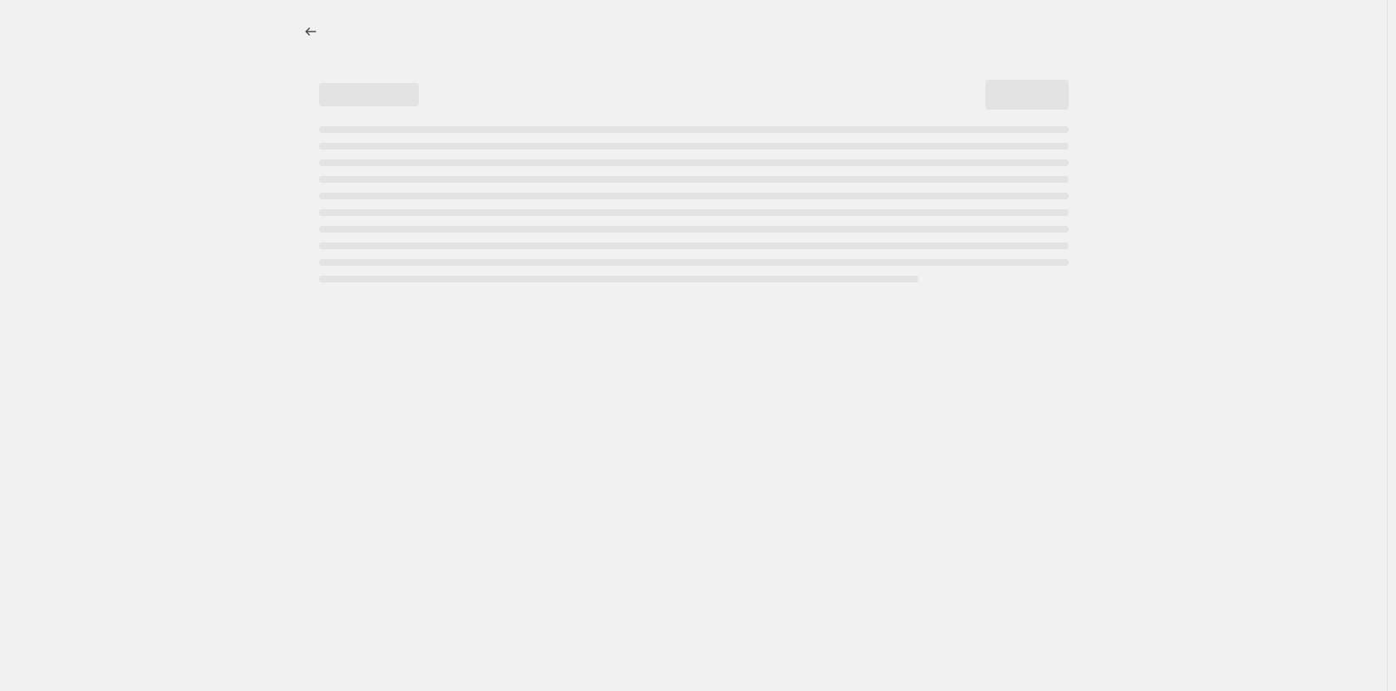
select select "ecap"
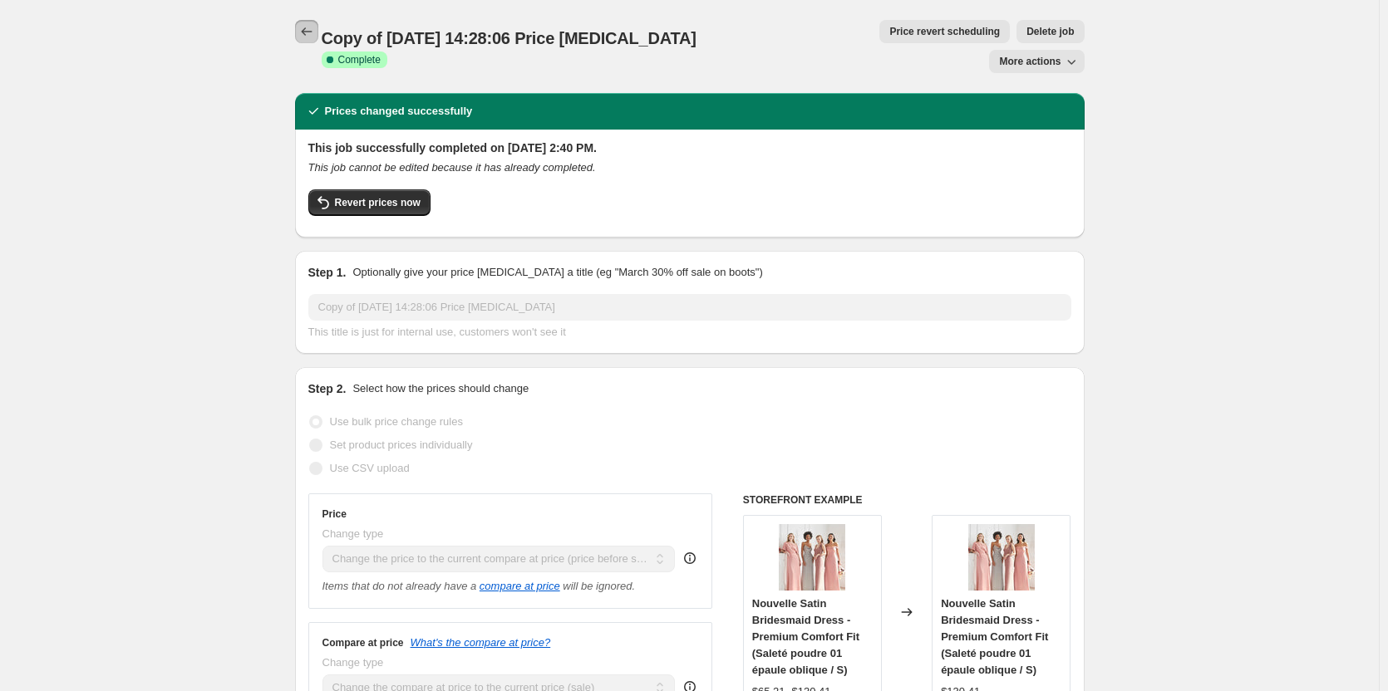
click at [314, 32] on icon "Price change jobs" at bounding box center [306, 31] width 17 height 17
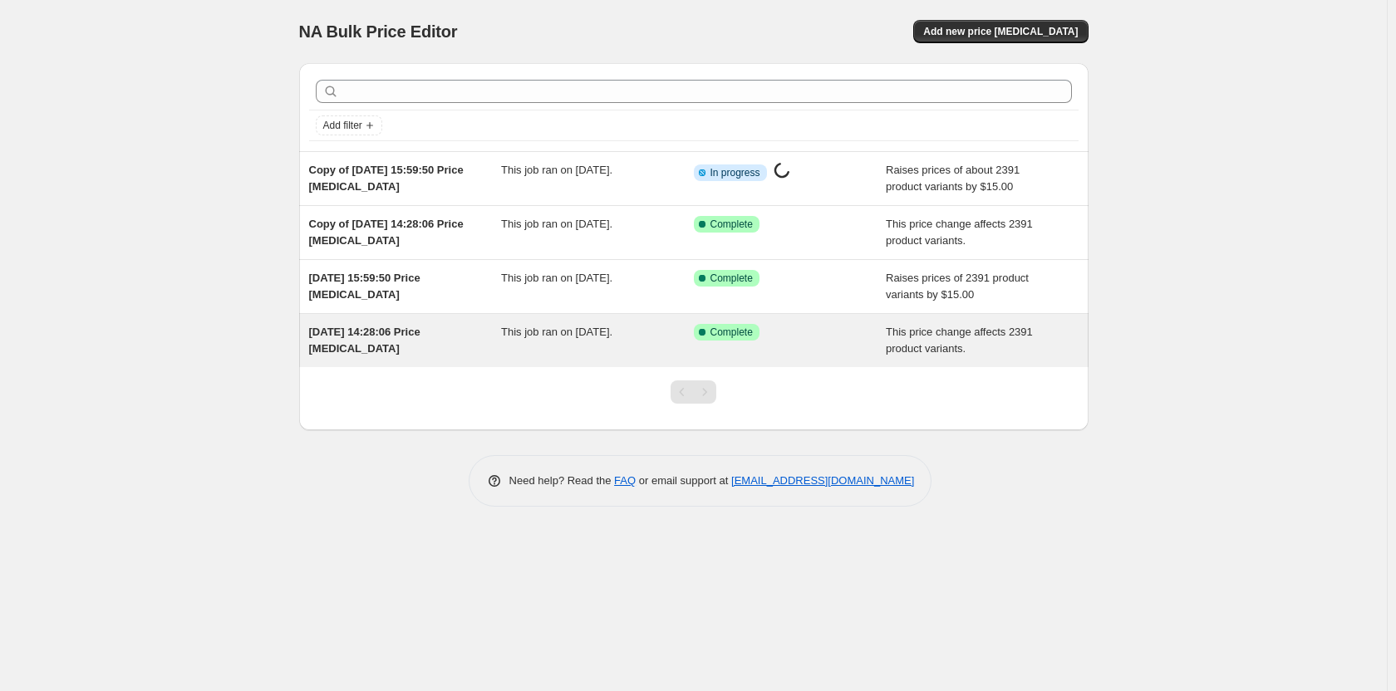
click at [815, 344] on div "Success Complete Complete" at bounding box center [790, 340] width 193 height 33
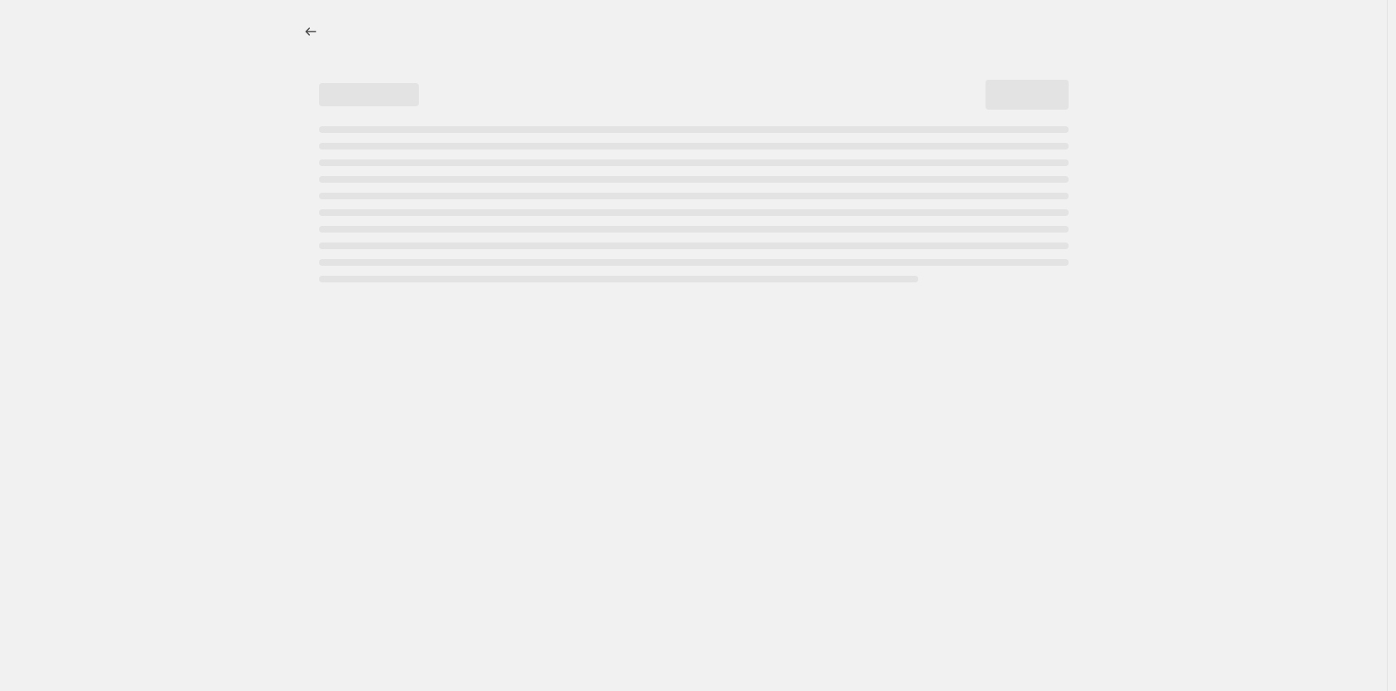
select select "ecap"
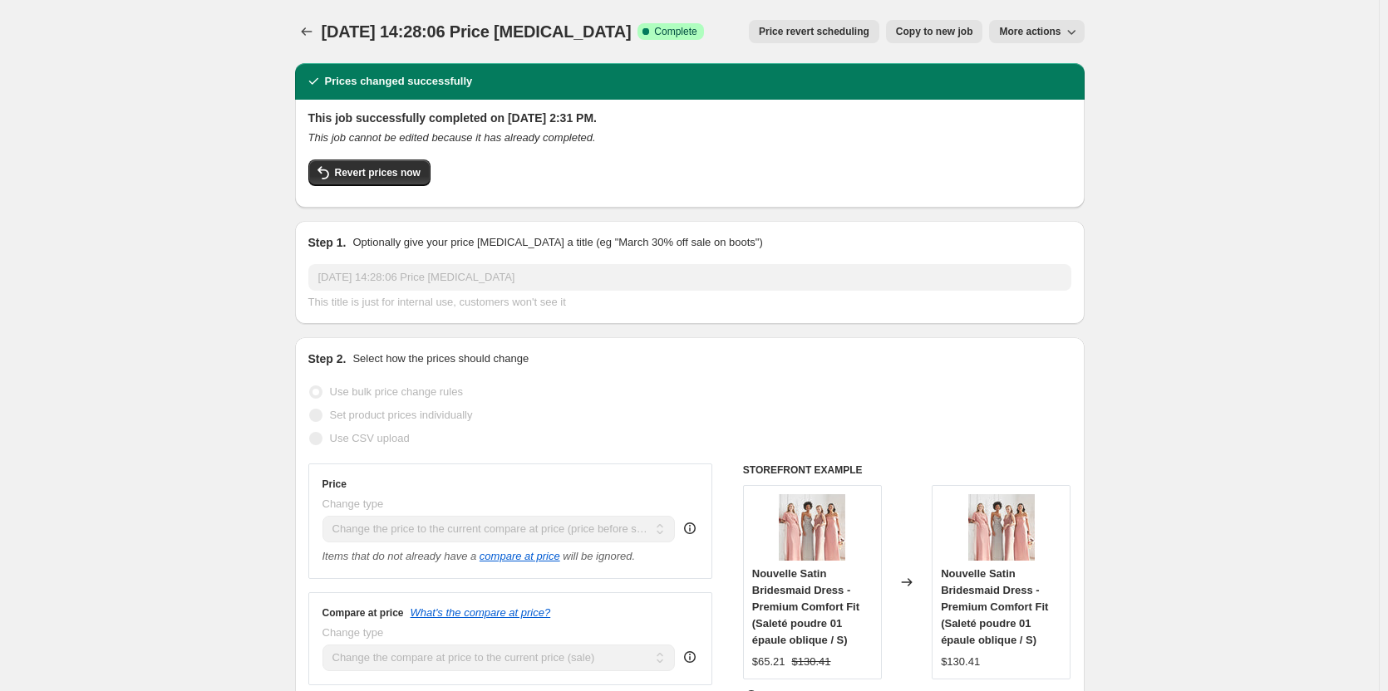
click at [1044, 36] on span "More actions" at bounding box center [1029, 31] width 61 height 13
click at [1030, 96] on span "Delete job" at bounding box center [1030, 94] width 49 height 12
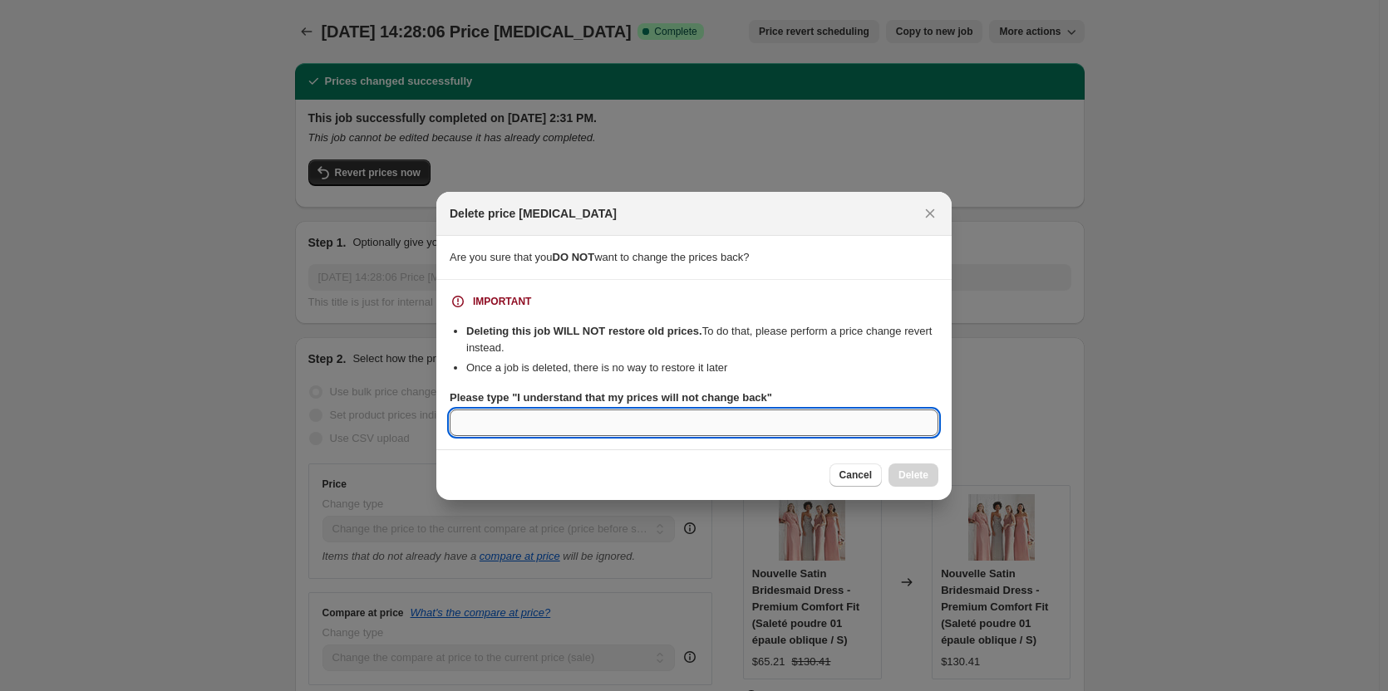
click at [511, 415] on input "Please type "I understand that my prices will not change back"" at bounding box center [694, 423] width 489 height 27
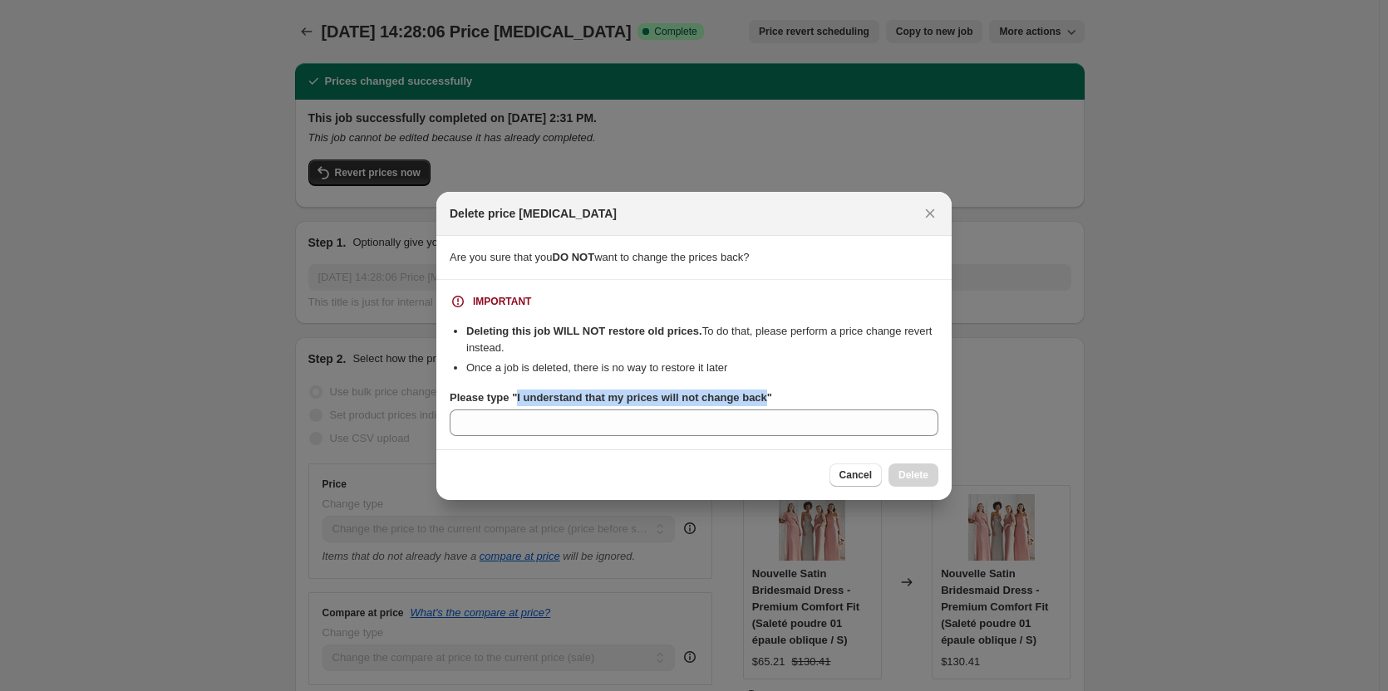
drag, startPoint x: 515, startPoint y: 396, endPoint x: 723, endPoint y: 400, distance: 207.8
click at [763, 400] on b "Please type "I understand that my prices will not change back"" at bounding box center [611, 397] width 322 height 12
copy b "I understand that my prices will not change back"
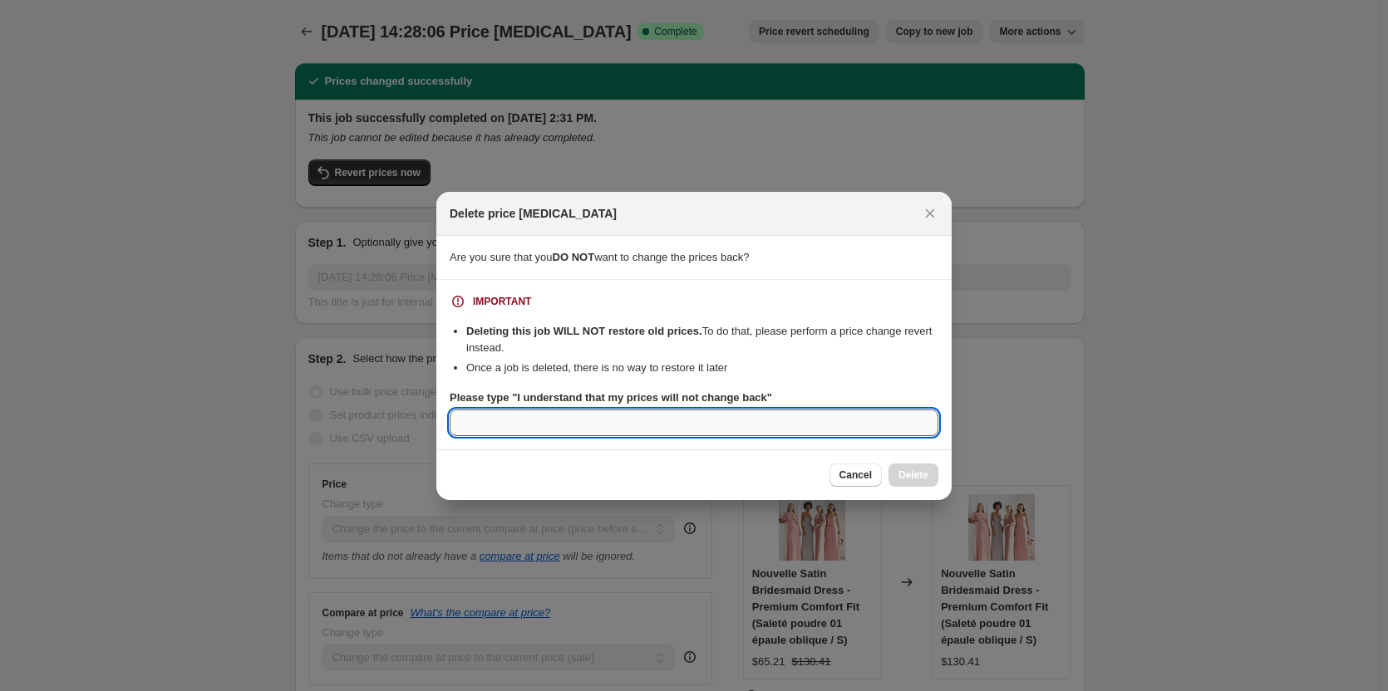
click at [700, 423] on input "Please type "I understand that my prices will not change back"" at bounding box center [694, 423] width 489 height 27
paste input "I understand that my prices will not change back"
type input "I understand that my prices will not change back"
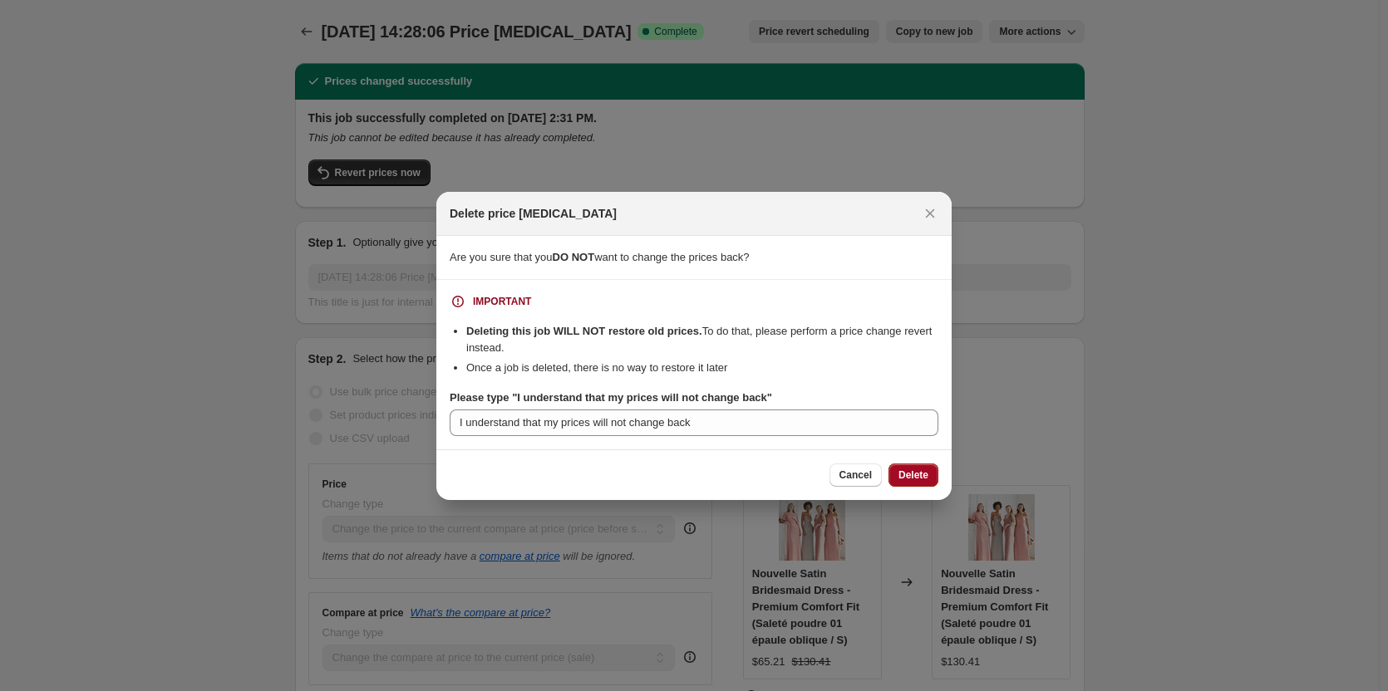
click at [917, 473] on span "Delete" at bounding box center [913, 475] width 30 height 13
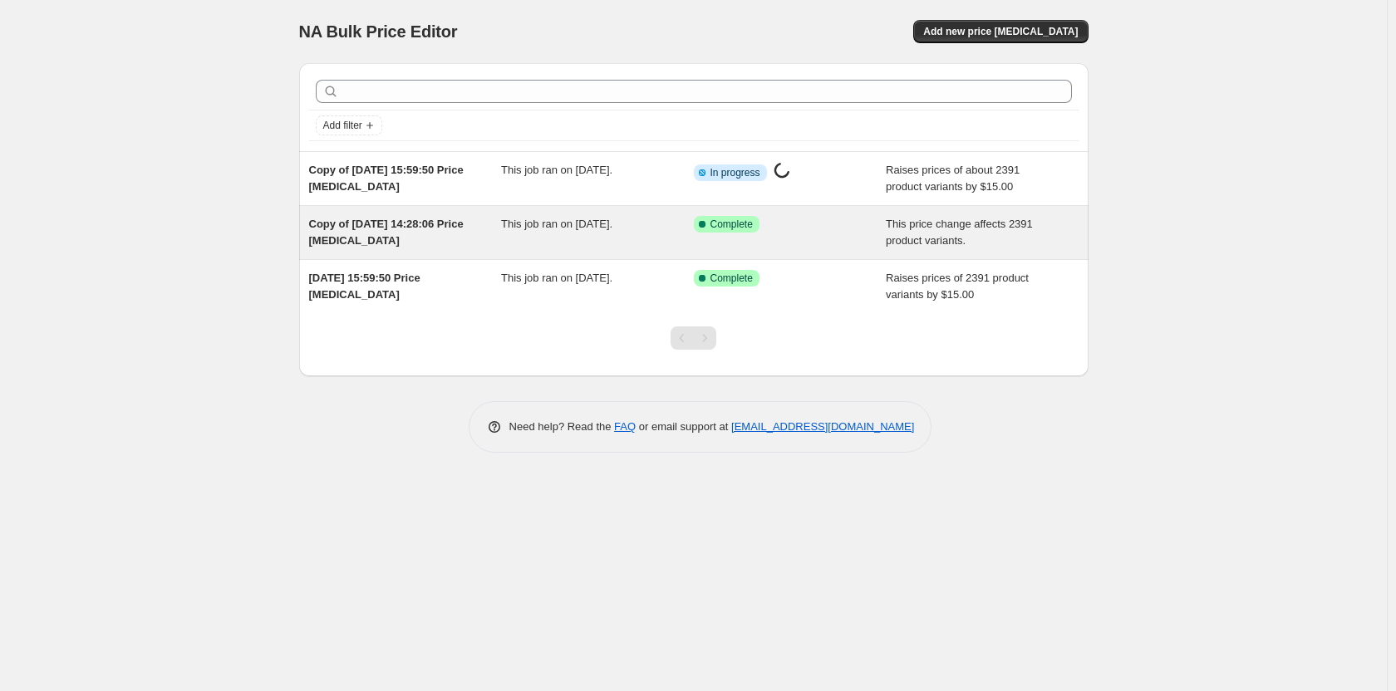
click at [860, 231] on div "Success Complete Complete" at bounding box center [778, 224] width 168 height 17
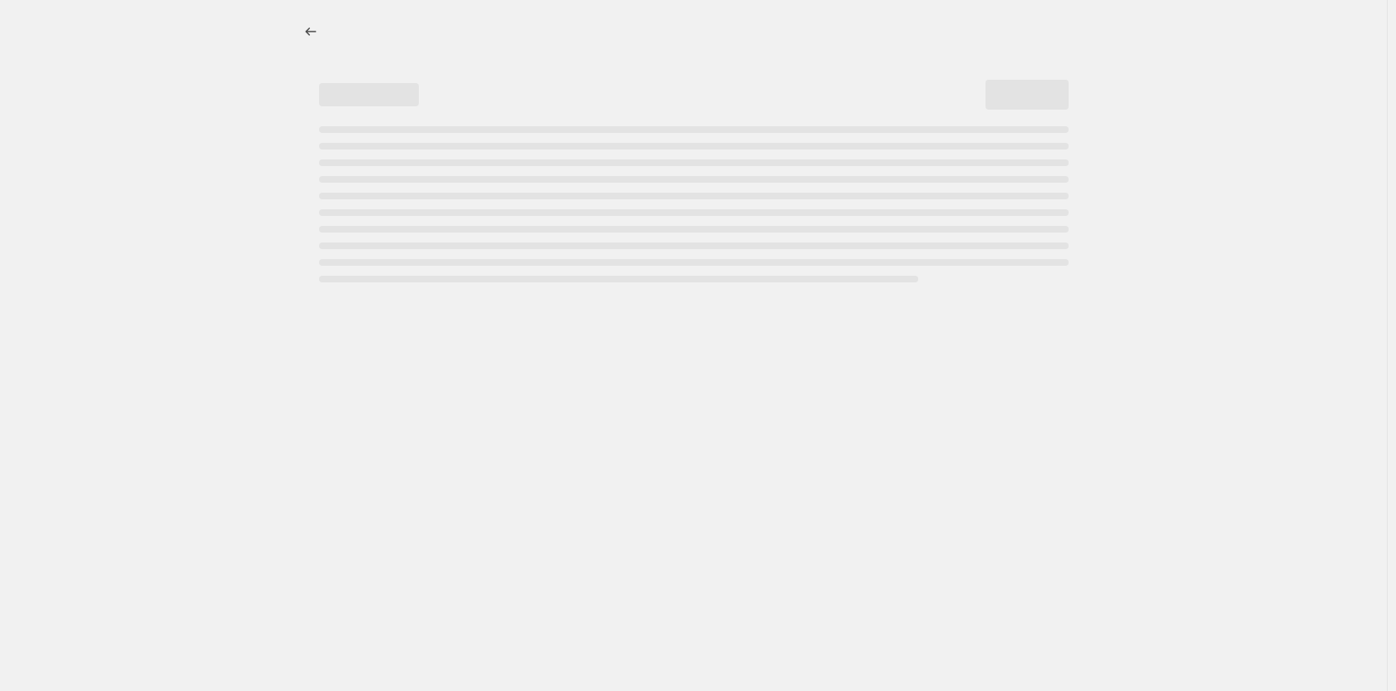
select select "ecap"
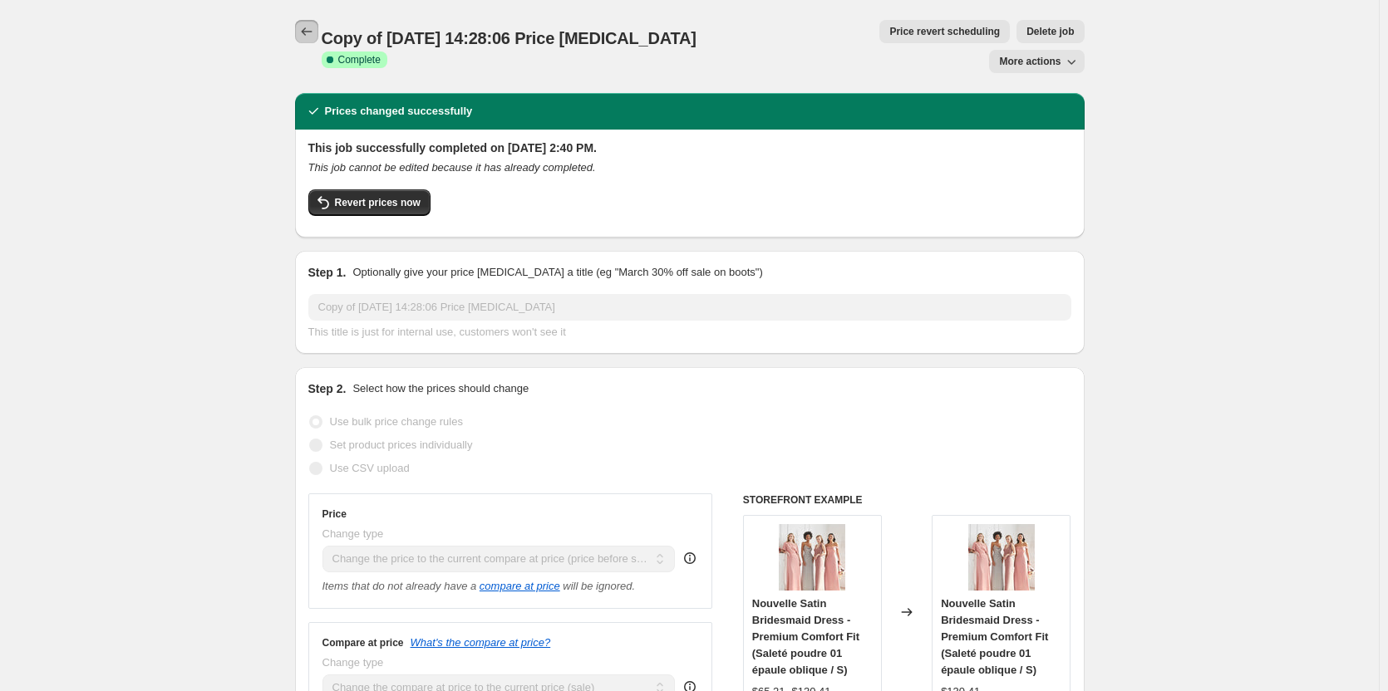
click at [313, 33] on icon "Price change jobs" at bounding box center [306, 31] width 17 height 17
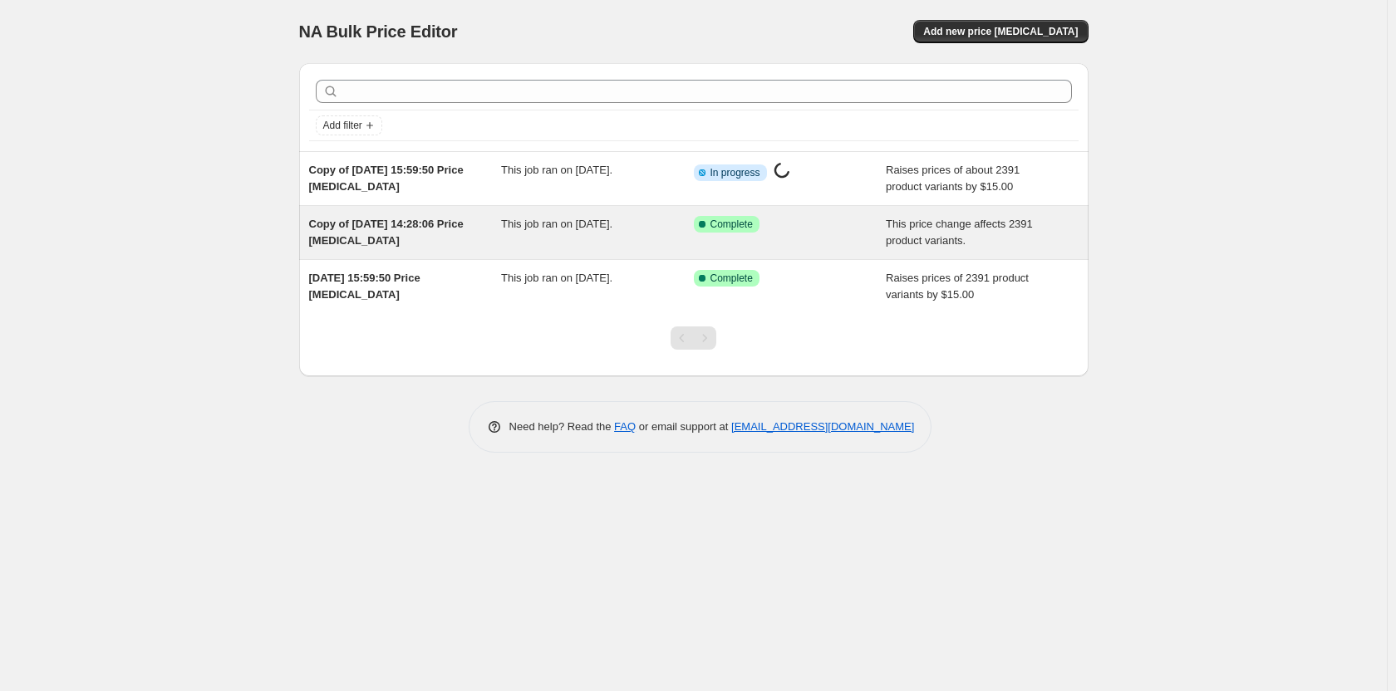
click at [793, 229] on div "Success Complete Complete" at bounding box center [778, 224] width 168 height 17
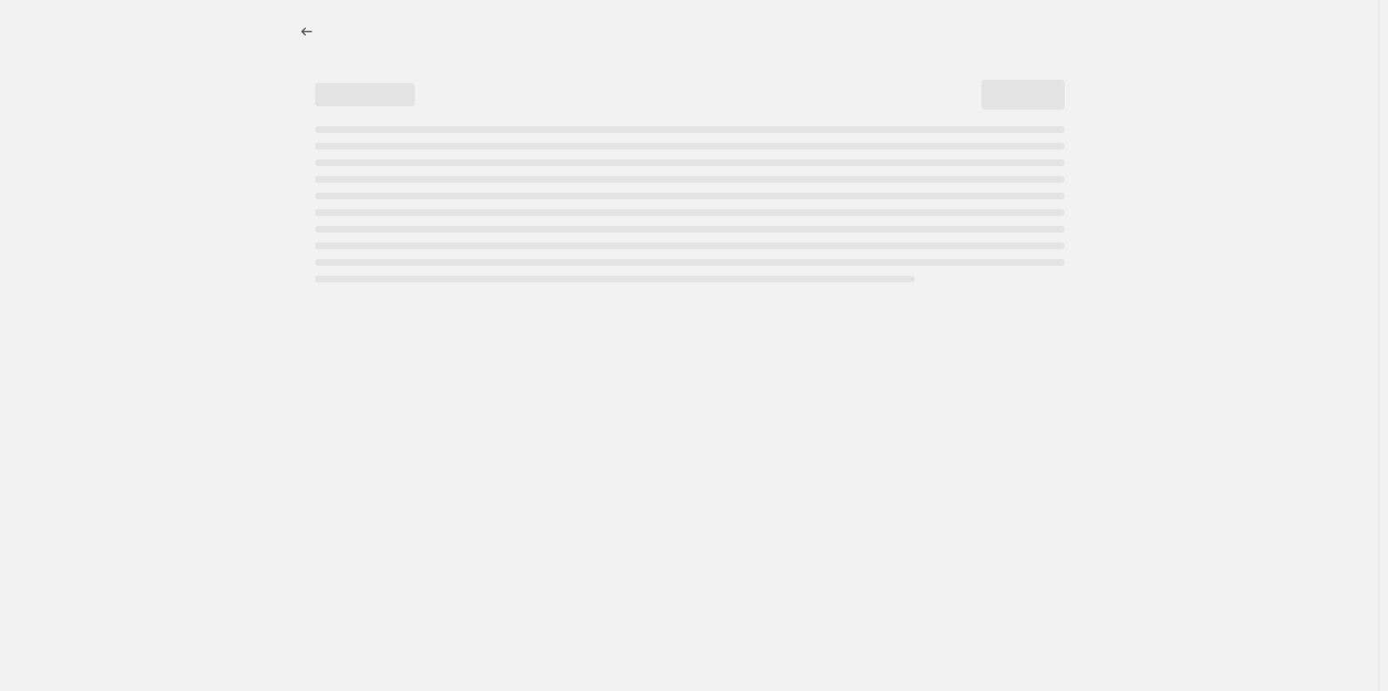
select select "ecap"
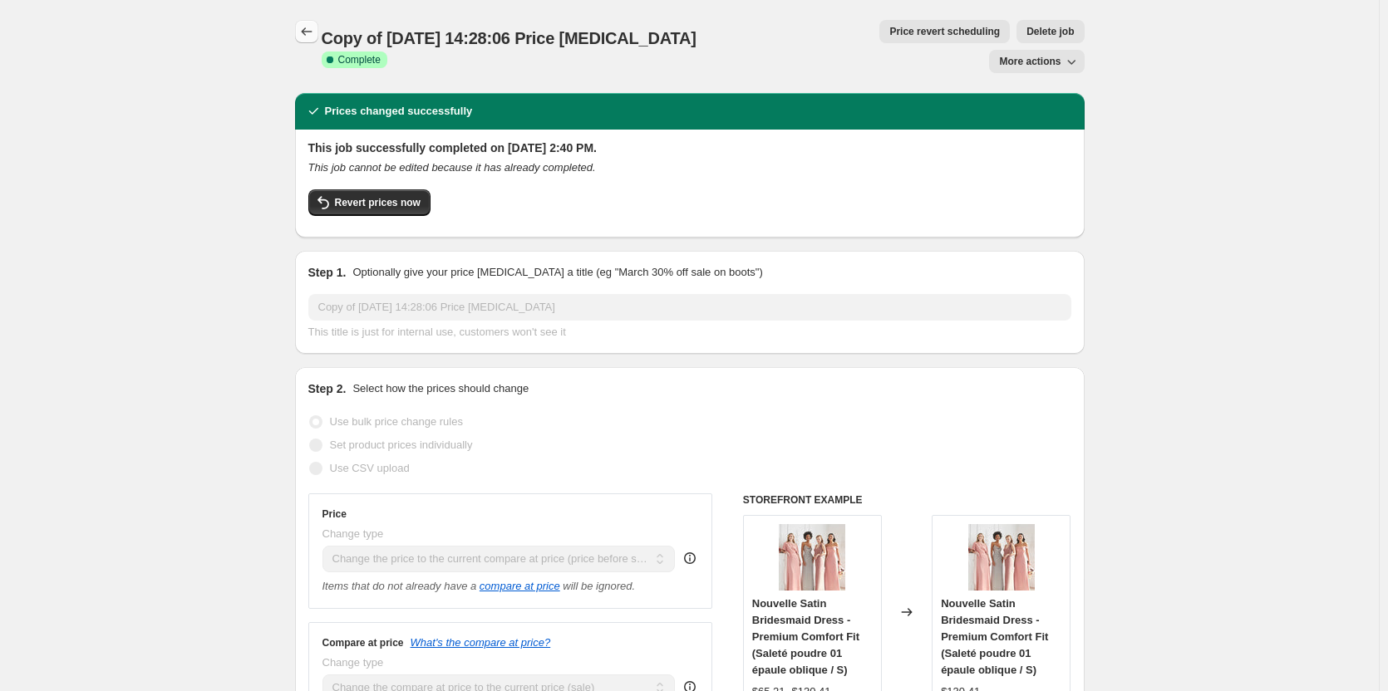
click at [305, 32] on icon "Price change jobs" at bounding box center [306, 31] width 17 height 17
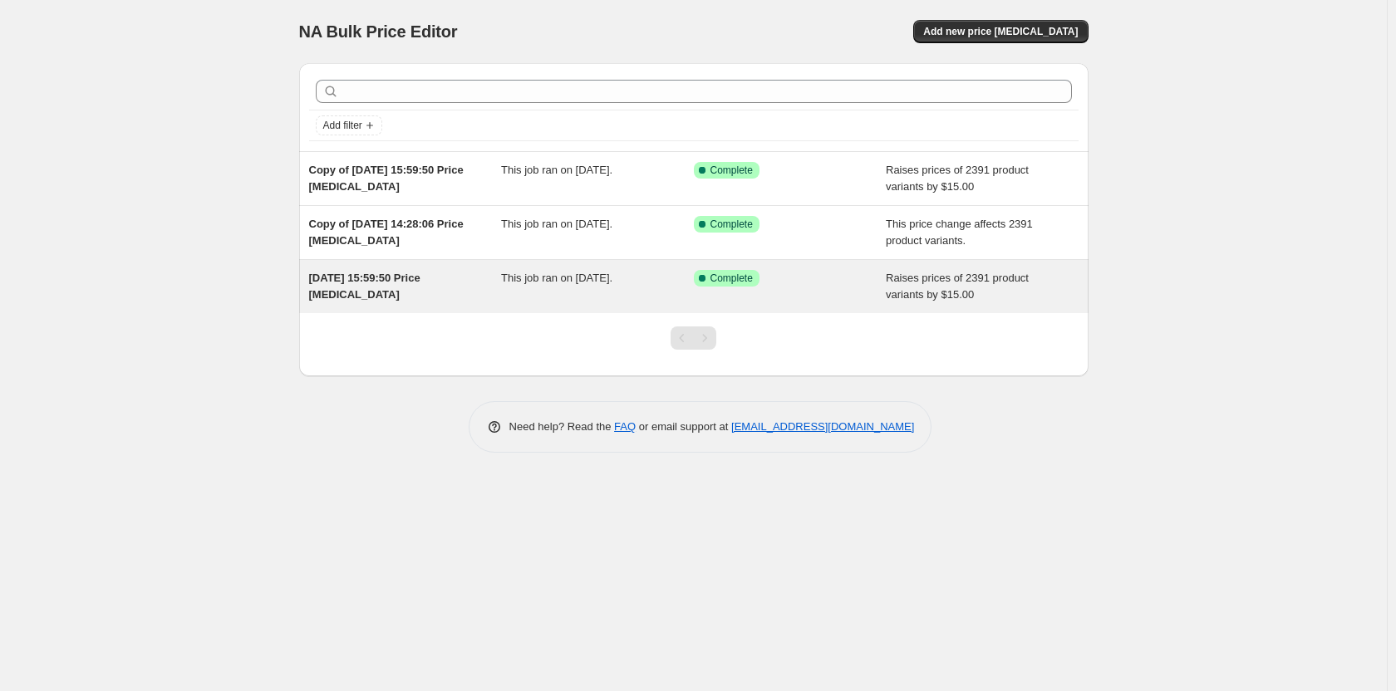
click at [873, 282] on div "Success Complete Complete" at bounding box center [790, 286] width 193 height 33
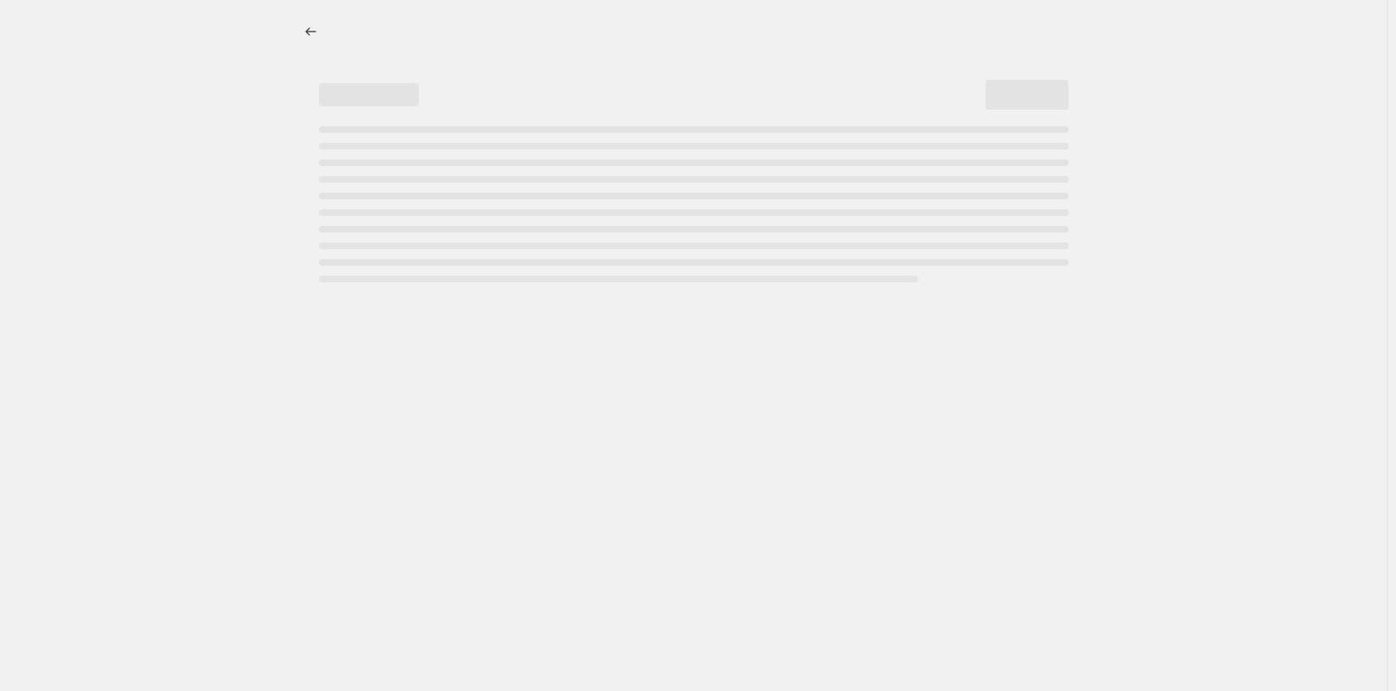
select select "by"
select select "remove"
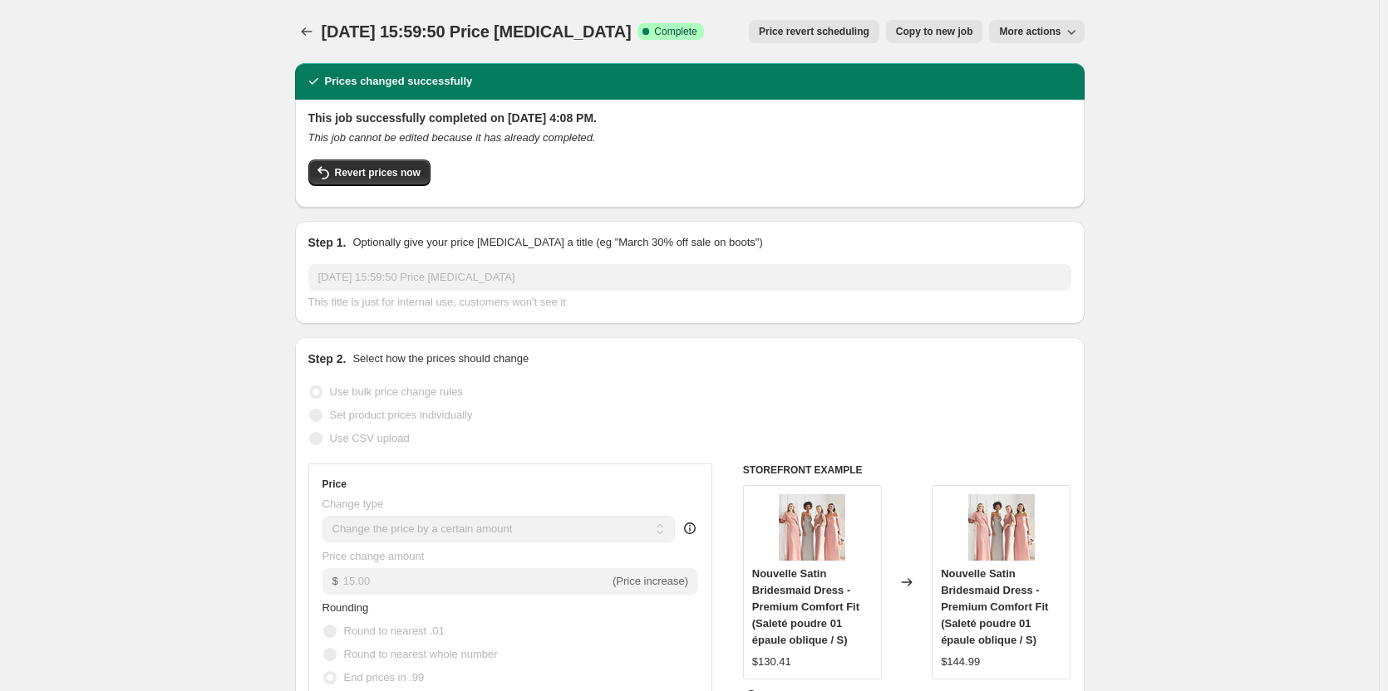
click at [1077, 36] on icon "button" at bounding box center [1071, 31] width 17 height 17
click at [1045, 95] on span "Delete job" at bounding box center [1030, 94] width 49 height 12
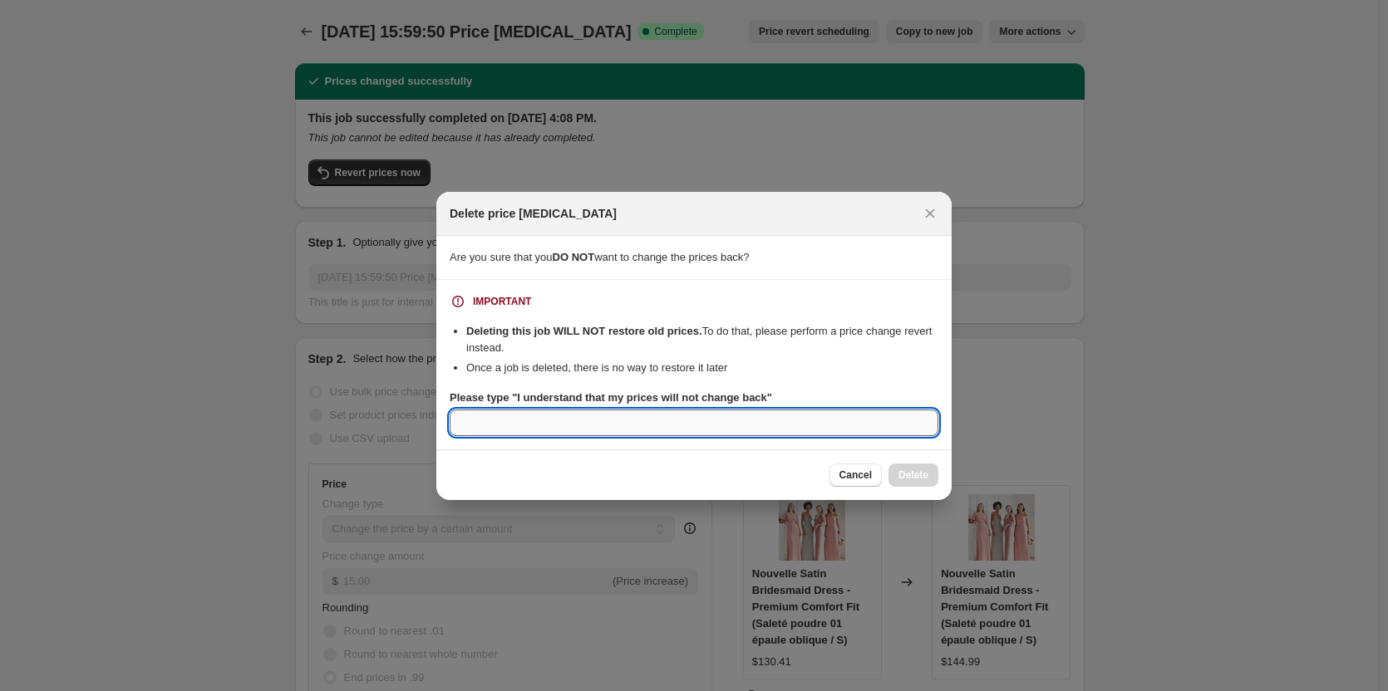
click at [556, 432] on input "Please type "I understand that my prices will not change back"" at bounding box center [694, 423] width 489 height 27
paste input "I understand that my prices will not change back"
type input "I understand that my prices will not change back"
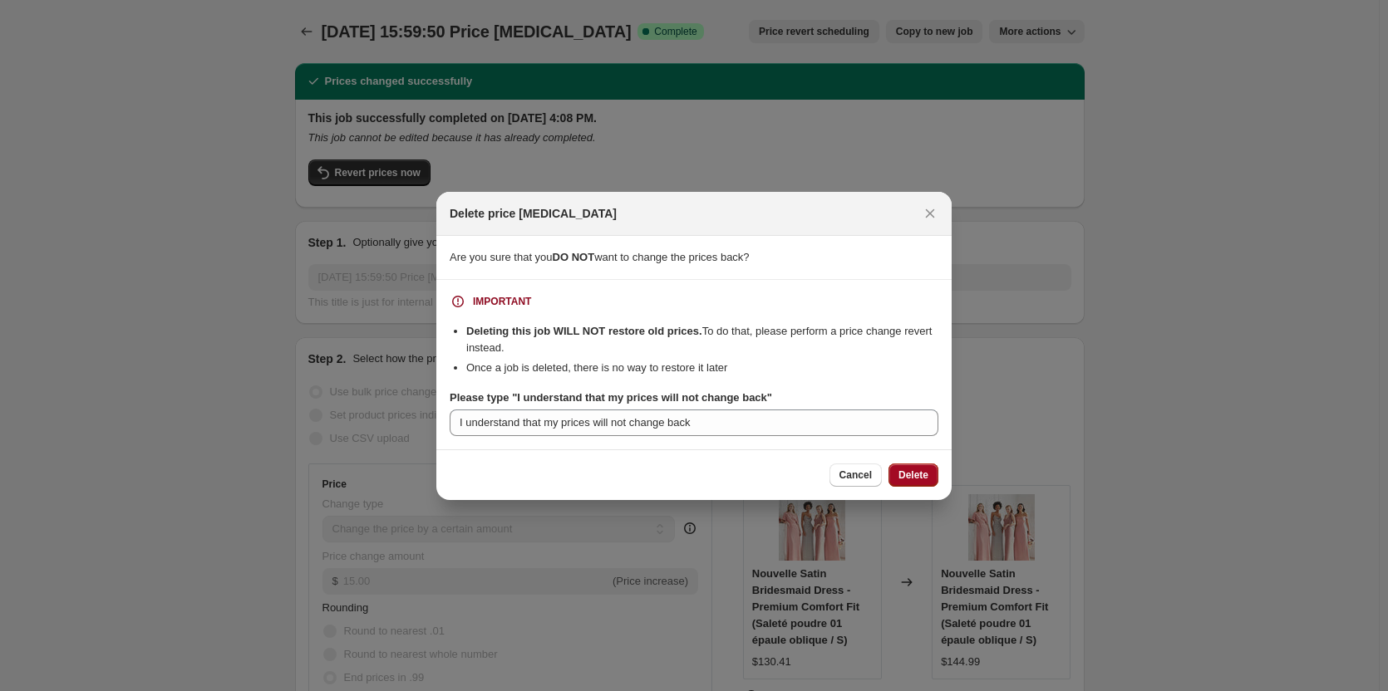
click at [914, 475] on span "Delete" at bounding box center [913, 475] width 30 height 13
